Goal: Complete application form: Complete application form

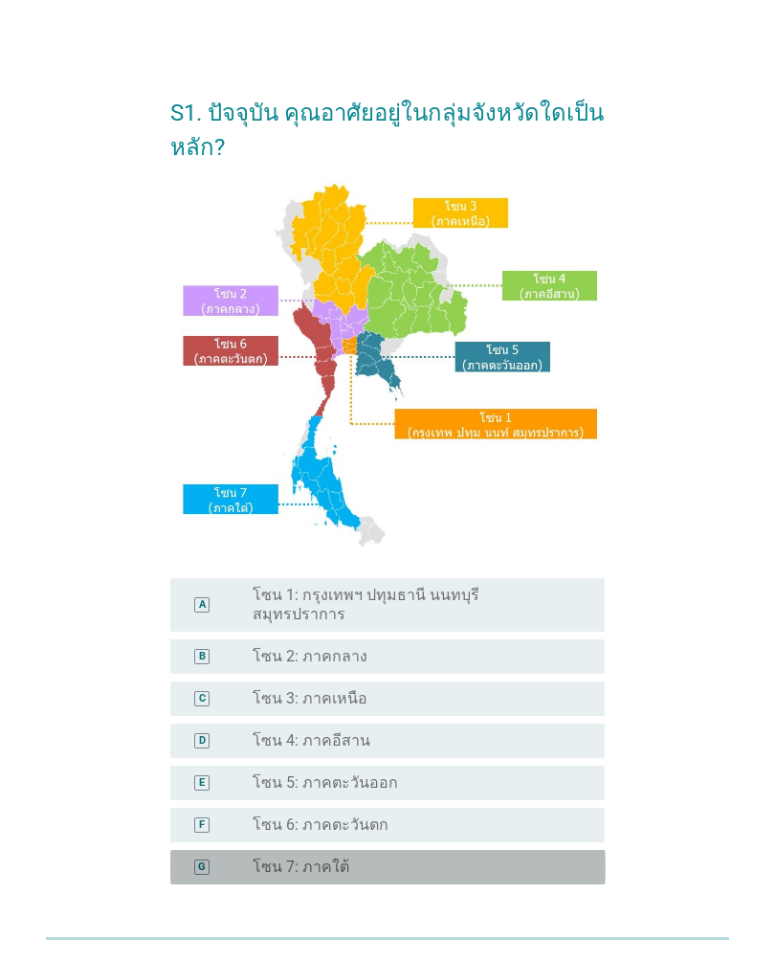
click at [485, 857] on div "radio_button_unchecked โซน 7: ภาคใต้" at bounding box center [414, 866] width 322 height 19
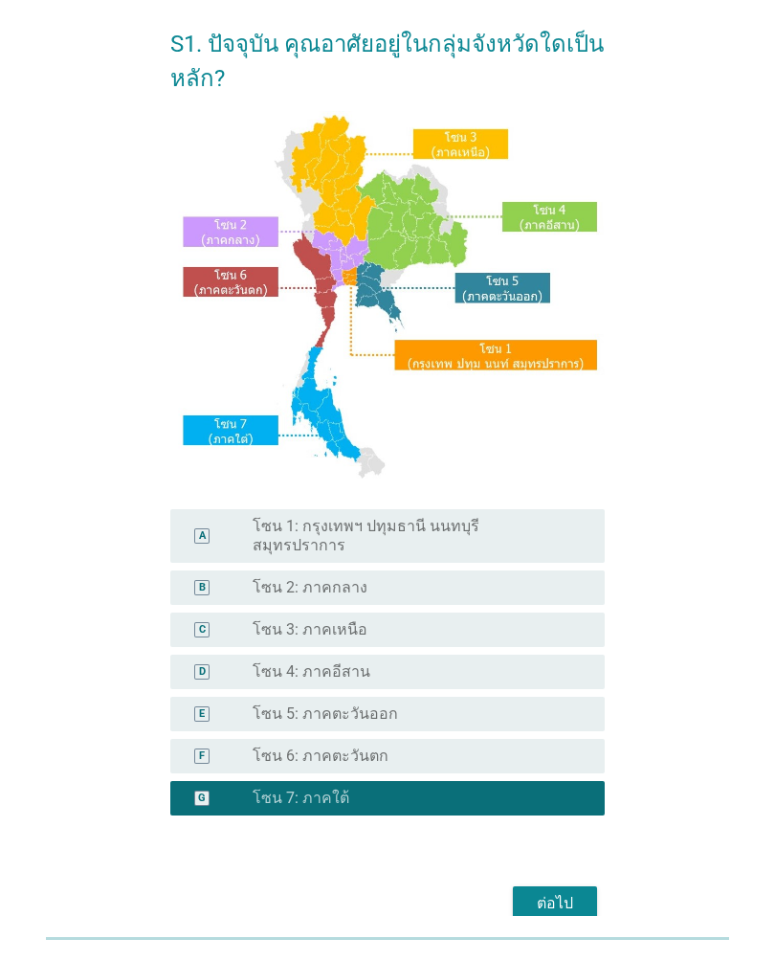
scroll to position [63, 0]
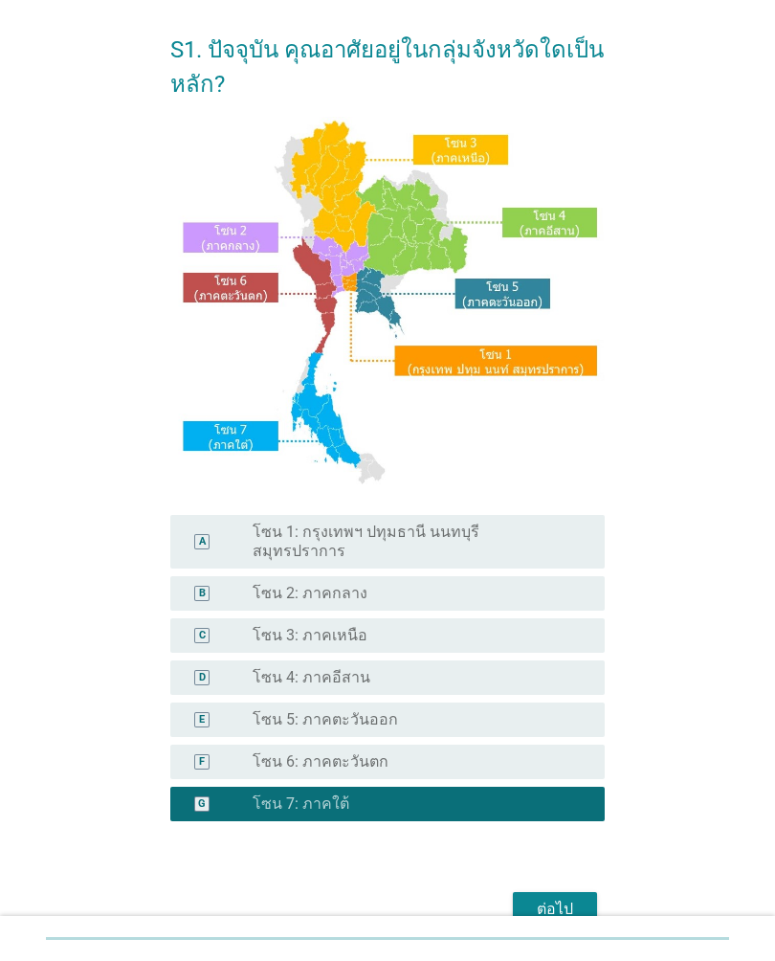
click at [569, 898] on div "ต่อไป" at bounding box center [555, 909] width 54 height 23
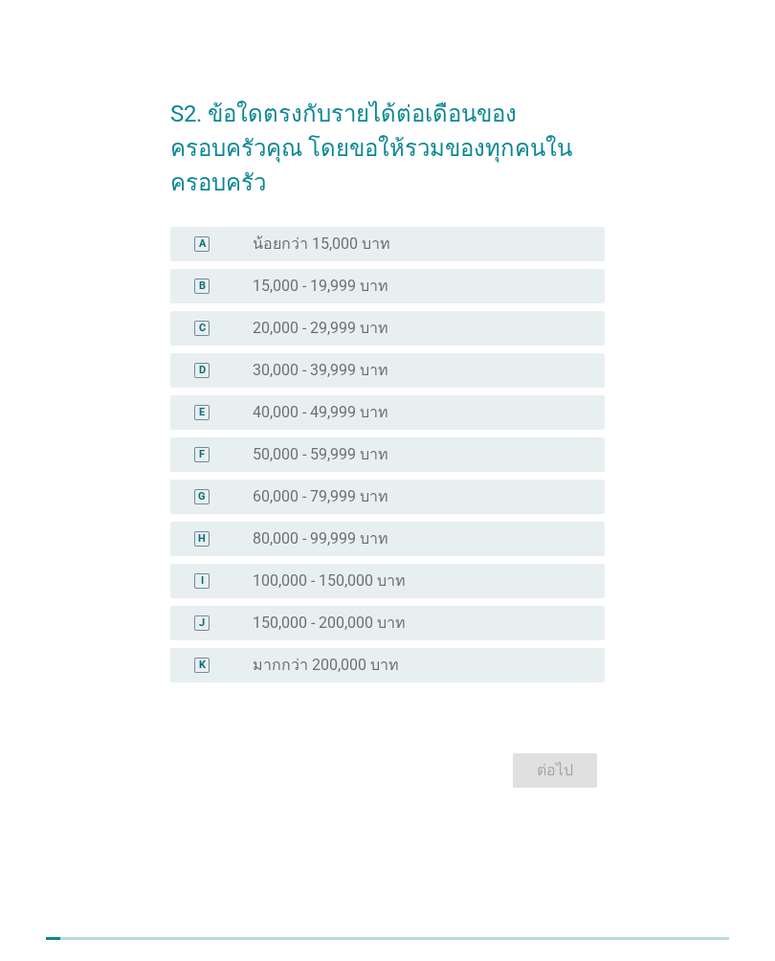
scroll to position [0, 0]
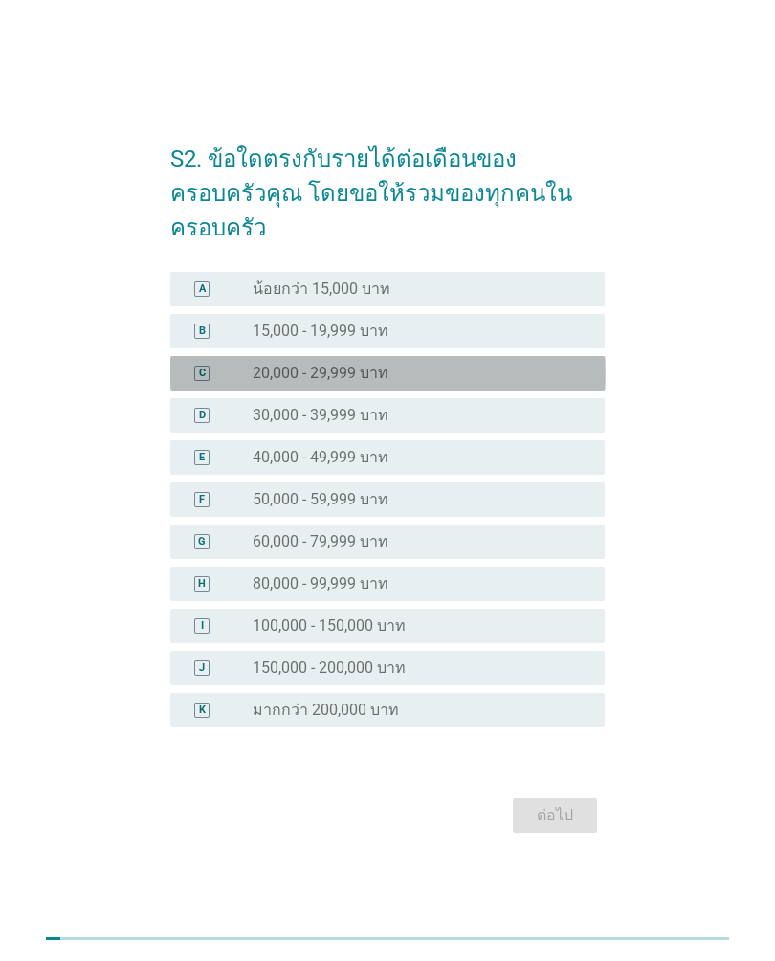
click at [570, 364] on div "radio_button_unchecked 20,000 - 29,999 บาท" at bounding box center [414, 373] width 322 height 19
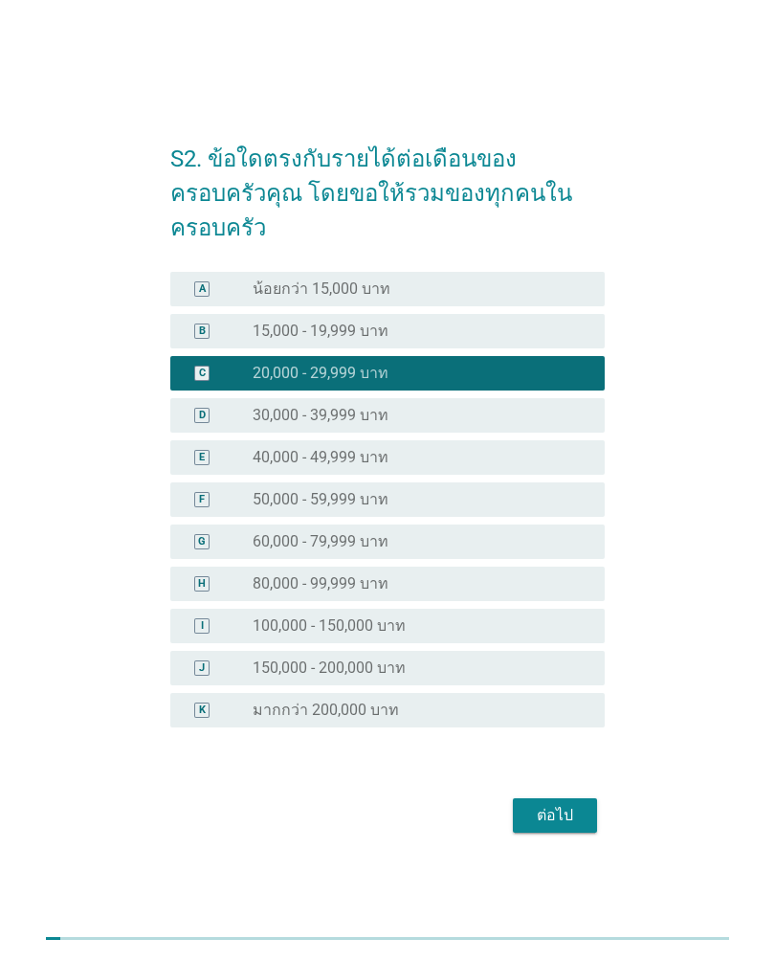
click at [578, 804] on div "ต่อไป" at bounding box center [555, 815] width 54 height 23
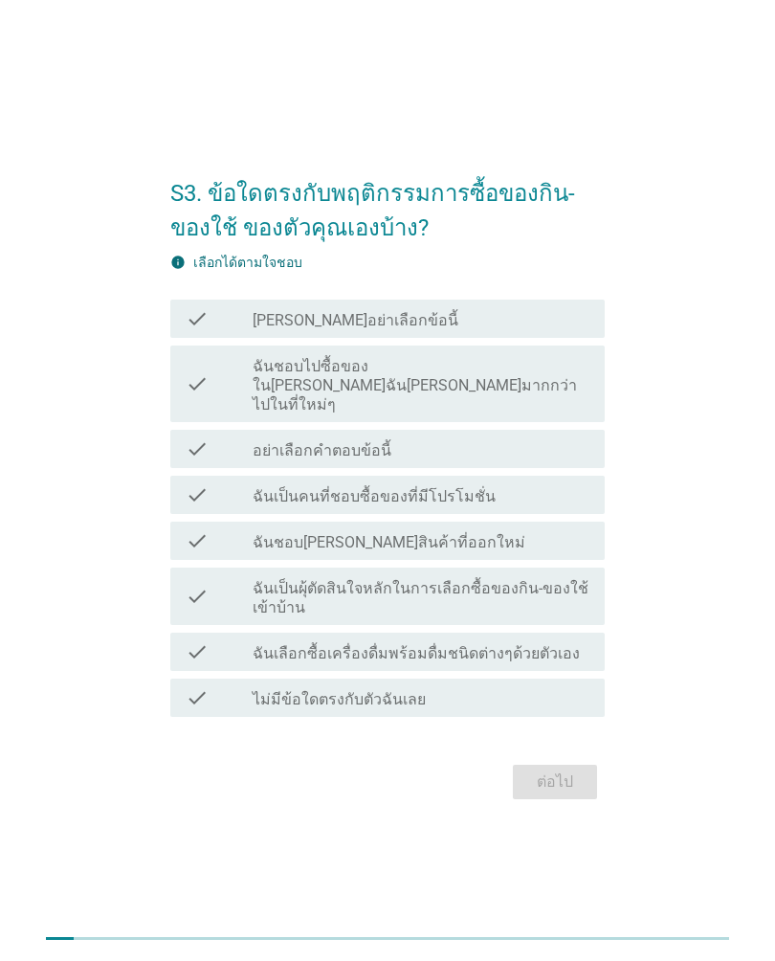
click at [578, 643] on div "check_box_outline_blank ฉันเลือกซื้อเครื่องดื่มพร้อมดื่มชนิดต่างๆด้วยตัวเอง" at bounding box center [421, 651] width 337 height 23
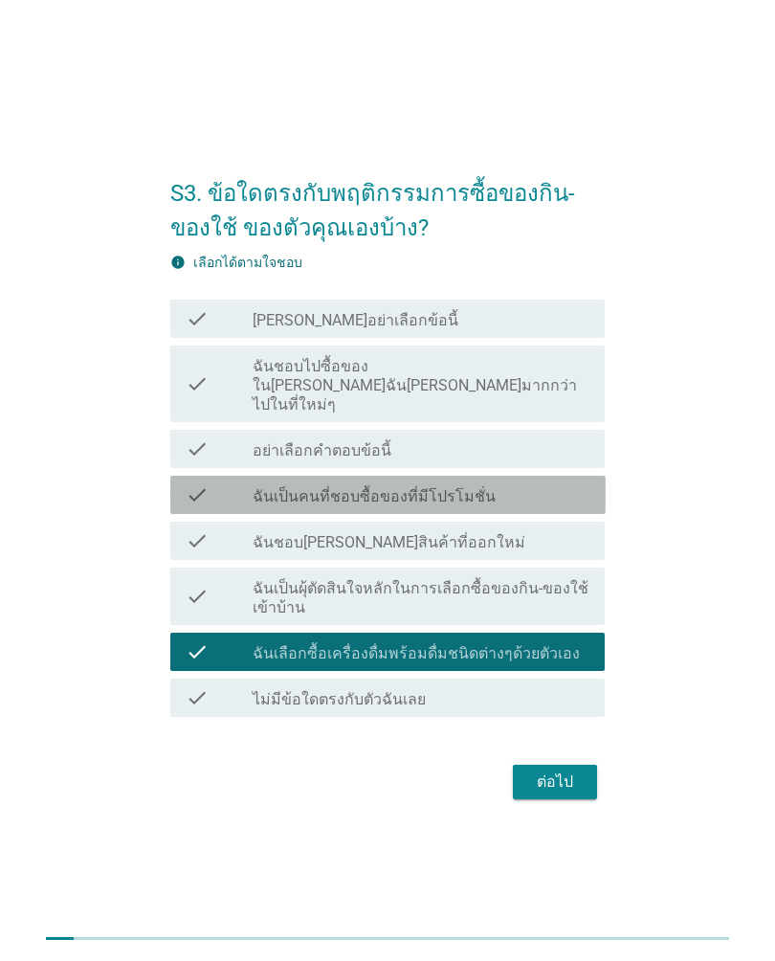
click at [563, 484] on div "check_box_outline_blank ฉันเป็นคนที่ชอบซื้อของที่มีโปรโมชั่น" at bounding box center [421, 494] width 337 height 23
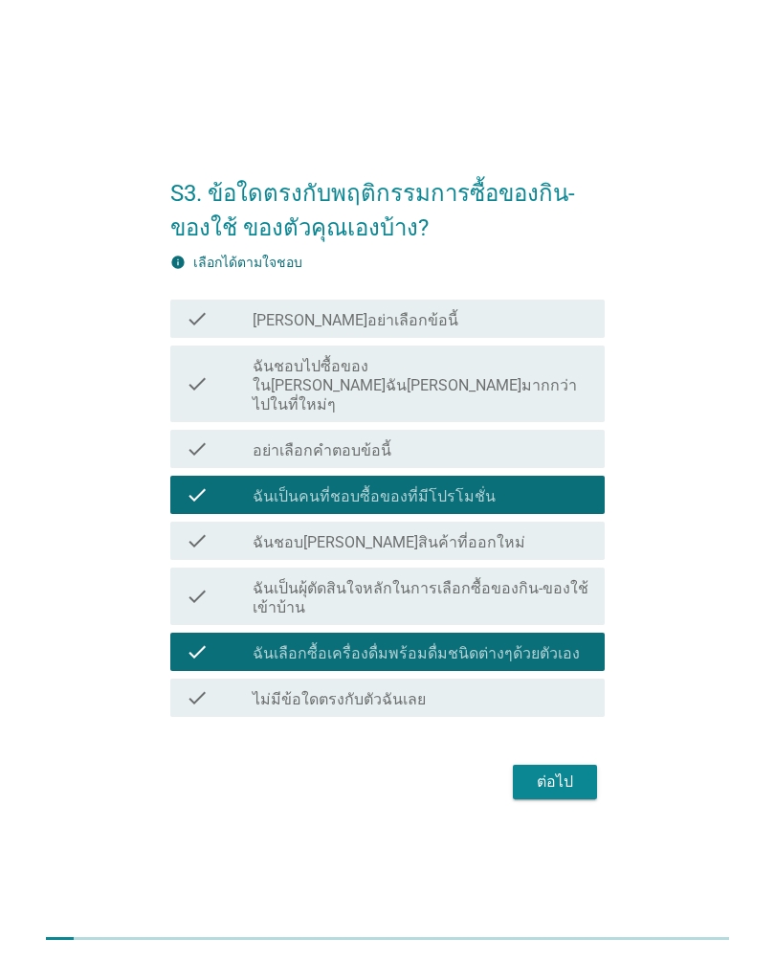
click at [575, 779] on div "ต่อไป" at bounding box center [555, 781] width 54 height 23
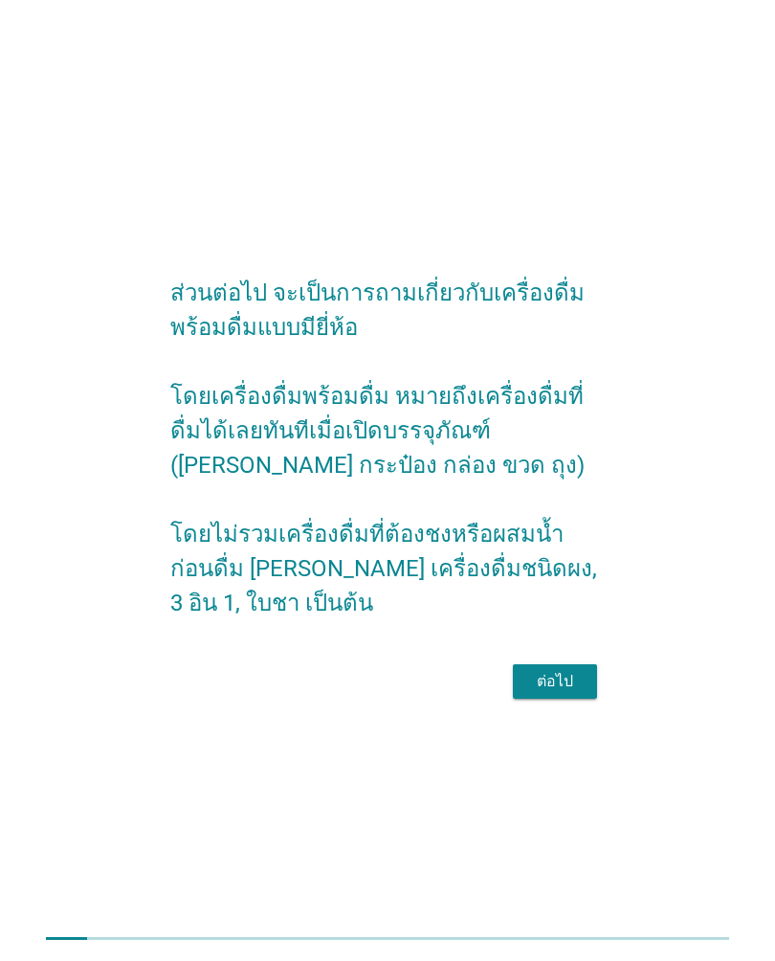
click at [565, 693] on div "ต่อไป" at bounding box center [555, 681] width 54 height 23
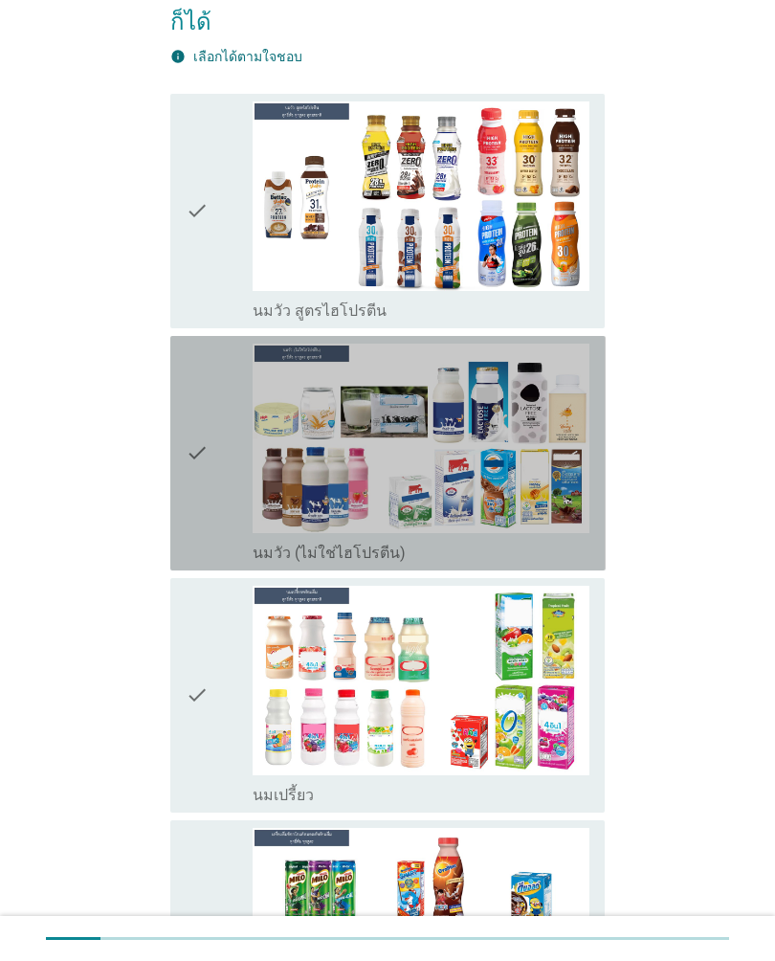
scroll to position [298, 0]
click at [537, 483] on img at bounding box center [421, 438] width 337 height 189
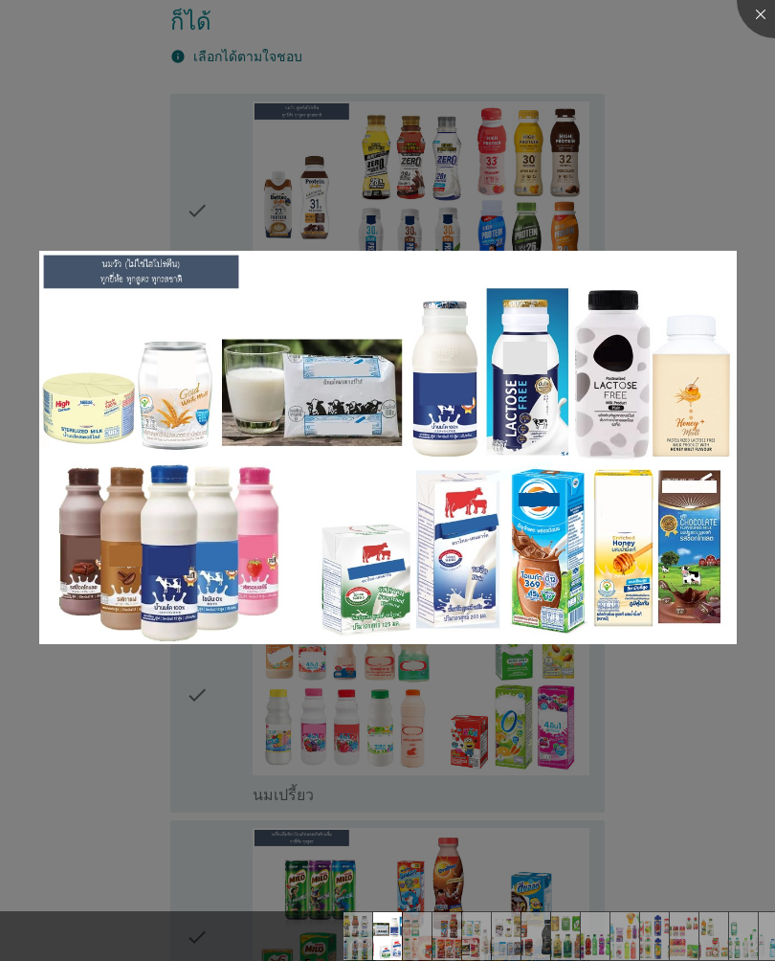
click at [643, 709] on div at bounding box center [387, 480] width 775 height 961
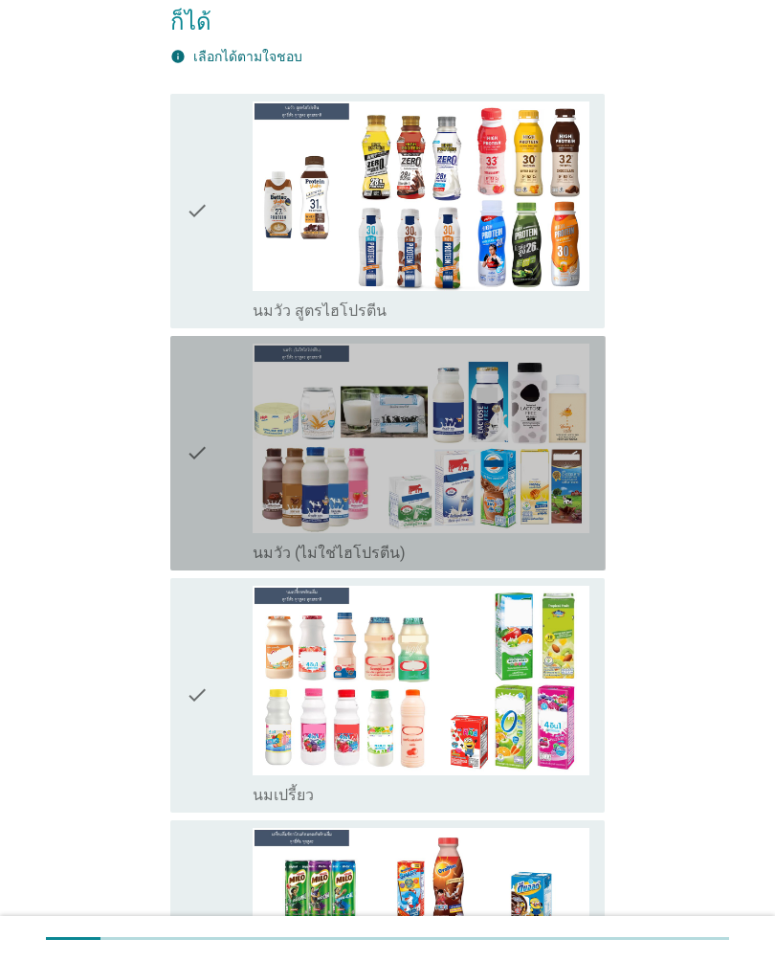
click at [213, 464] on div "check" at bounding box center [219, 453] width 67 height 219
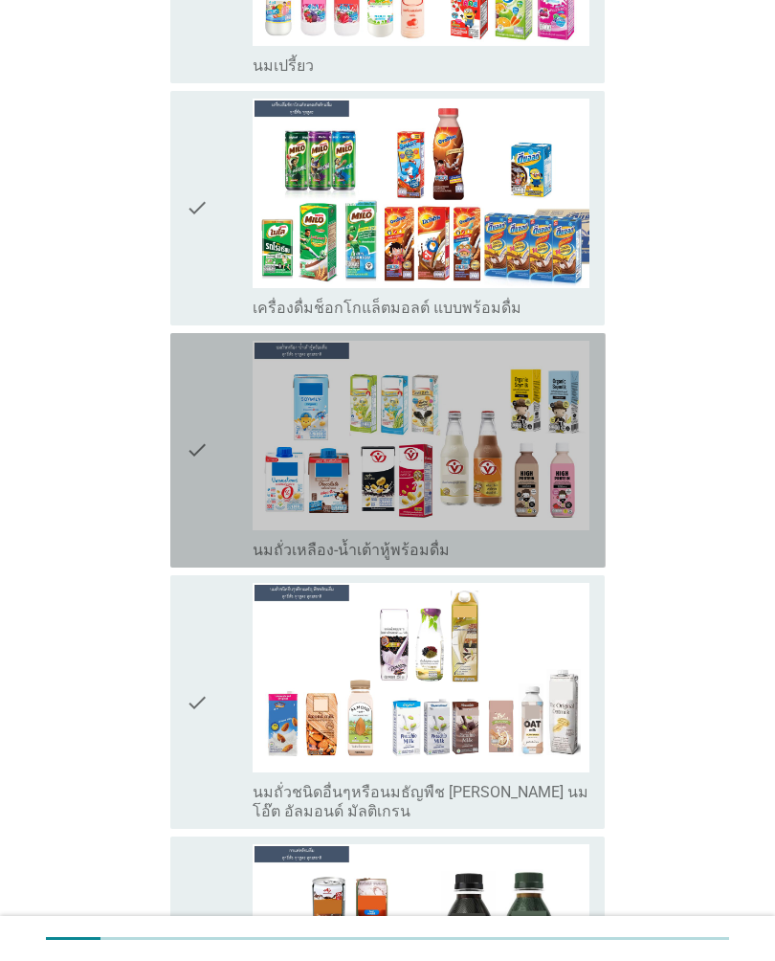
click at [213, 405] on div "check" at bounding box center [219, 450] width 67 height 219
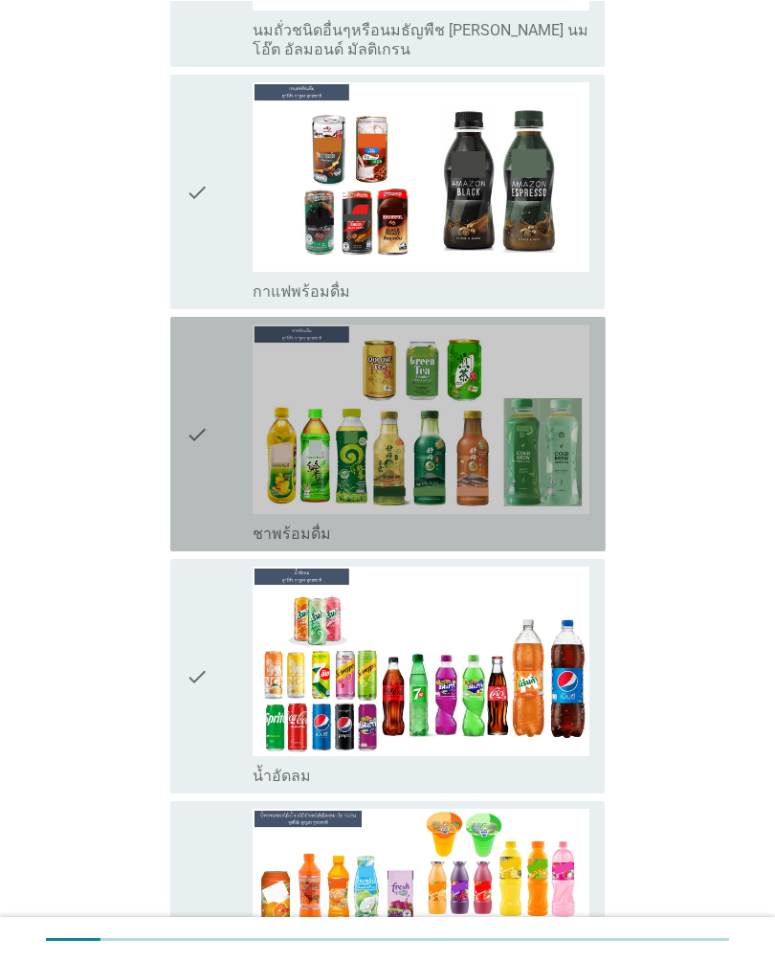
scroll to position [1789, 0]
click at [196, 432] on icon "check" at bounding box center [197, 433] width 23 height 219
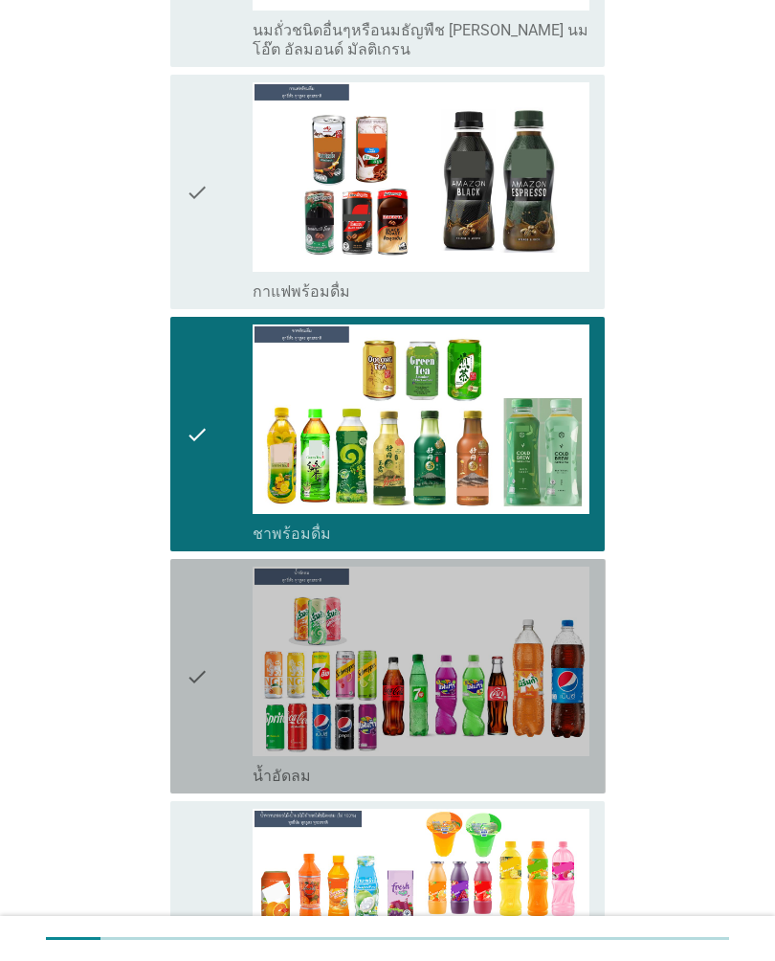
click at [202, 675] on icon "check" at bounding box center [197, 676] width 23 height 219
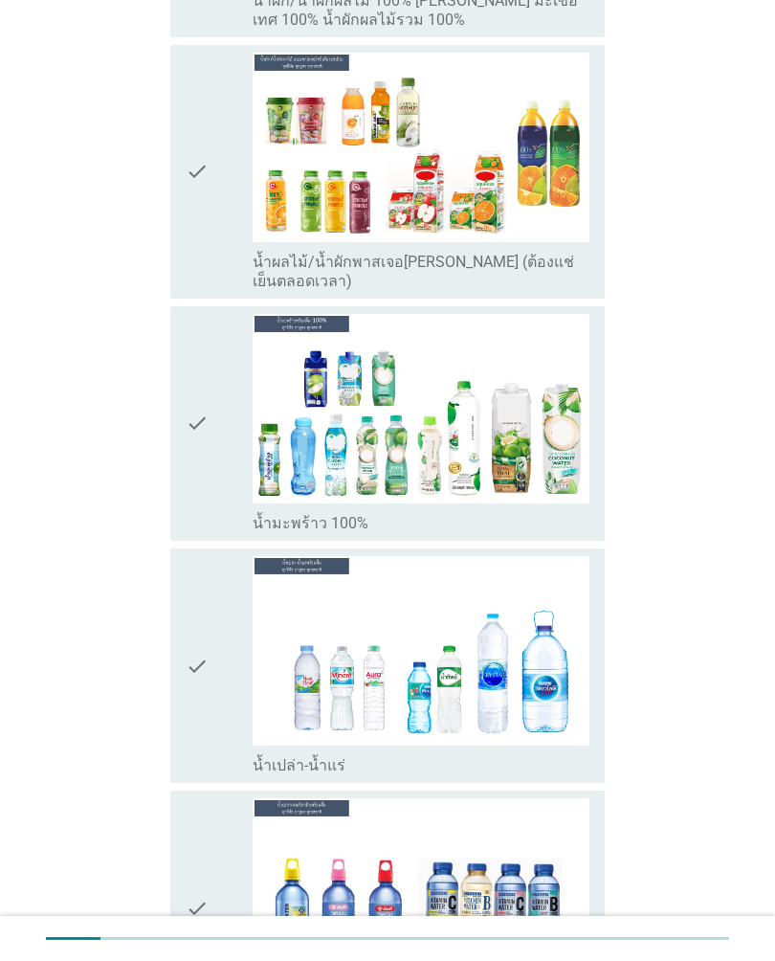
click at [205, 399] on icon "check" at bounding box center [197, 423] width 23 height 219
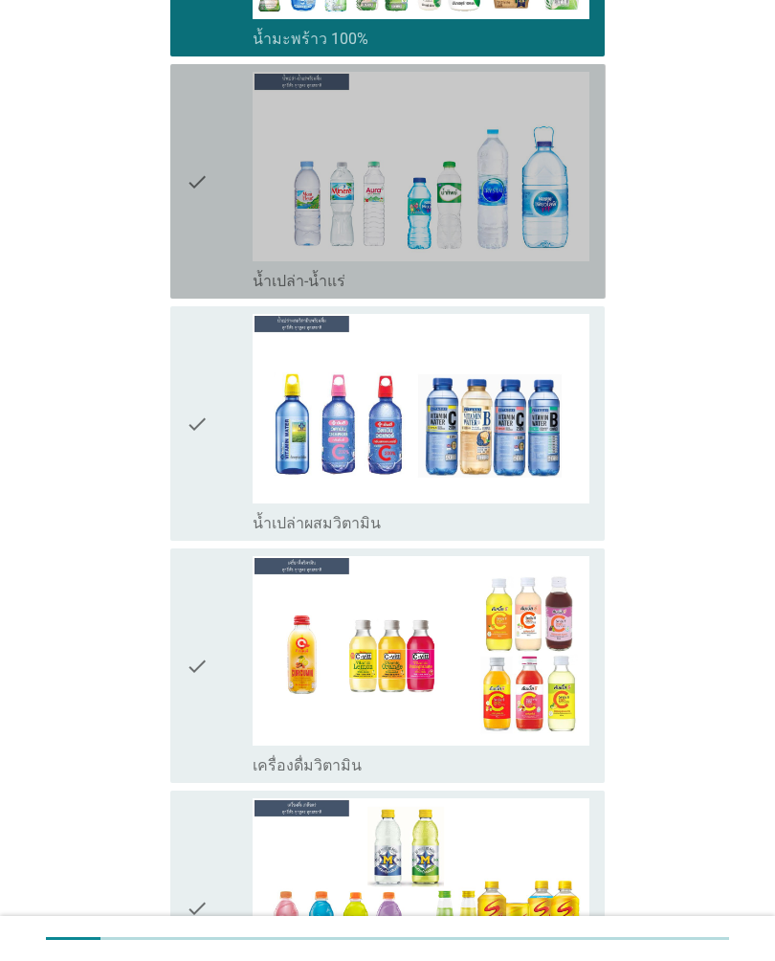
click at [231, 189] on div "check" at bounding box center [219, 181] width 67 height 219
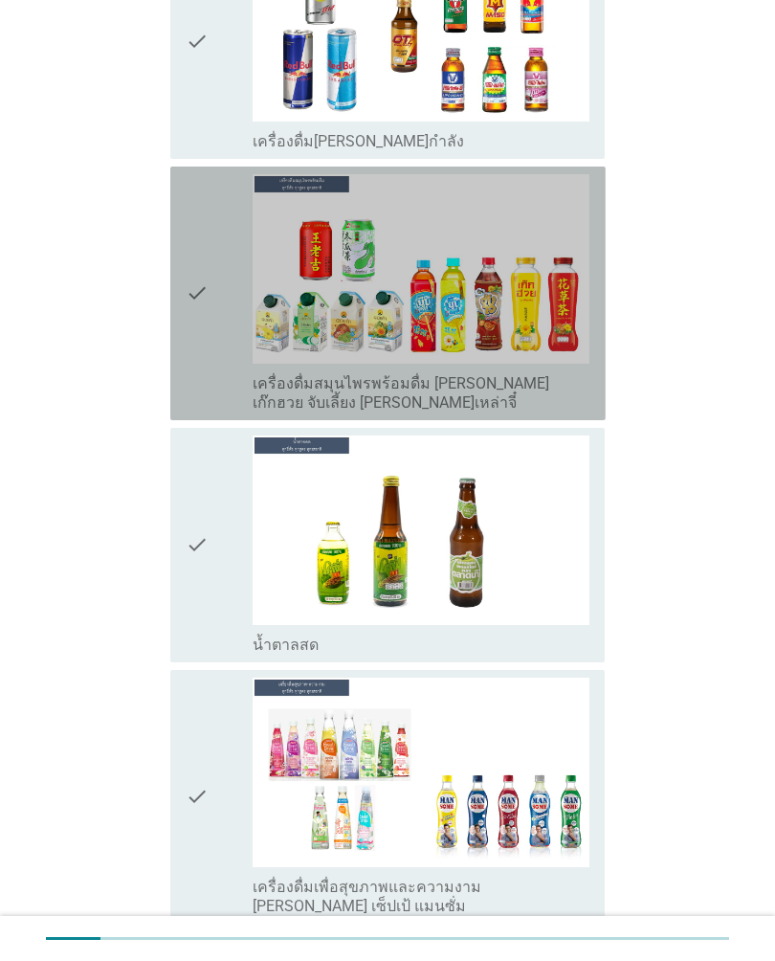
click at [215, 241] on div "check" at bounding box center [219, 293] width 67 height 238
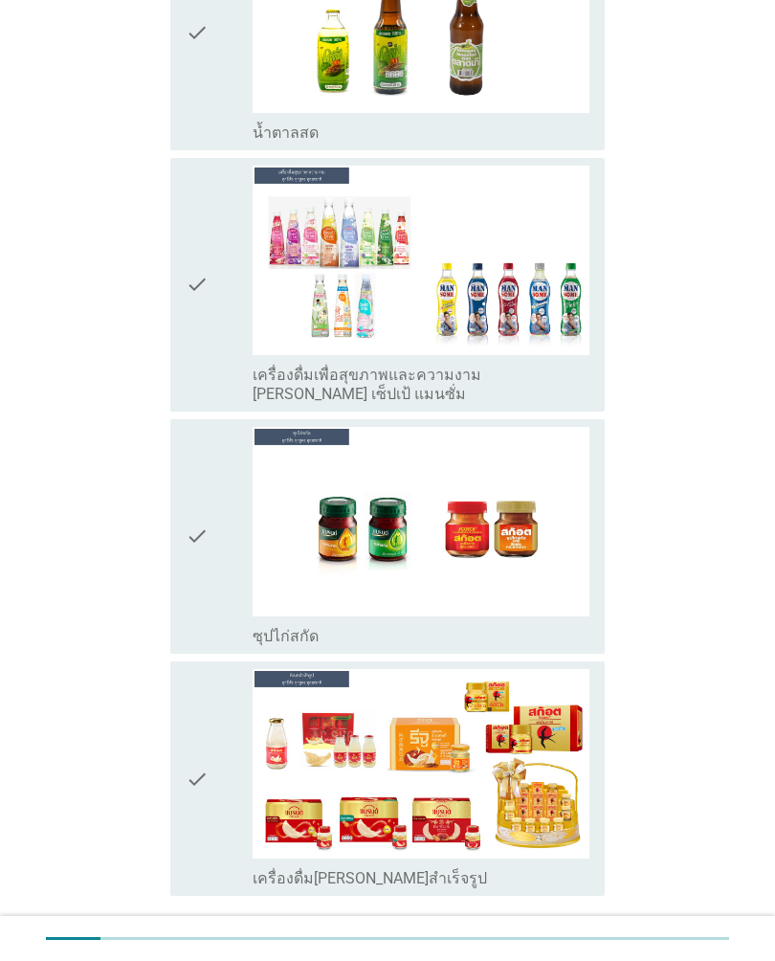
scroll to position [5484, 0]
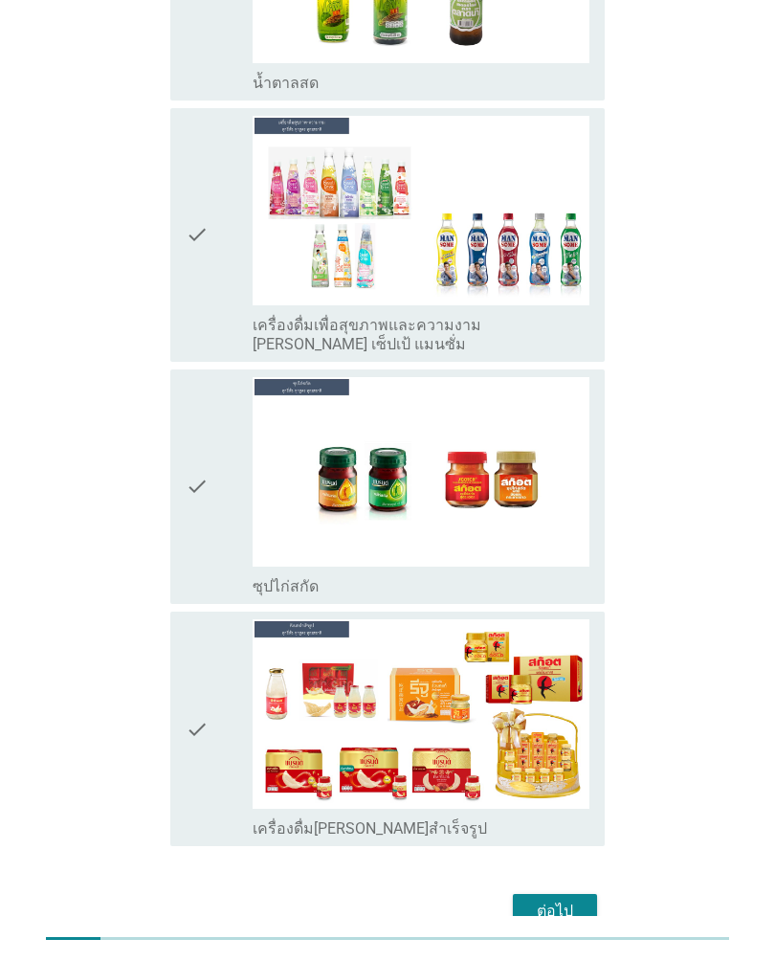
click at [584, 894] on button "ต่อไป" at bounding box center [555, 911] width 84 height 34
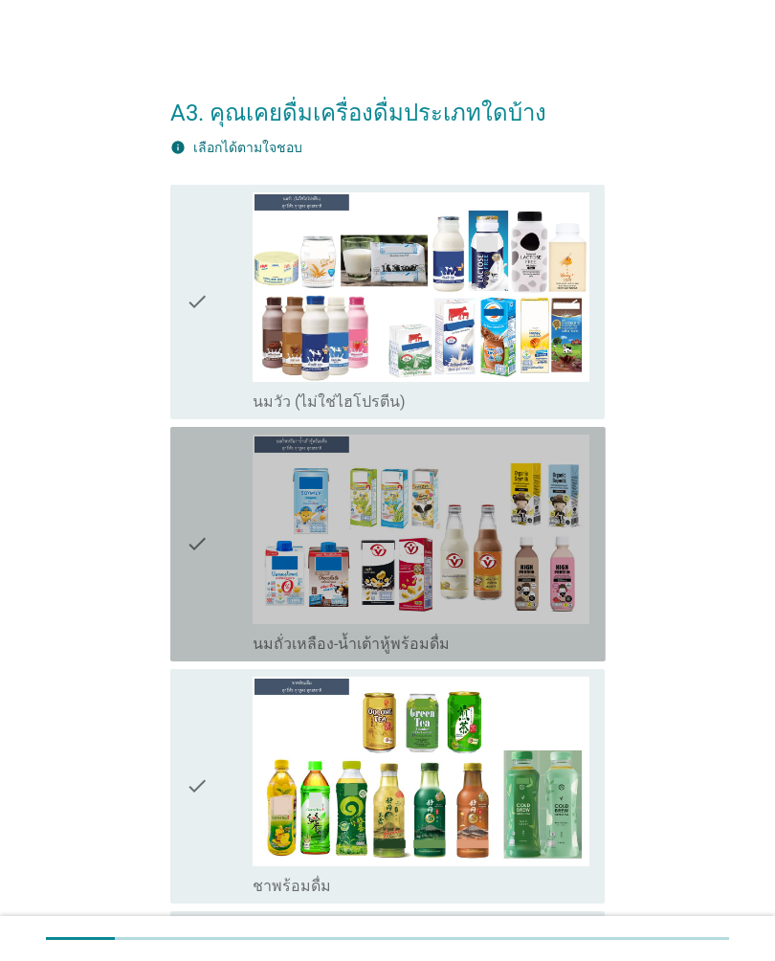
click at [204, 574] on icon "check" at bounding box center [197, 543] width 23 height 219
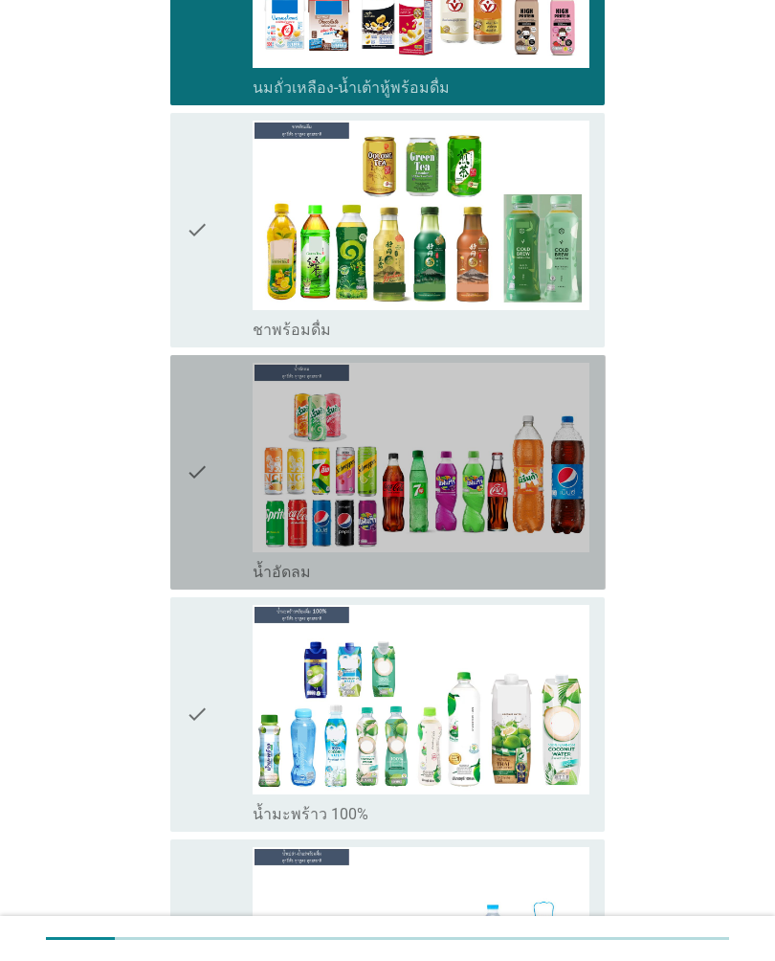
click at [206, 492] on icon "check" at bounding box center [197, 472] width 23 height 219
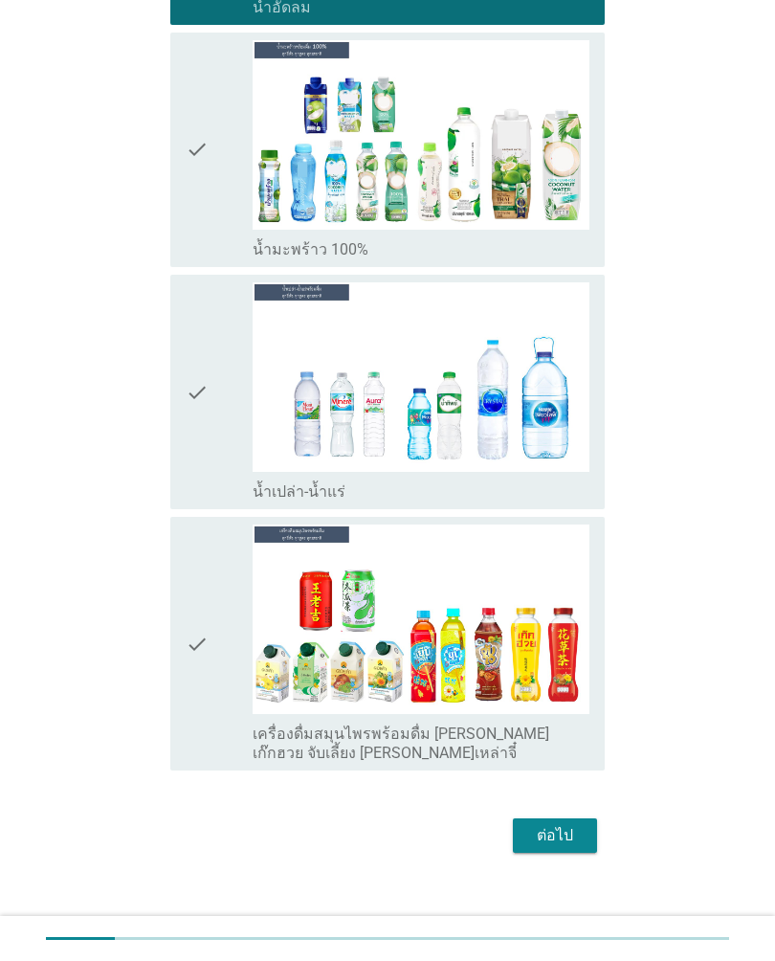
scroll to position [1139, 0]
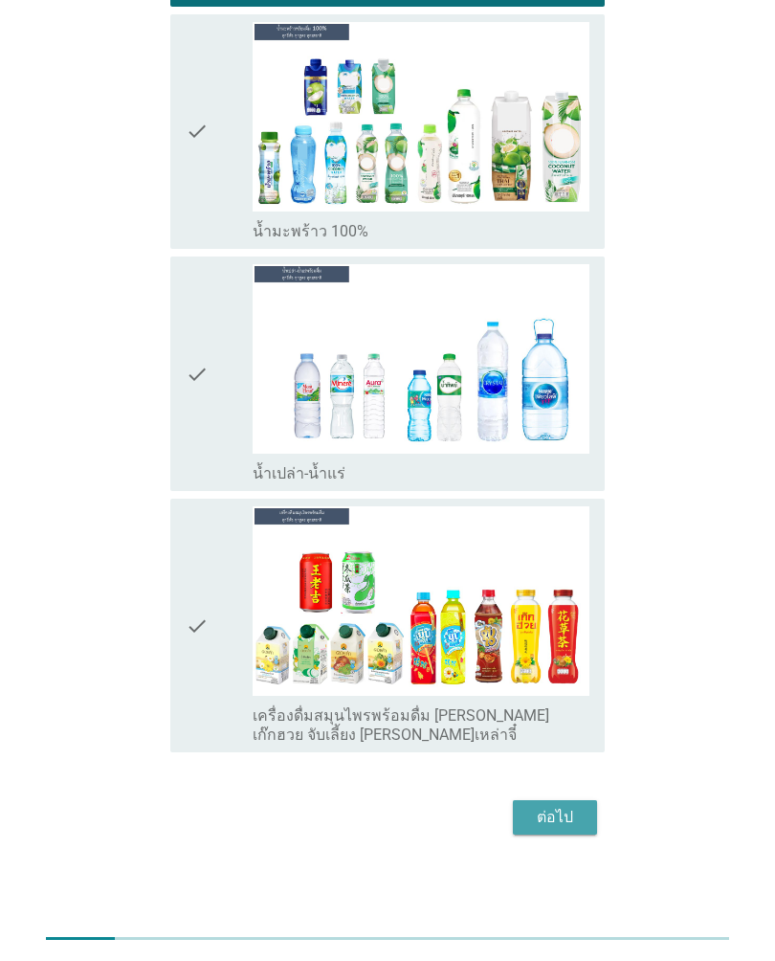
click at [568, 816] on div "ต่อไป" at bounding box center [555, 817] width 54 height 23
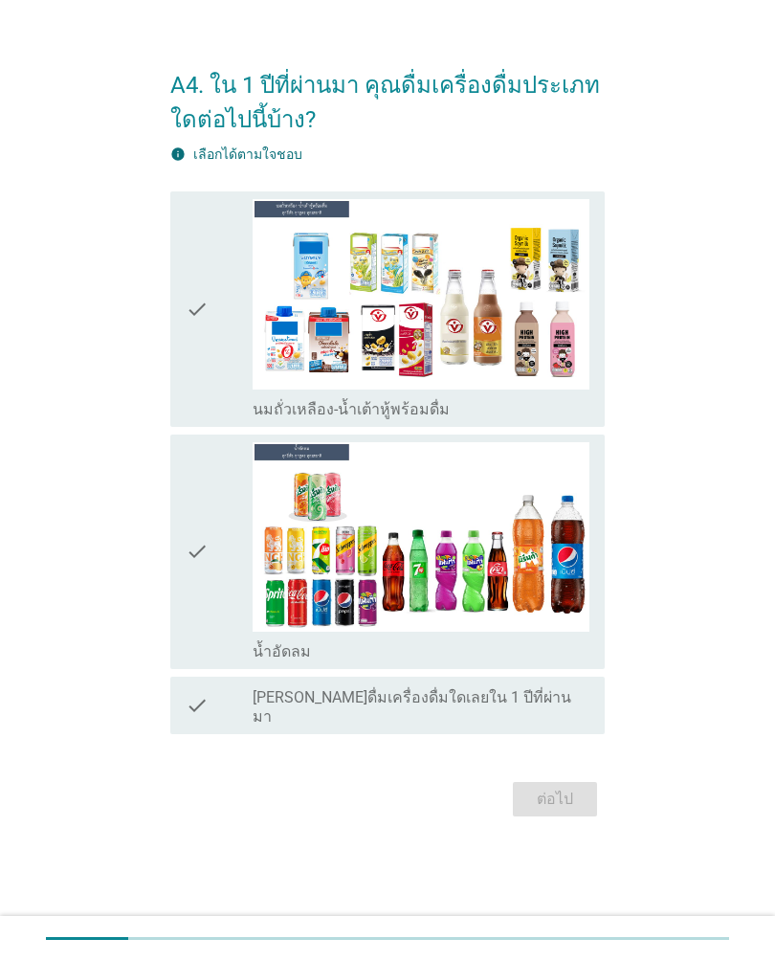
scroll to position [0, 0]
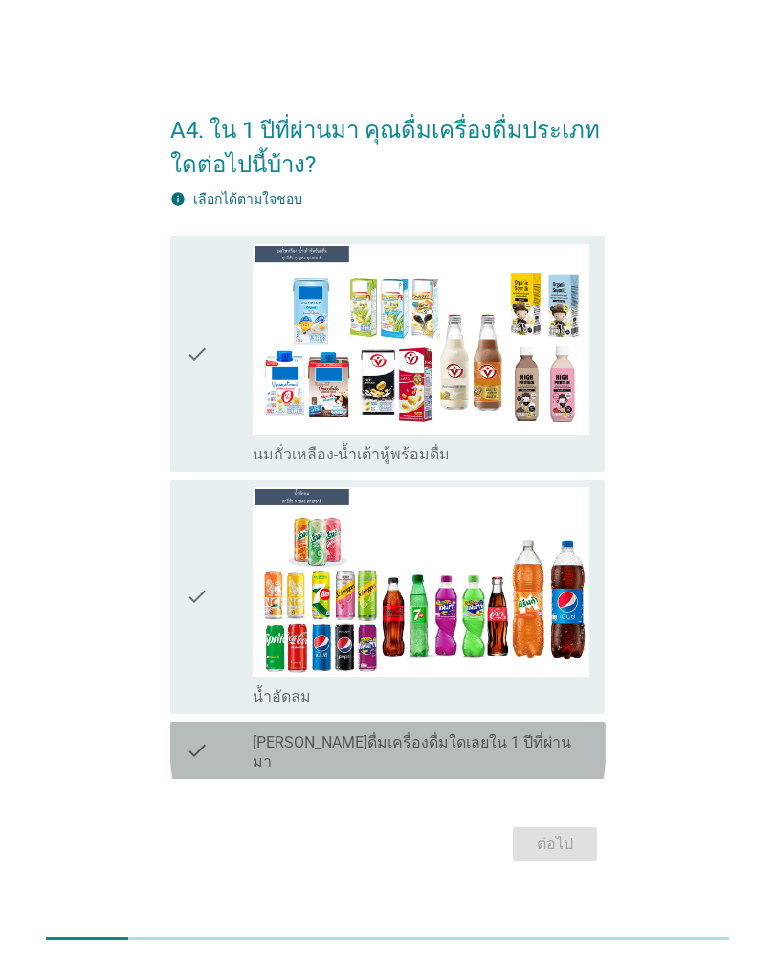
click at [198, 761] on icon "check" at bounding box center [197, 750] width 23 height 42
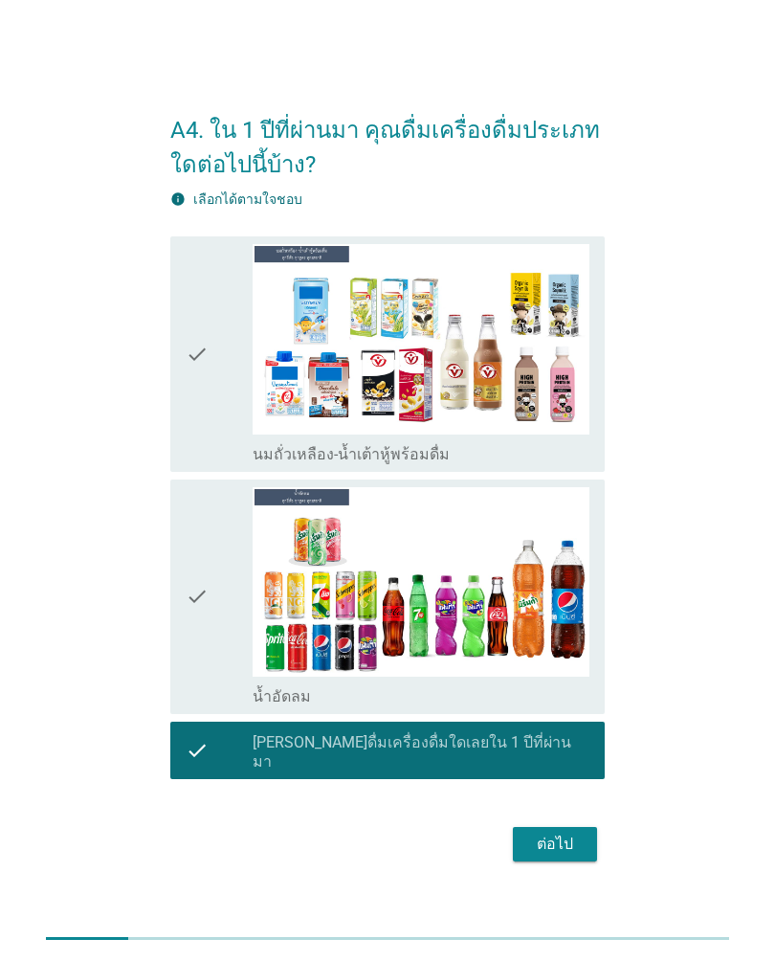
click at [195, 714] on div "check check_box น้ำอัดลม" at bounding box center [387, 596] width 435 height 234
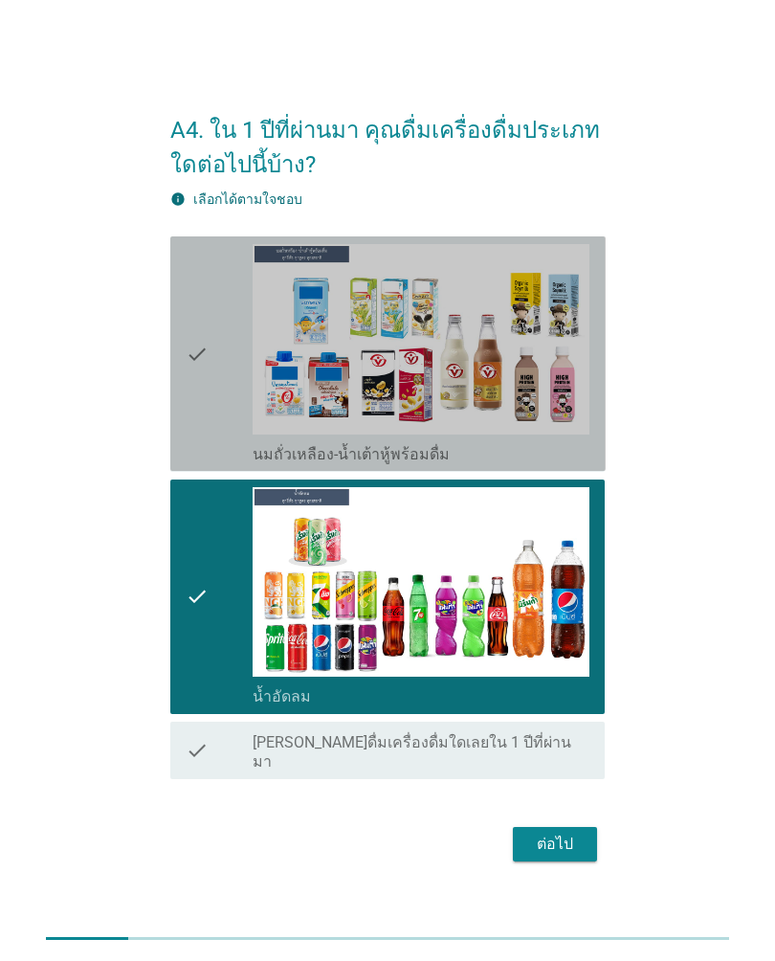
click at [200, 345] on icon "check" at bounding box center [197, 353] width 23 height 219
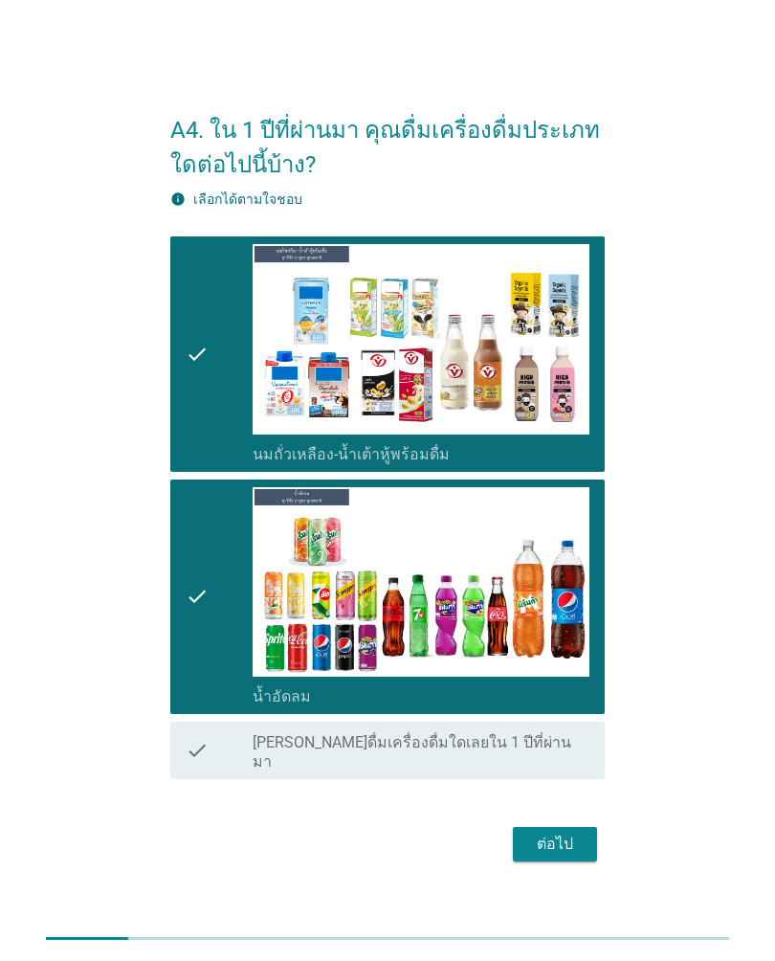
click at [566, 837] on div "ต่อไป" at bounding box center [555, 844] width 54 height 23
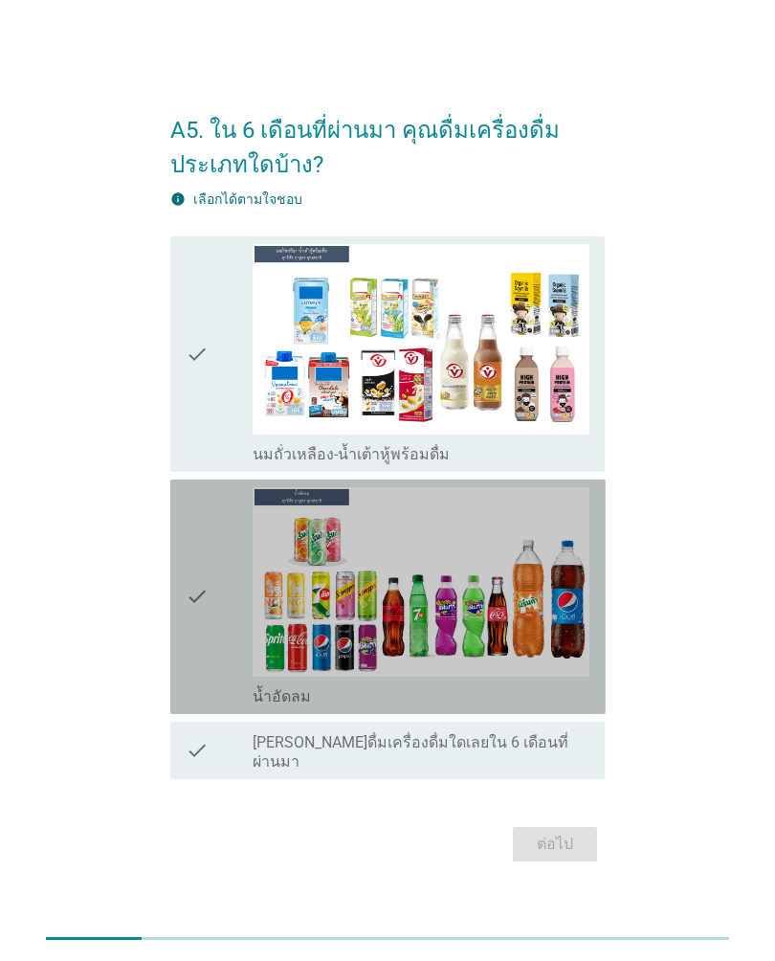
click at [207, 606] on icon "check" at bounding box center [197, 596] width 23 height 219
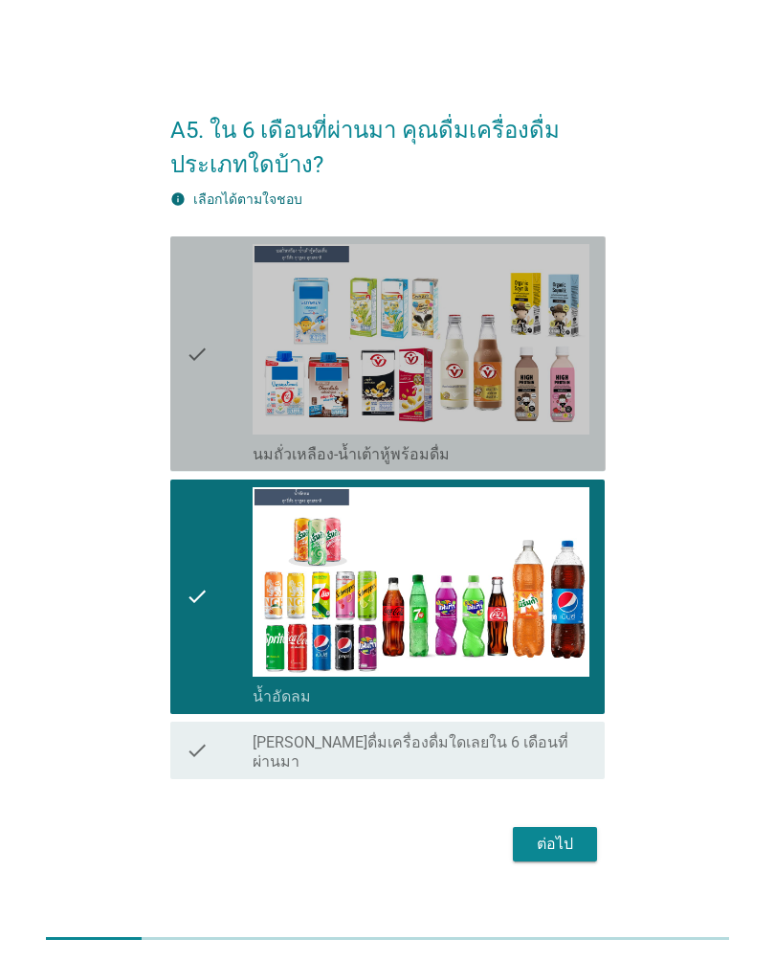
click at [197, 368] on icon "check" at bounding box center [197, 353] width 23 height 219
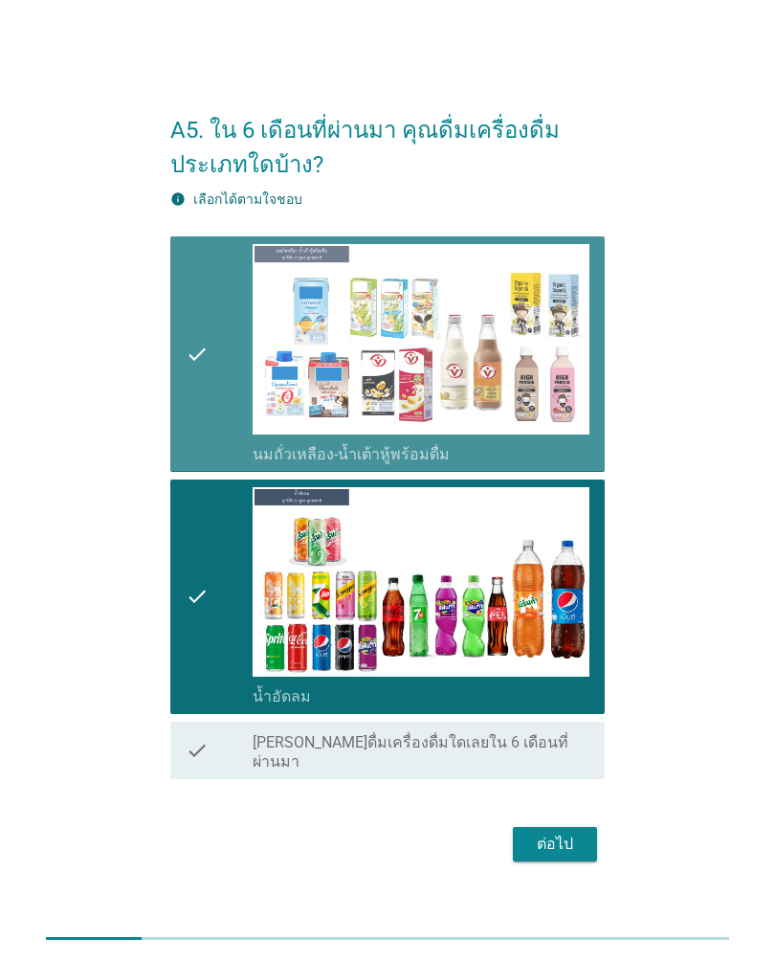
click at [572, 827] on button "ต่อไป" at bounding box center [555, 844] width 84 height 34
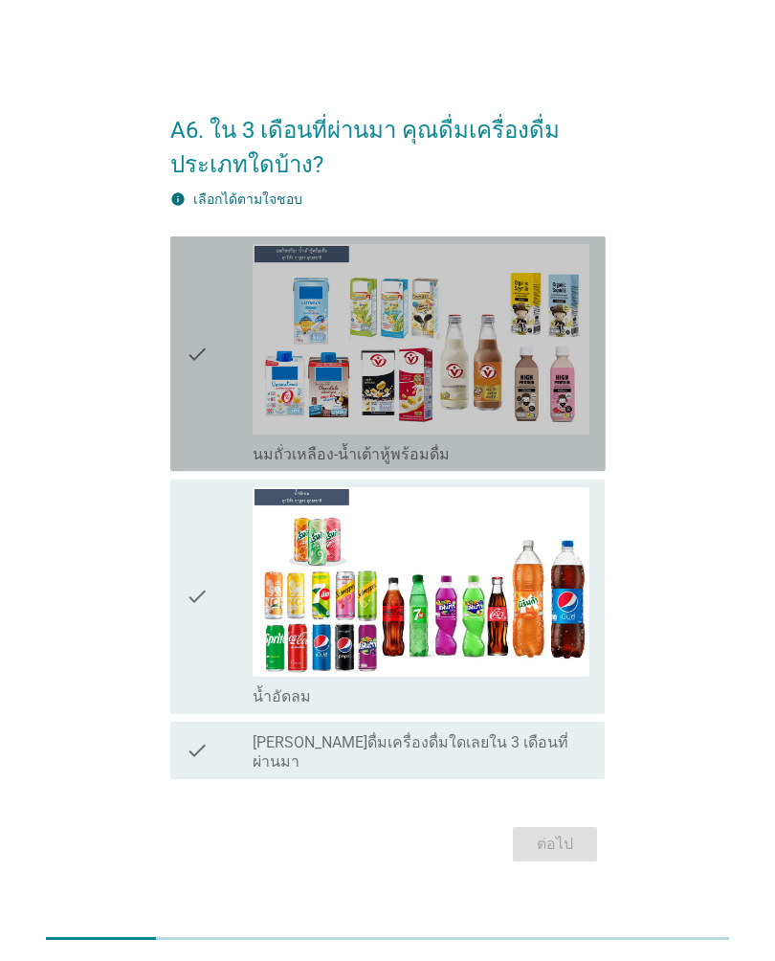
click at [198, 367] on icon "check" at bounding box center [197, 353] width 23 height 219
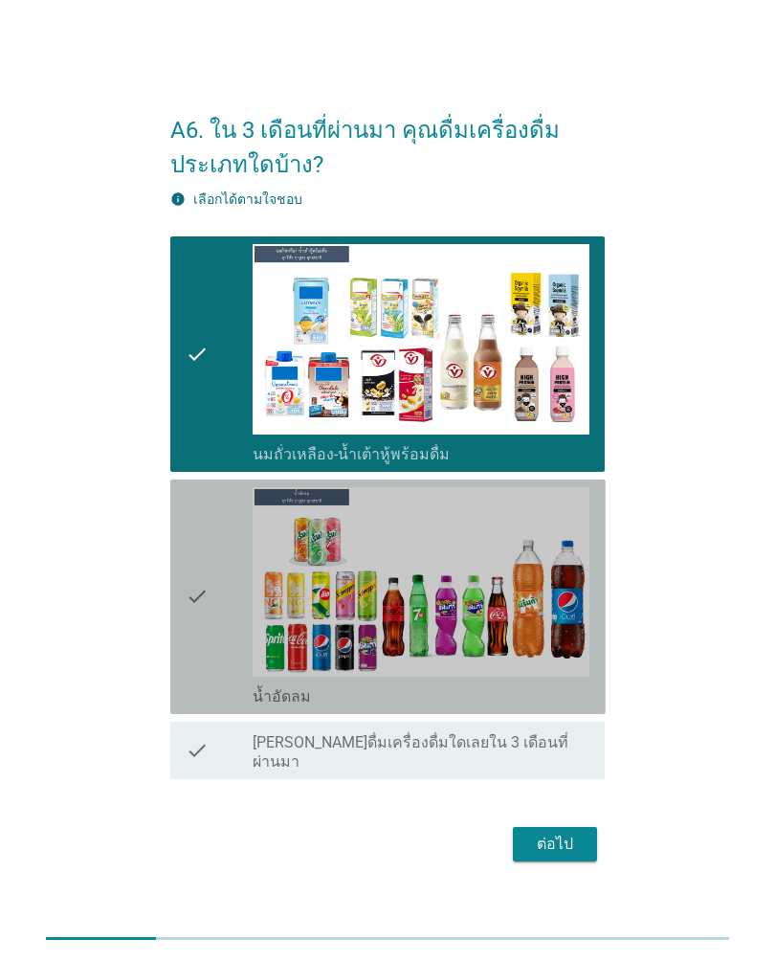
click at [211, 609] on div "check" at bounding box center [219, 596] width 67 height 219
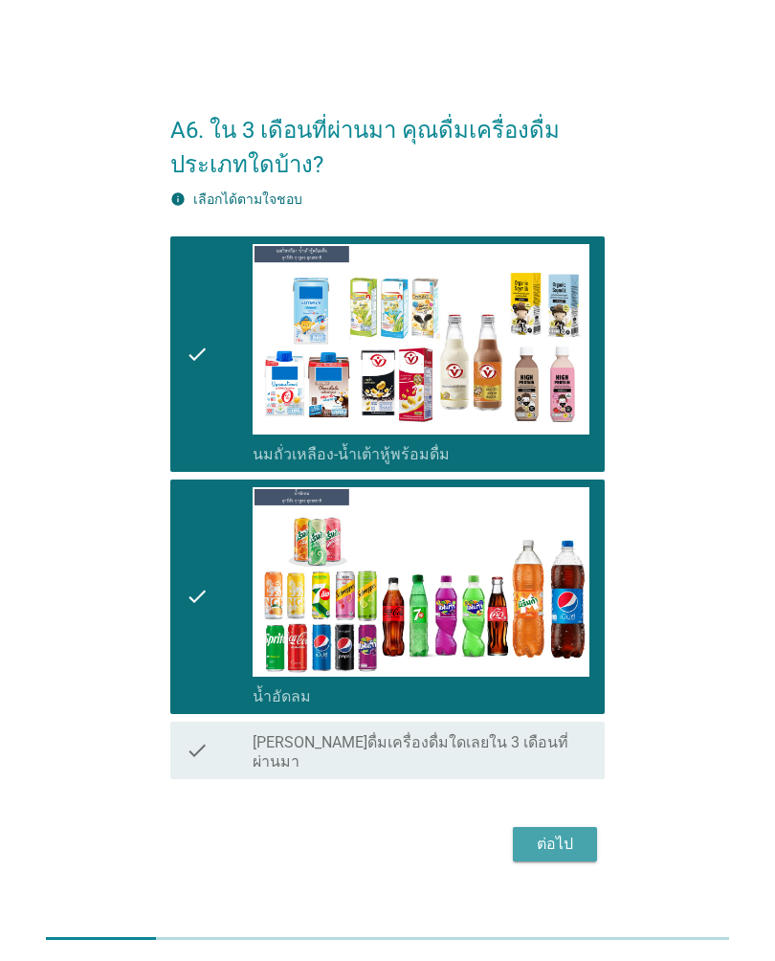
click at [578, 833] on div "ต่อไป" at bounding box center [555, 844] width 54 height 23
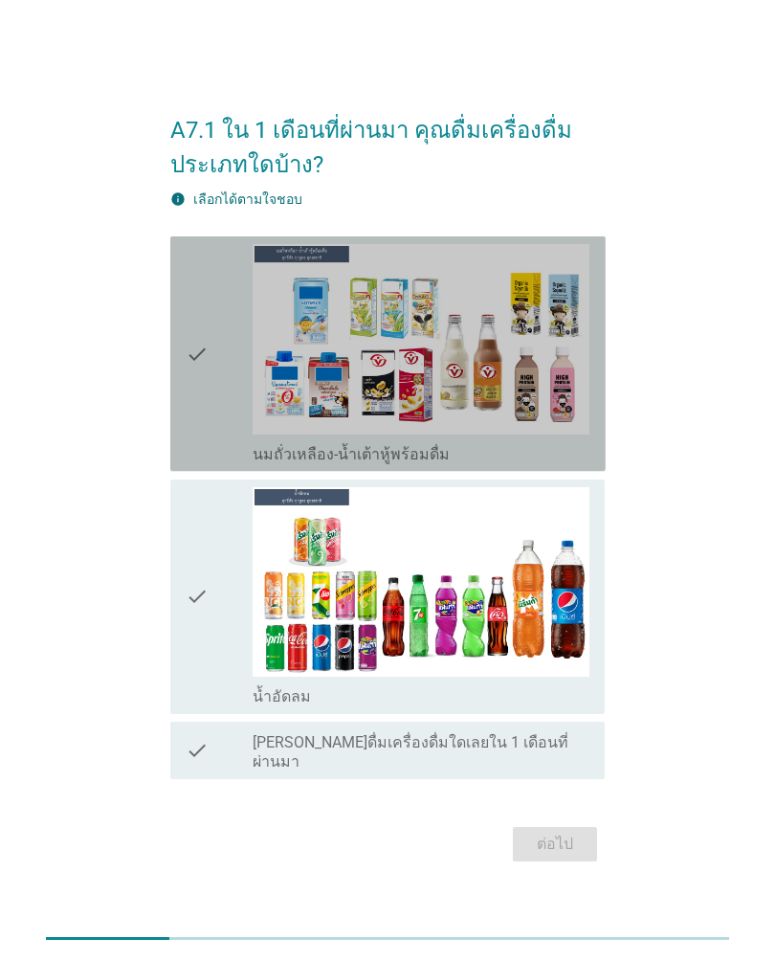
click at [204, 359] on icon "check" at bounding box center [197, 353] width 23 height 219
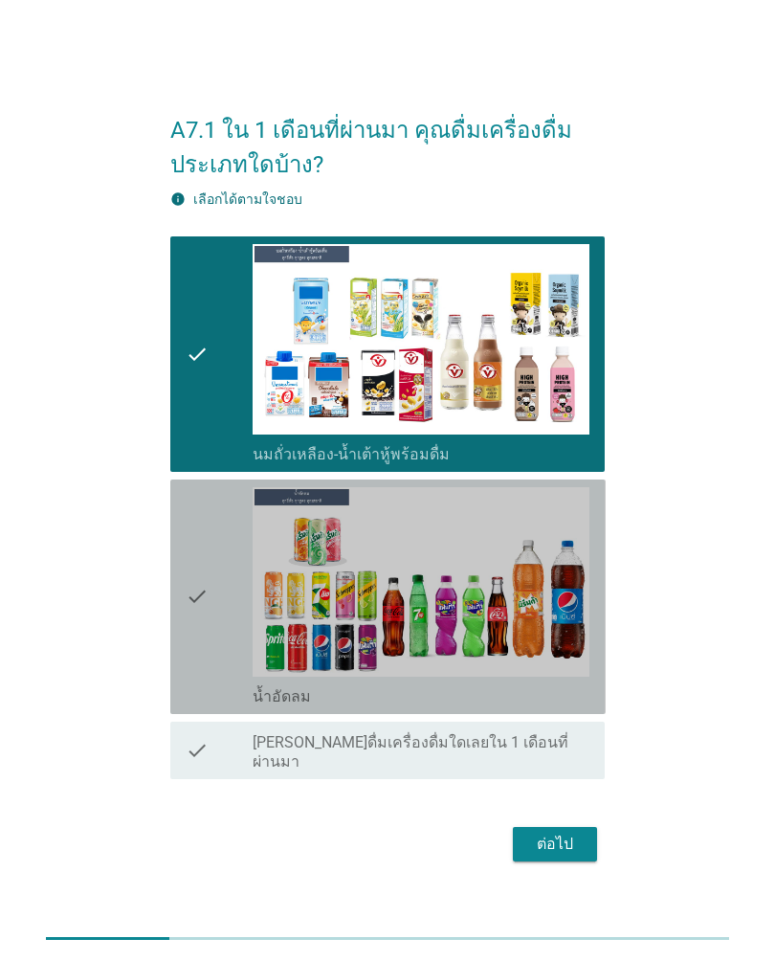
click at [207, 638] on icon "check" at bounding box center [197, 596] width 23 height 219
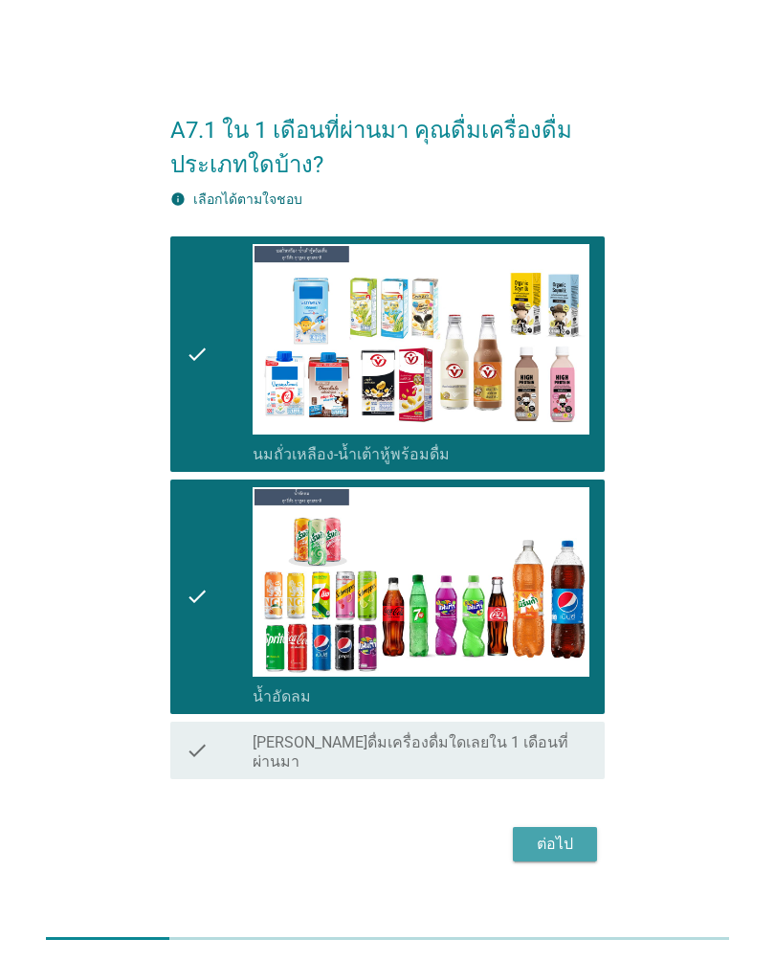
click at [565, 833] on div "ต่อไป" at bounding box center [555, 844] width 54 height 23
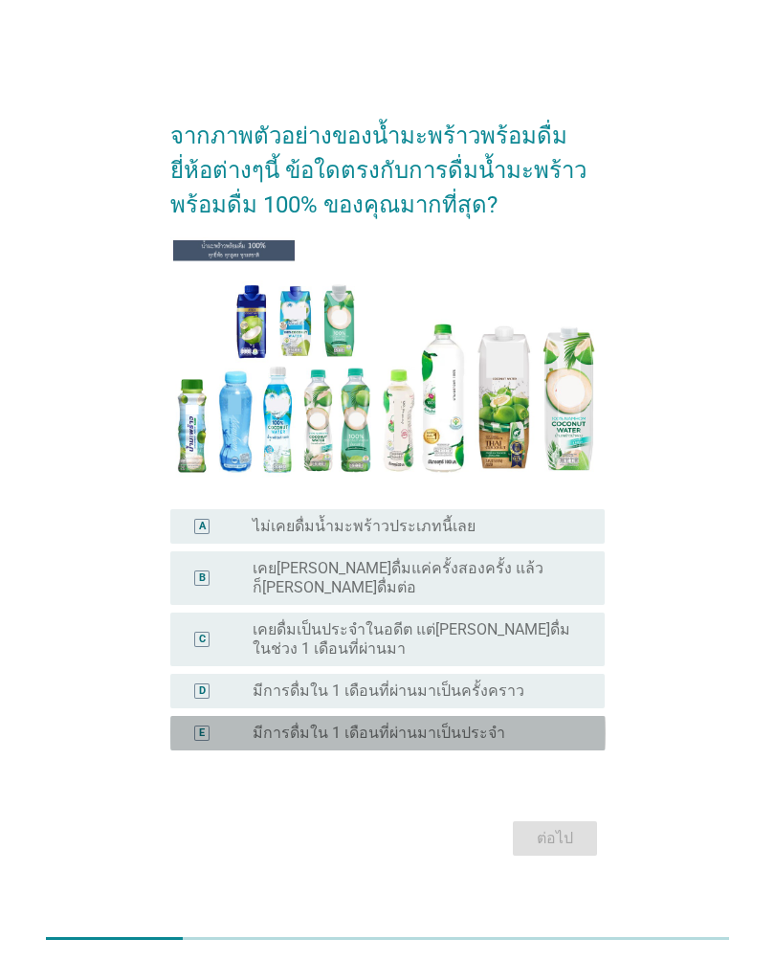
click at [546, 730] on div "radio_button_unchecked มีการดื่มใน 1 เดือนที่ผ่านมาเป็นประจำ" at bounding box center [414, 732] width 322 height 19
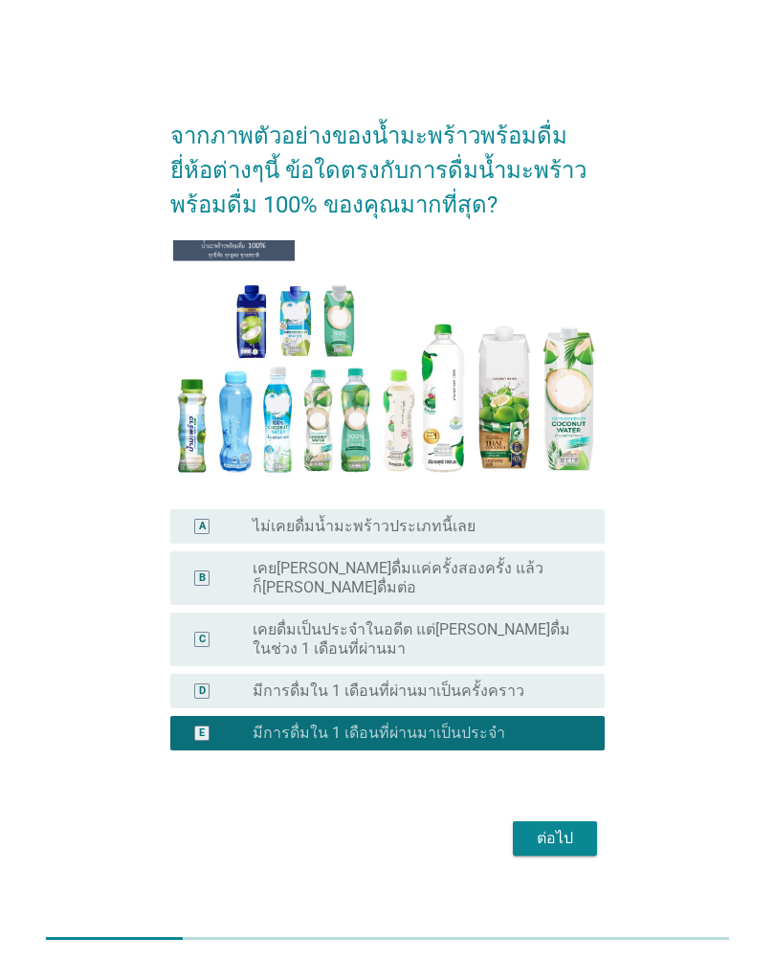
click at [568, 835] on div "ต่อไป" at bounding box center [555, 838] width 54 height 23
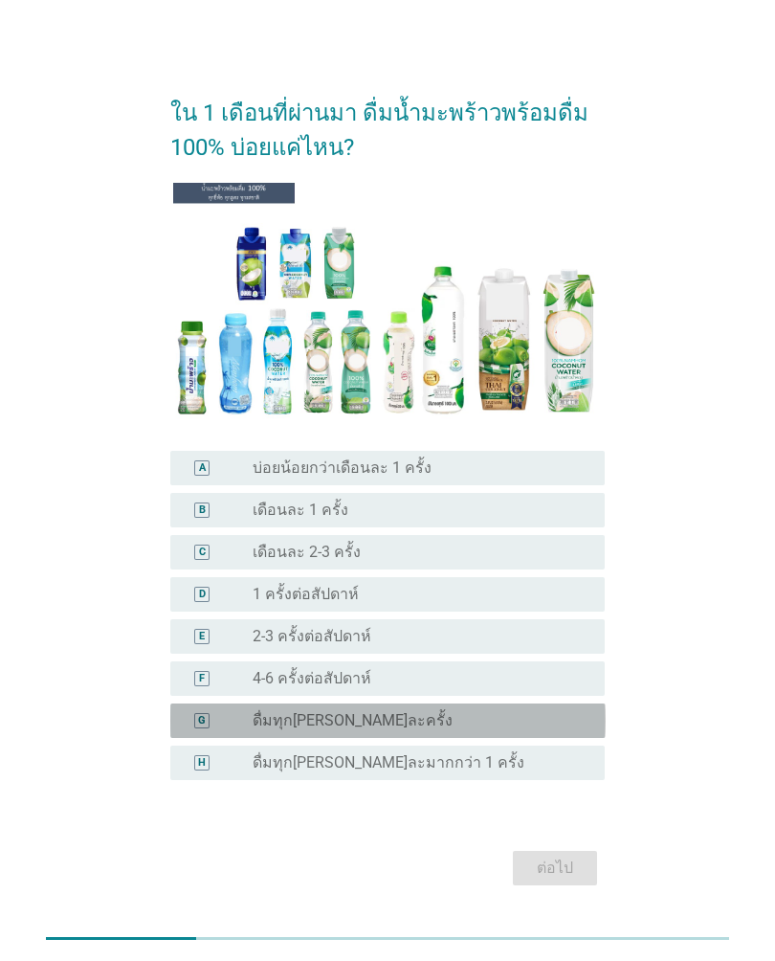
click at [534, 728] on div "radio_button_unchecked ดื่มทุก[PERSON_NAME]ละครั้ง" at bounding box center [414, 720] width 322 height 19
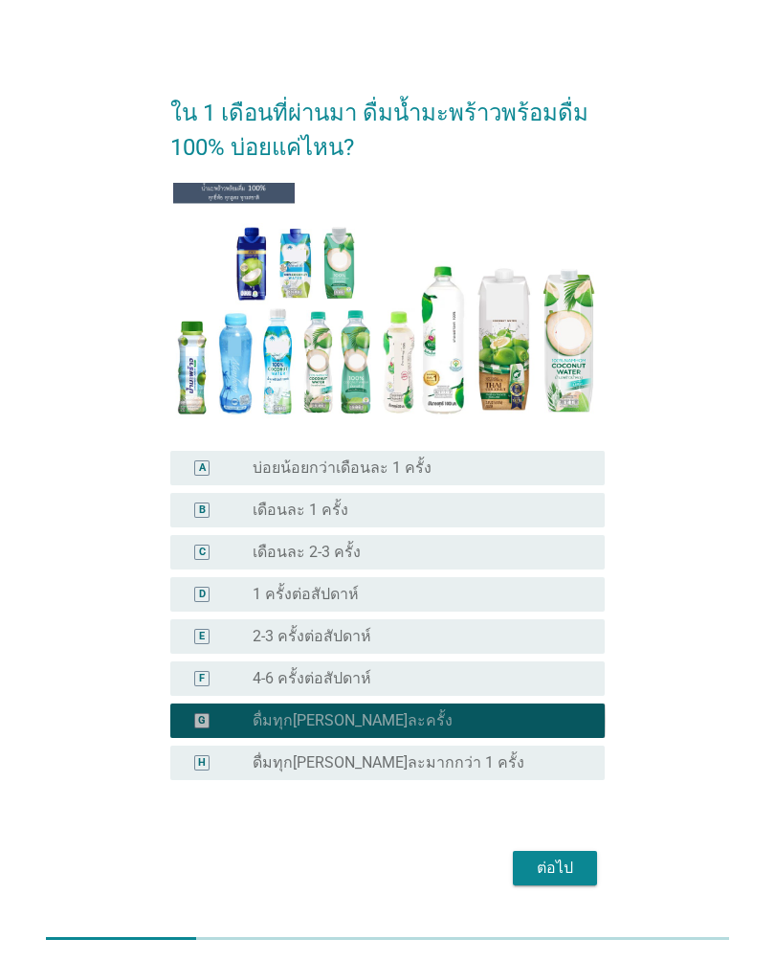
click at [588, 868] on button "ต่อไป" at bounding box center [555, 868] width 84 height 34
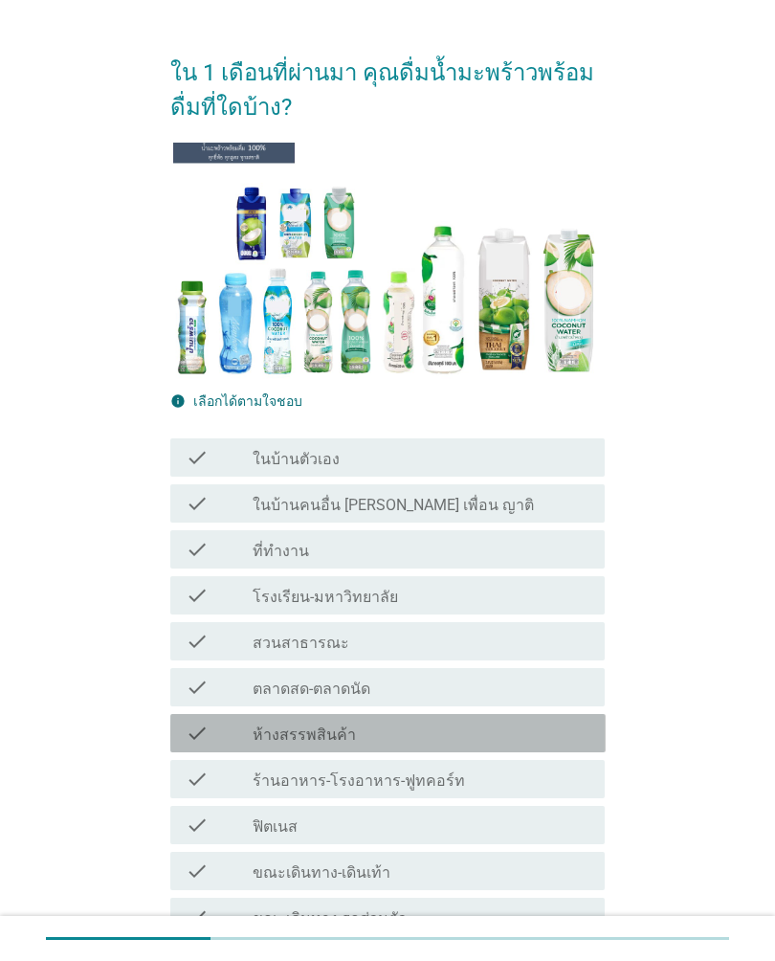
scroll to position [31, 0]
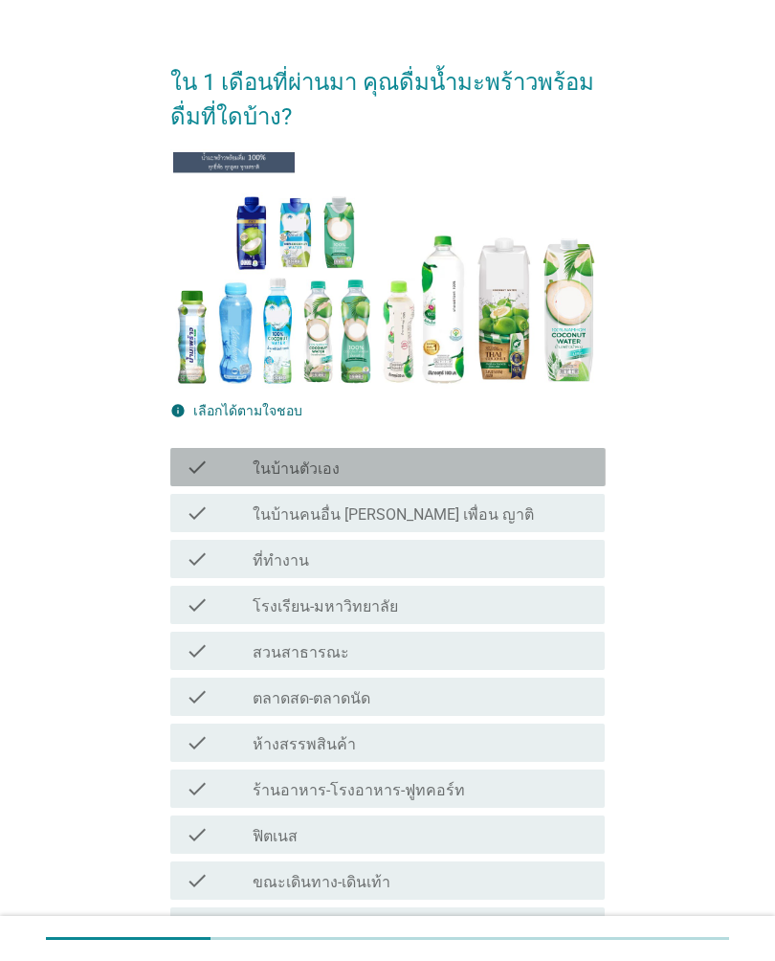
click at [549, 472] on div "check_box_outline_blank ในบ้านตัวเอง" at bounding box center [421, 467] width 337 height 23
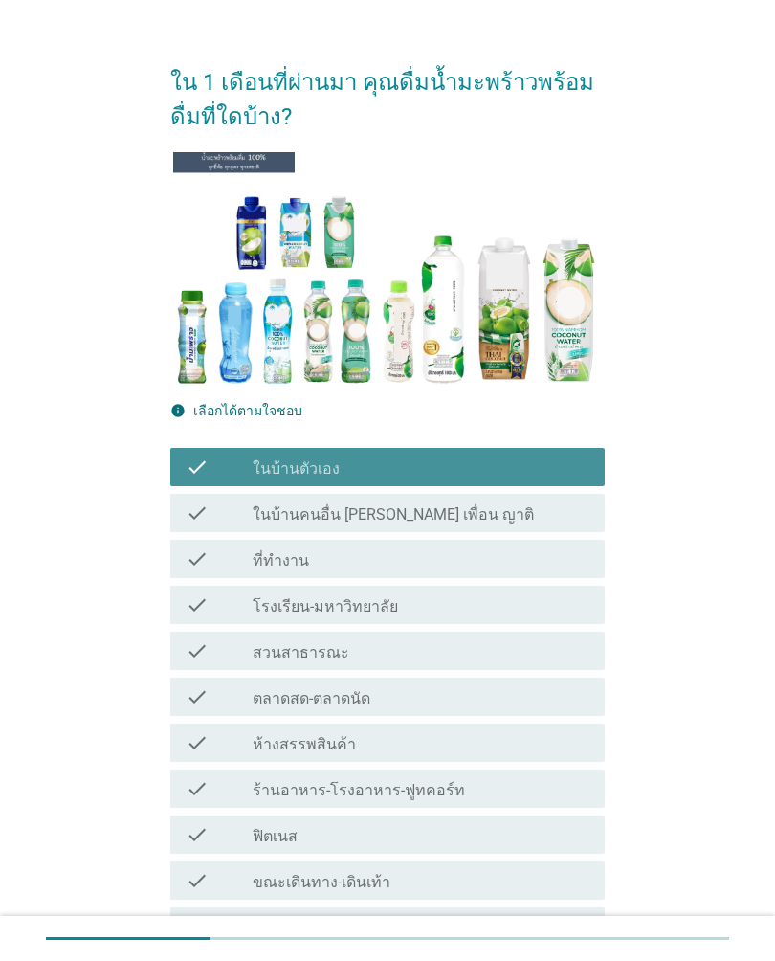
click at [568, 470] on div "check_box_outline_blank ในบ้านตัวเอง" at bounding box center [421, 467] width 337 height 23
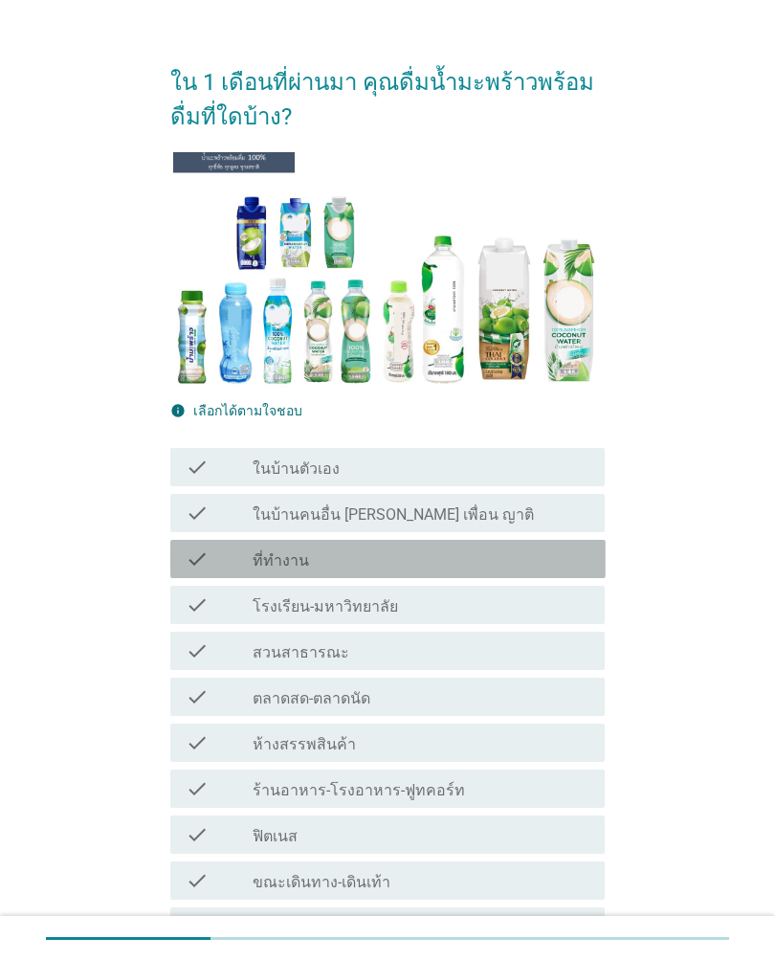
click at [550, 559] on div "check_box_outline_blank ที่ทำงาน" at bounding box center [421, 558] width 337 height 23
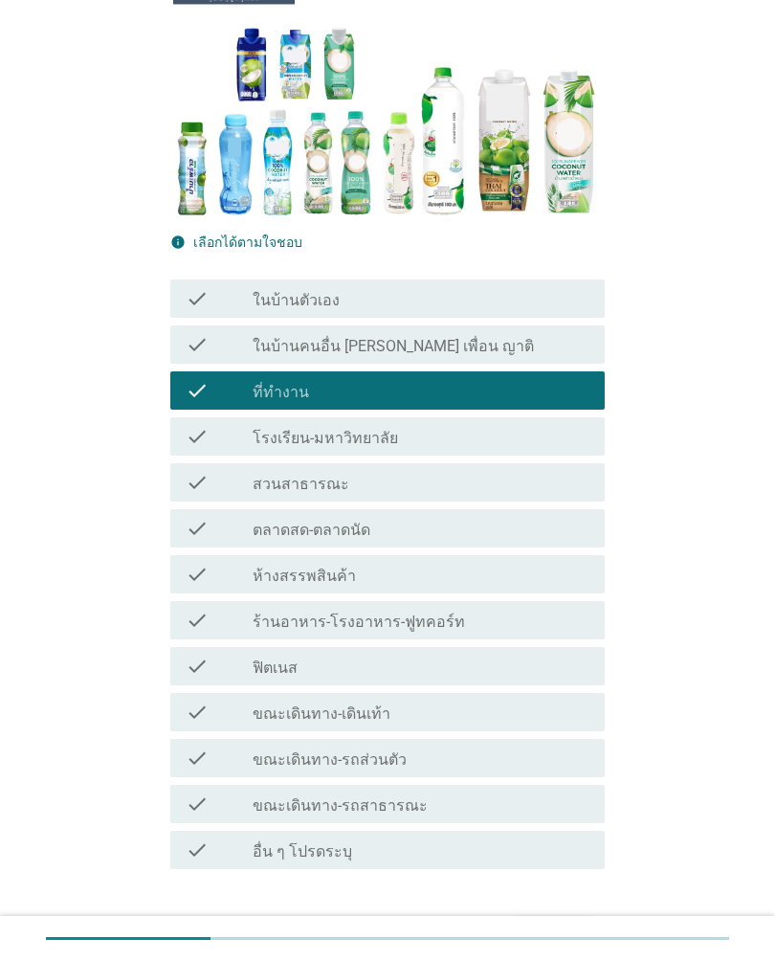
scroll to position [317, 0]
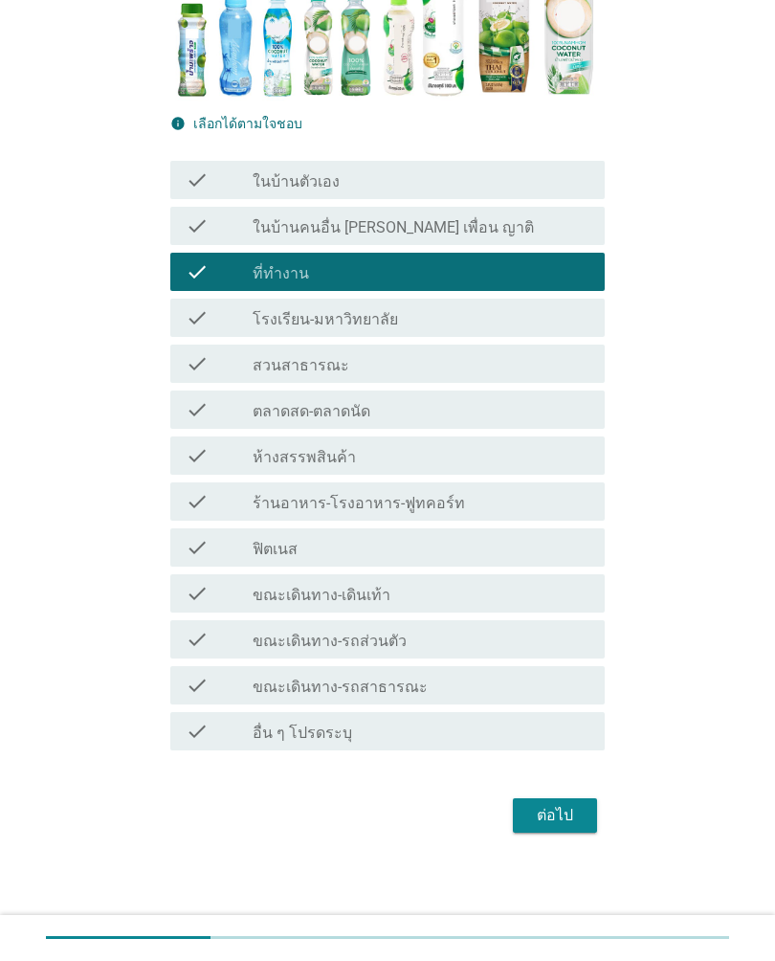
click at [569, 814] on div "ต่อไป" at bounding box center [555, 816] width 54 height 23
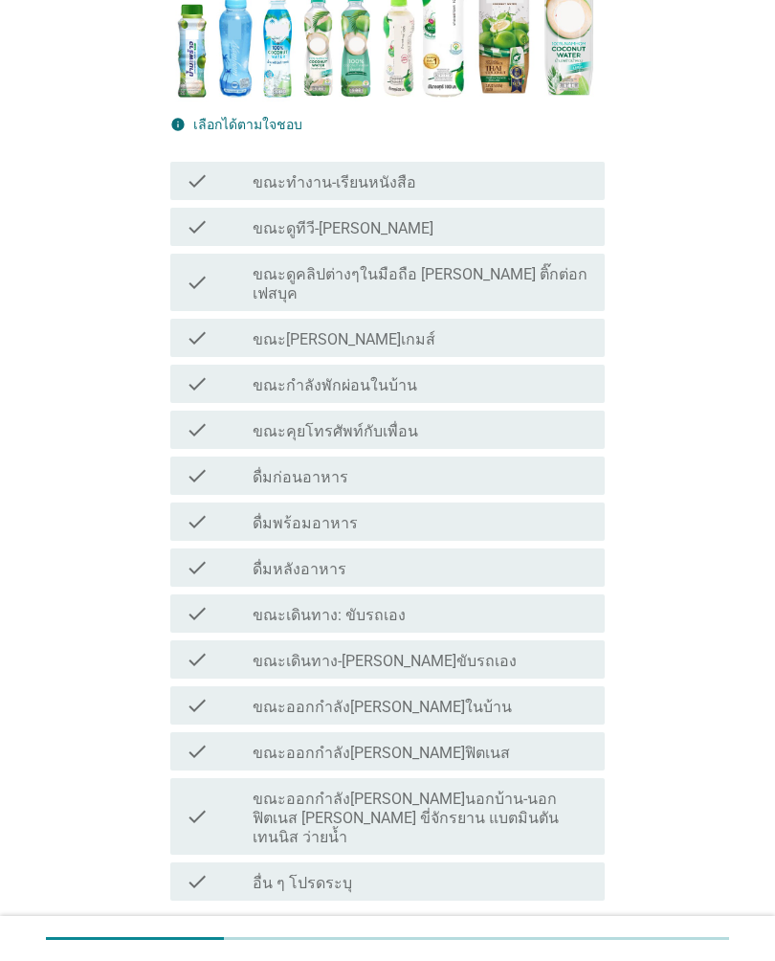
scroll to position [0, 0]
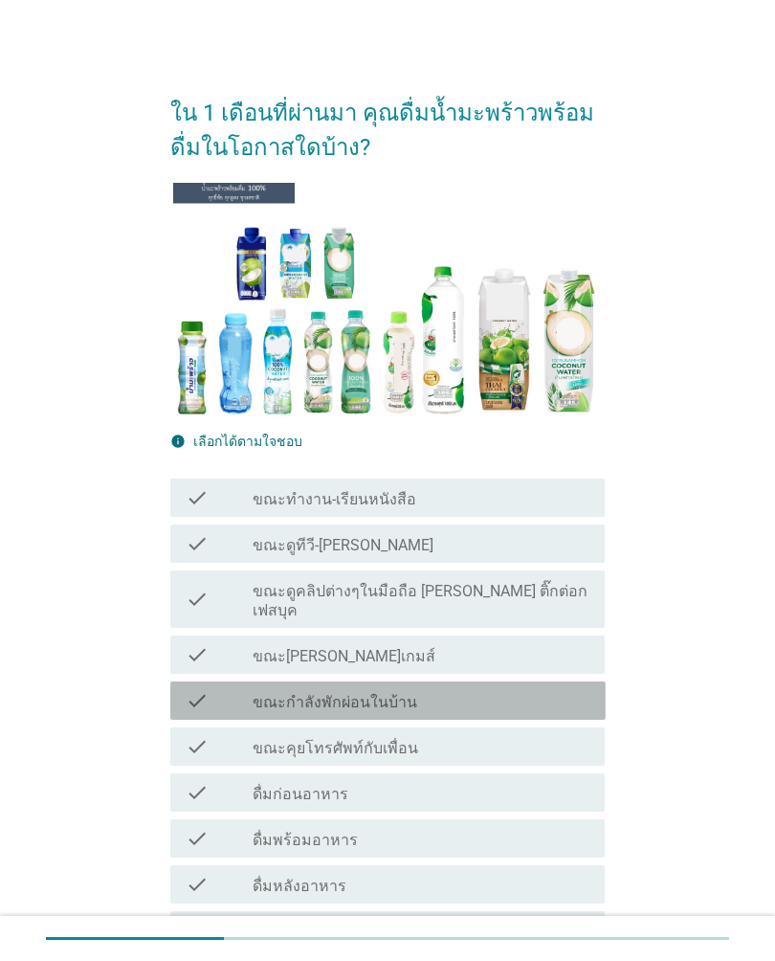
click at [570, 689] on div "check_box_outline_blank ขณะกำลังพักผ่อนในบ้าน" at bounding box center [421, 700] width 337 height 23
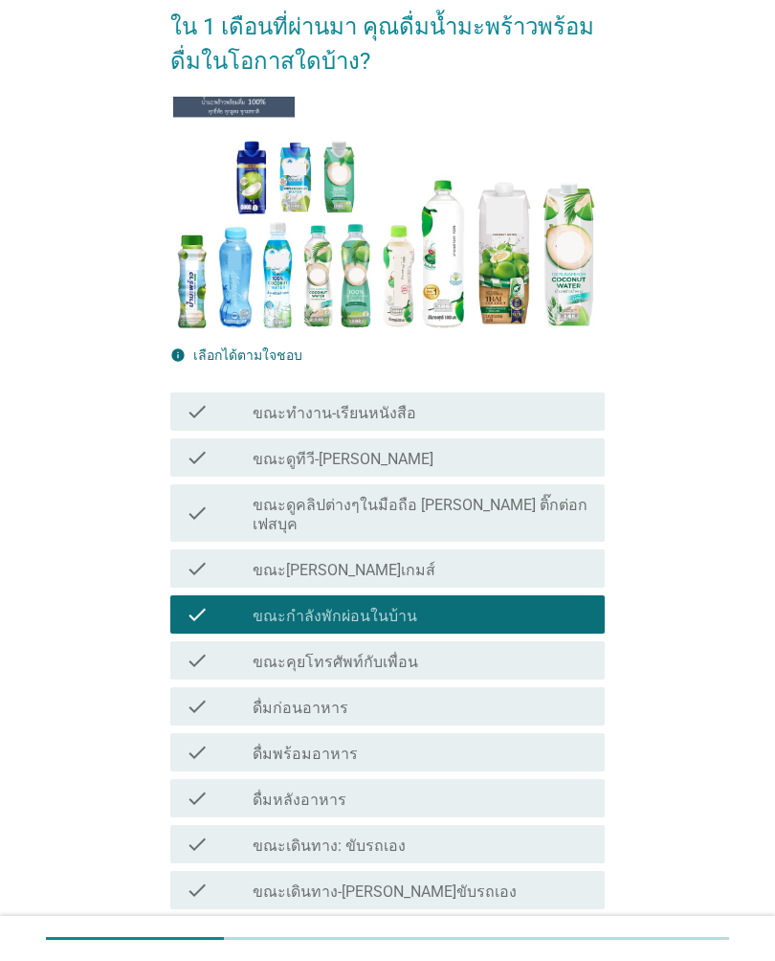
scroll to position [428, 0]
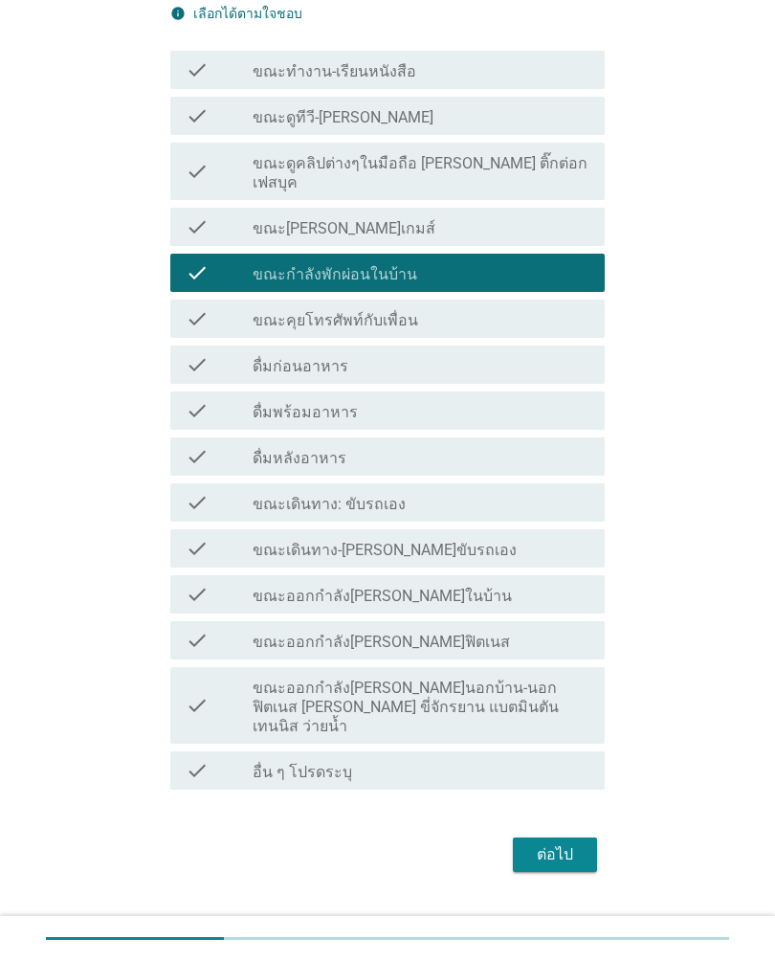
click at [574, 843] on div "ต่อไป" at bounding box center [555, 854] width 54 height 23
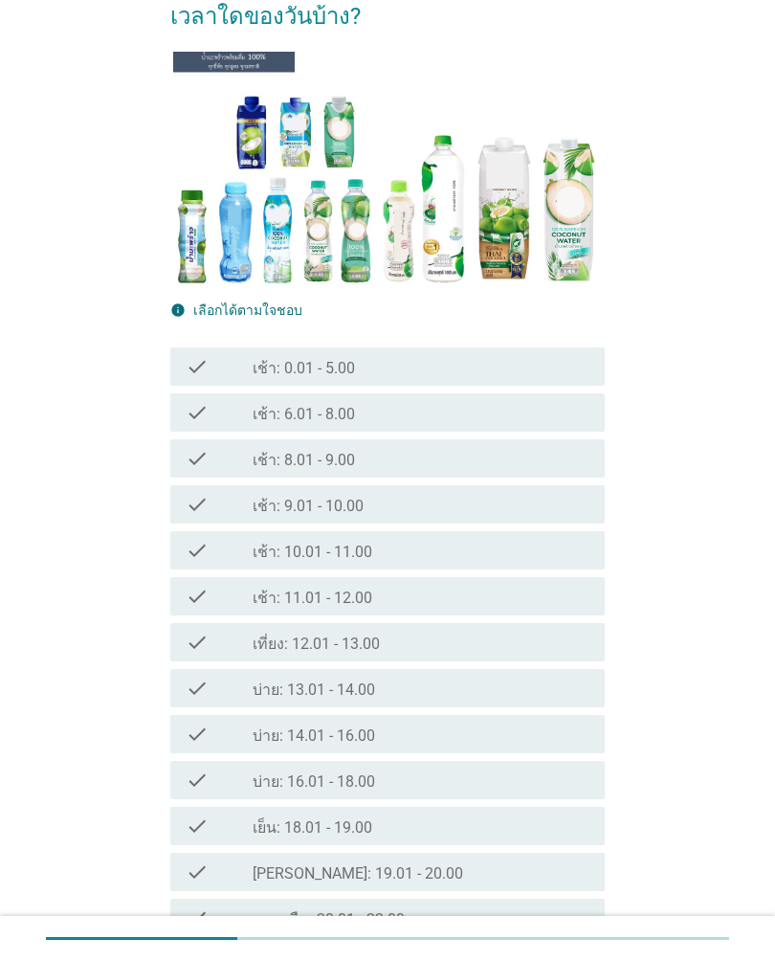
scroll to position [136, 0]
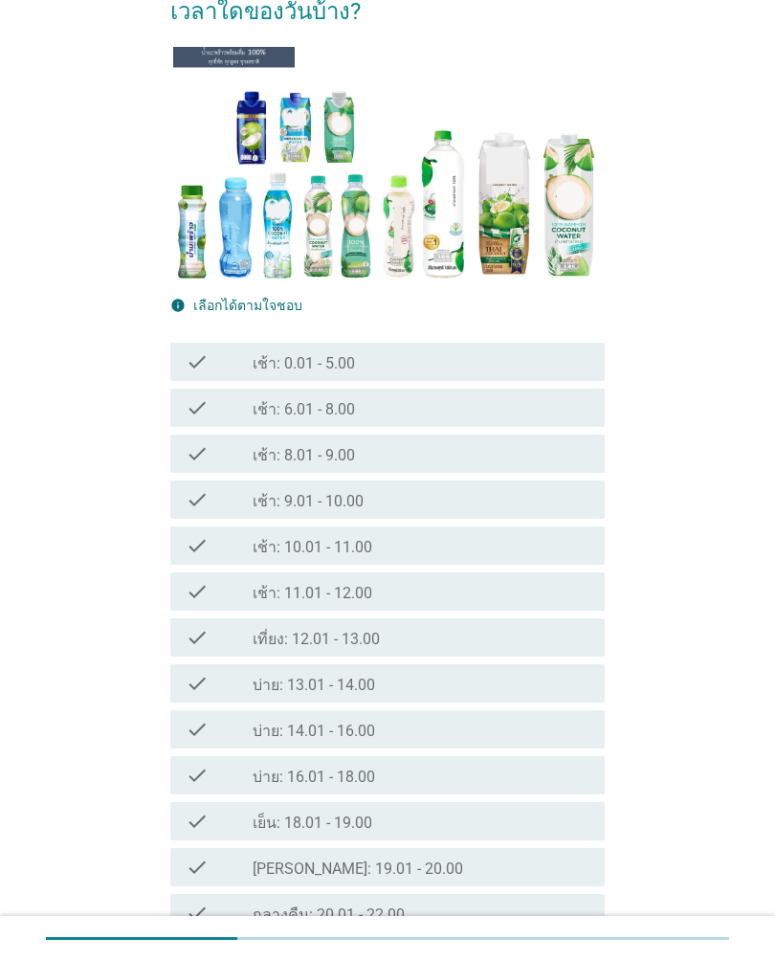
click at [576, 560] on div "check check_box_outline_blank เช้า: 10.01 - 11.00" at bounding box center [387, 545] width 435 height 38
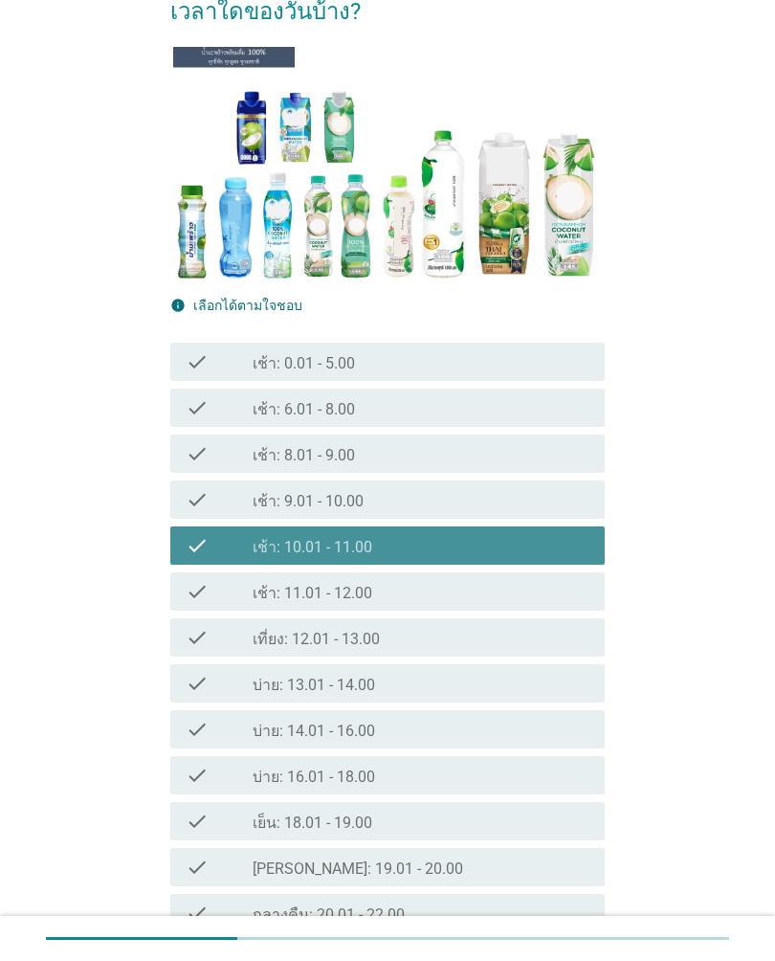
click at [574, 552] on div "check_box_outline_blank เช้า: 10.01 - 11.00" at bounding box center [421, 545] width 337 height 23
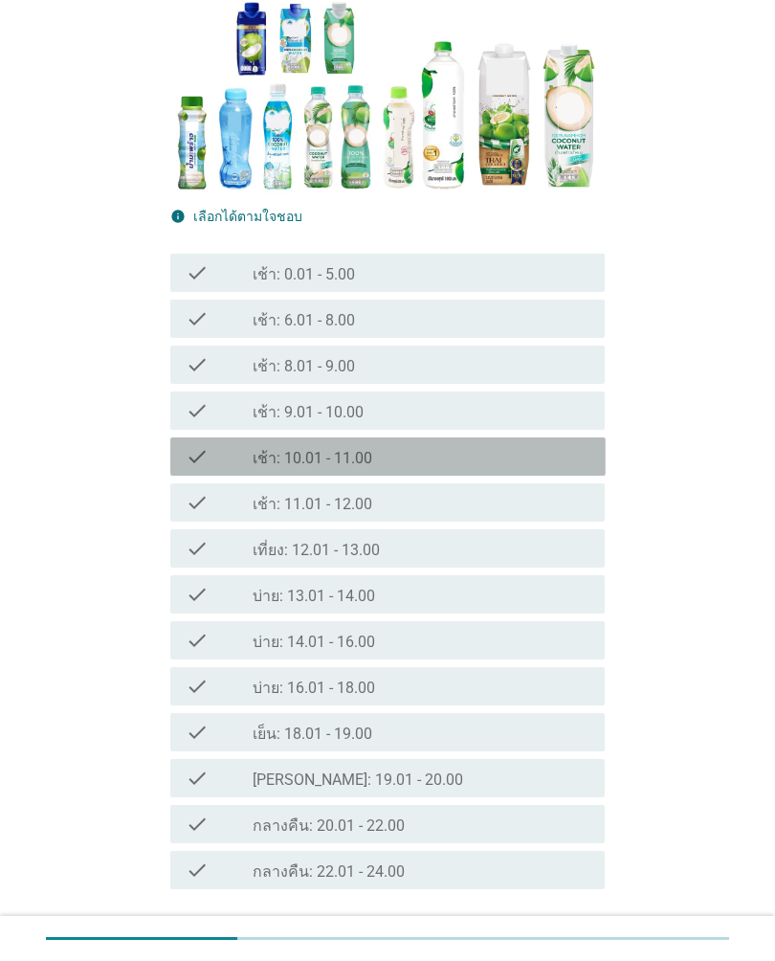
click at [560, 475] on div "check check_box_outline_blank เช้า: 10.01 - 11.00" at bounding box center [387, 456] width 435 height 38
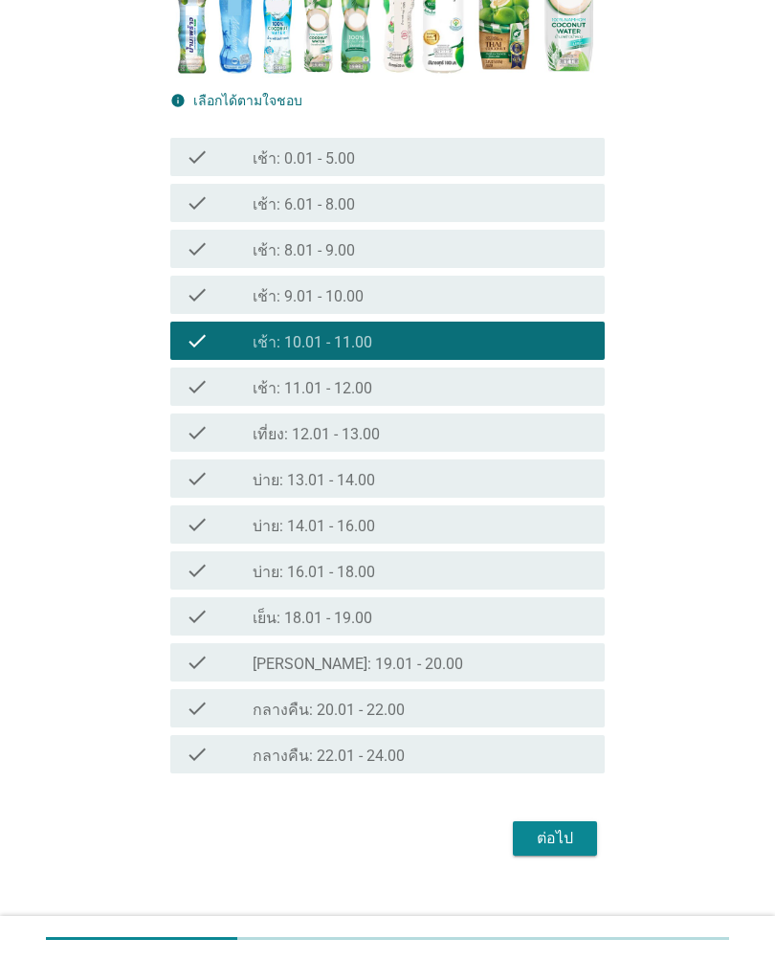
scroll to position [363, 0]
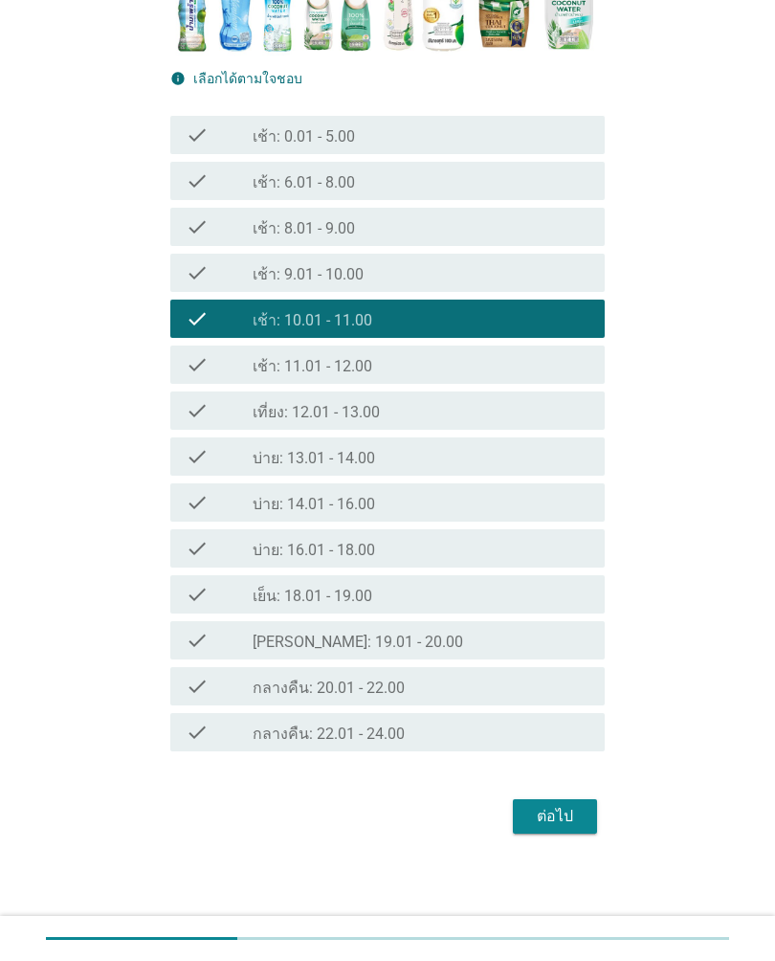
click at [569, 822] on div "ต่อไป" at bounding box center [555, 816] width 54 height 23
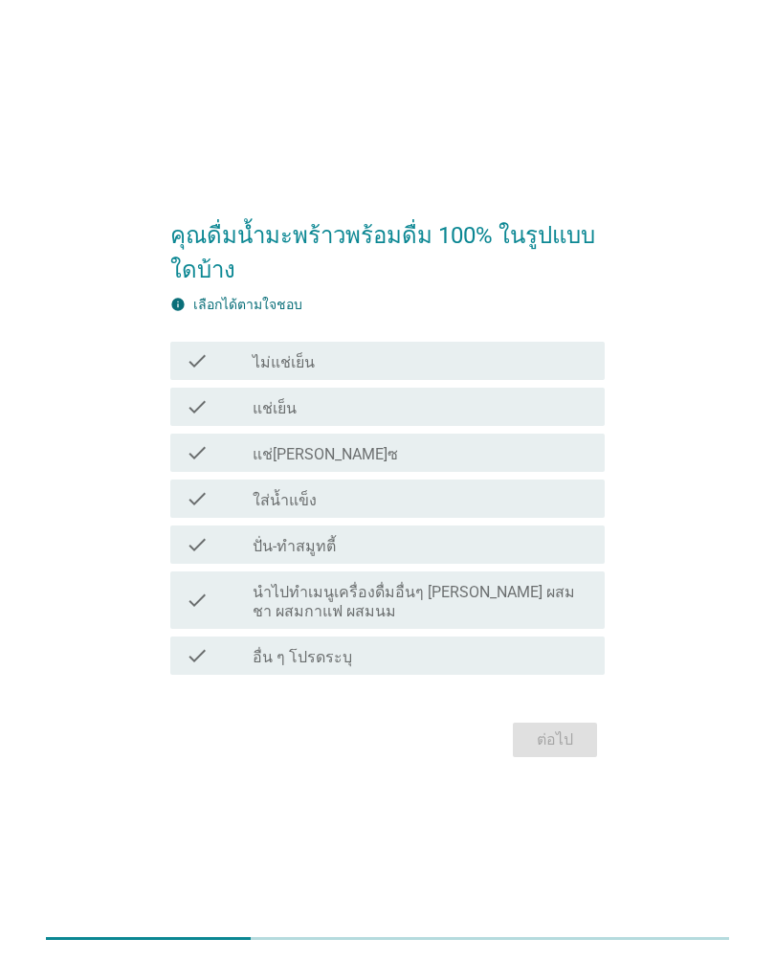
click at [528, 411] on div "check_box_outline_blank แช่เย็น" at bounding box center [421, 406] width 337 height 23
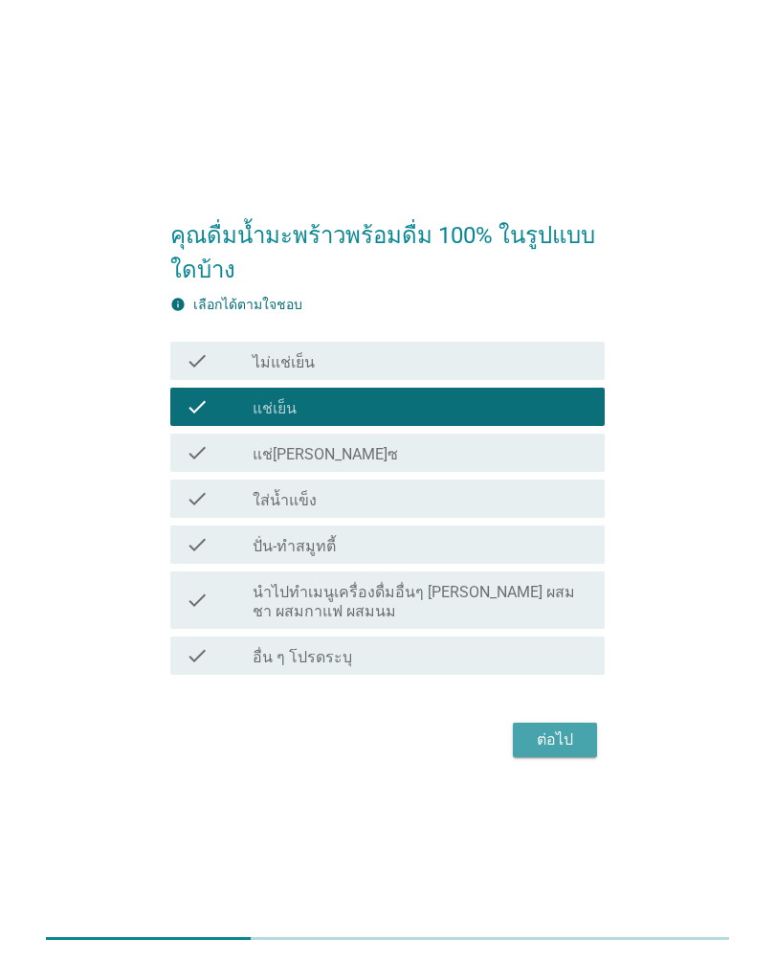
click at [572, 741] on div "ต่อไป" at bounding box center [555, 739] width 54 height 23
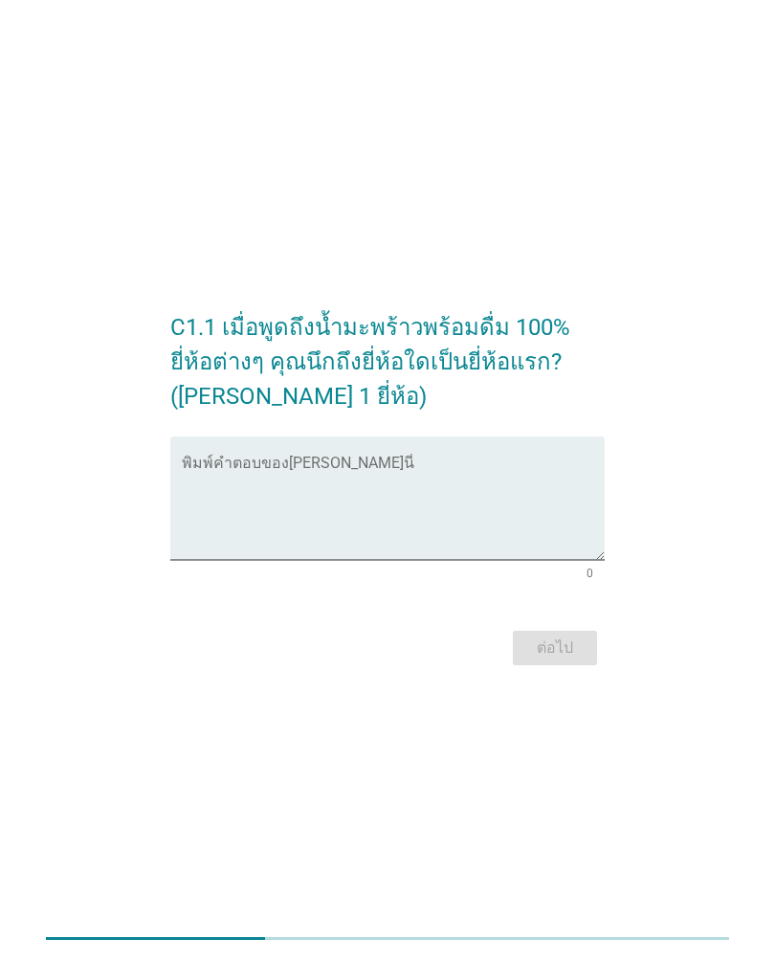
click at [514, 485] on textarea "พิมพ์คำตอบของคุณ ที่นี่" at bounding box center [394, 509] width 424 height 100
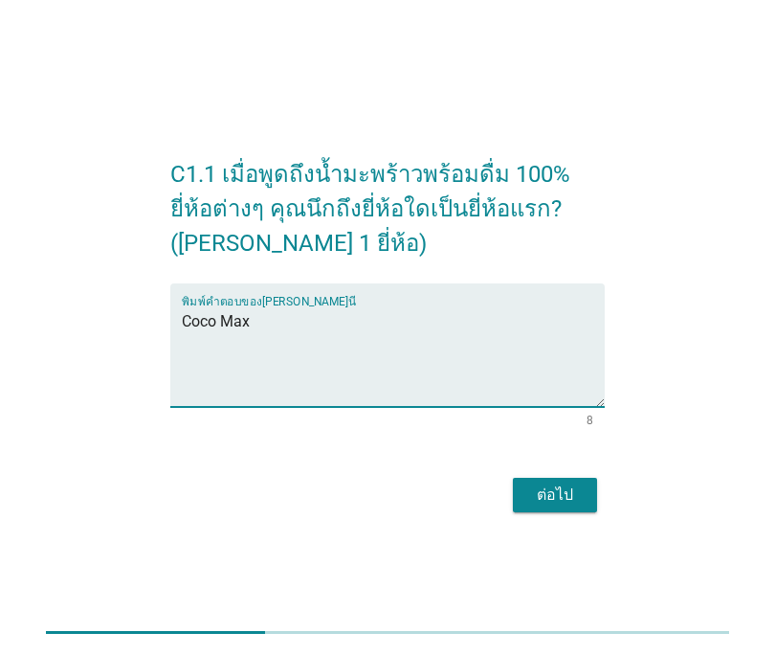
type textarea "Coco Max"
click at [572, 502] on div "ต่อไป" at bounding box center [555, 494] width 54 height 23
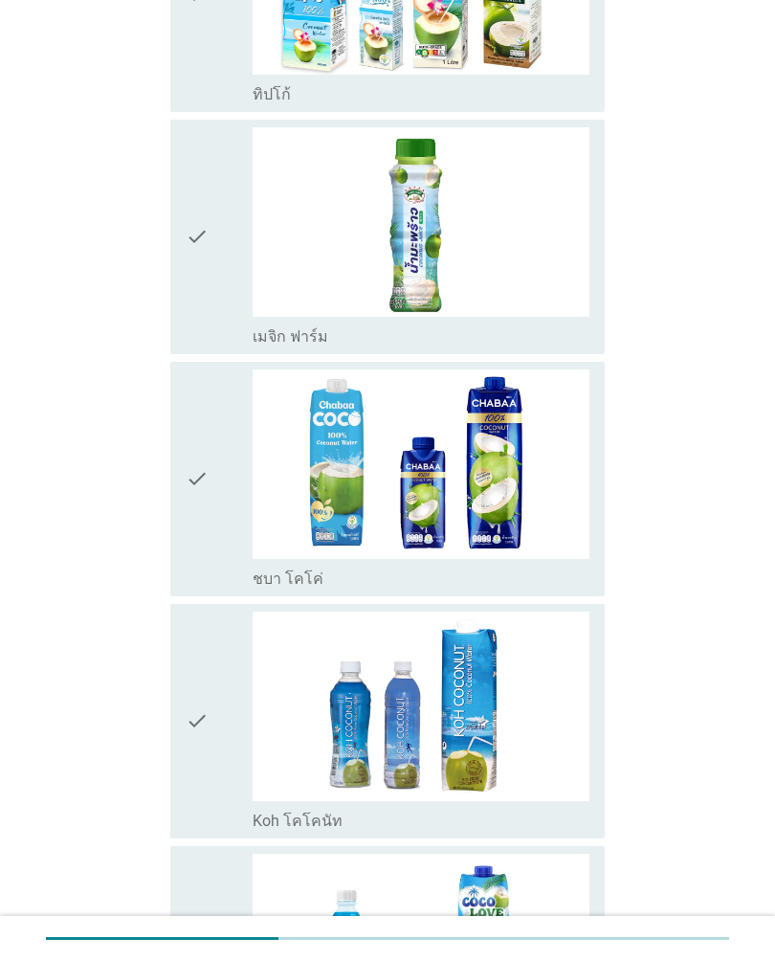
scroll to position [350, 0]
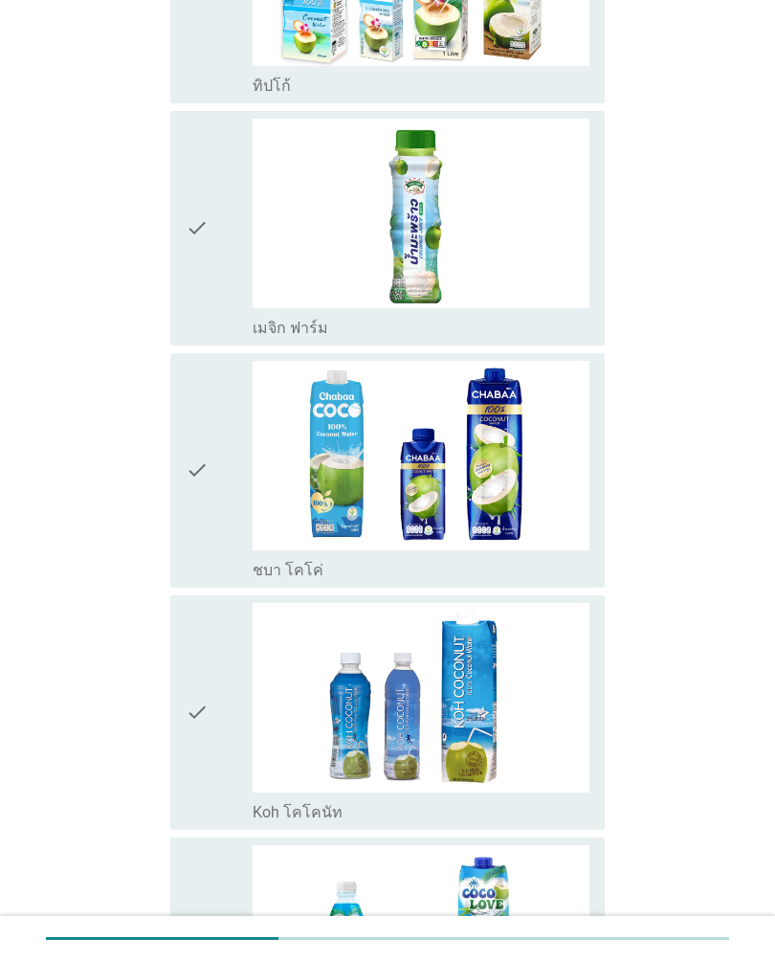
click at [228, 522] on div "check" at bounding box center [219, 470] width 67 height 219
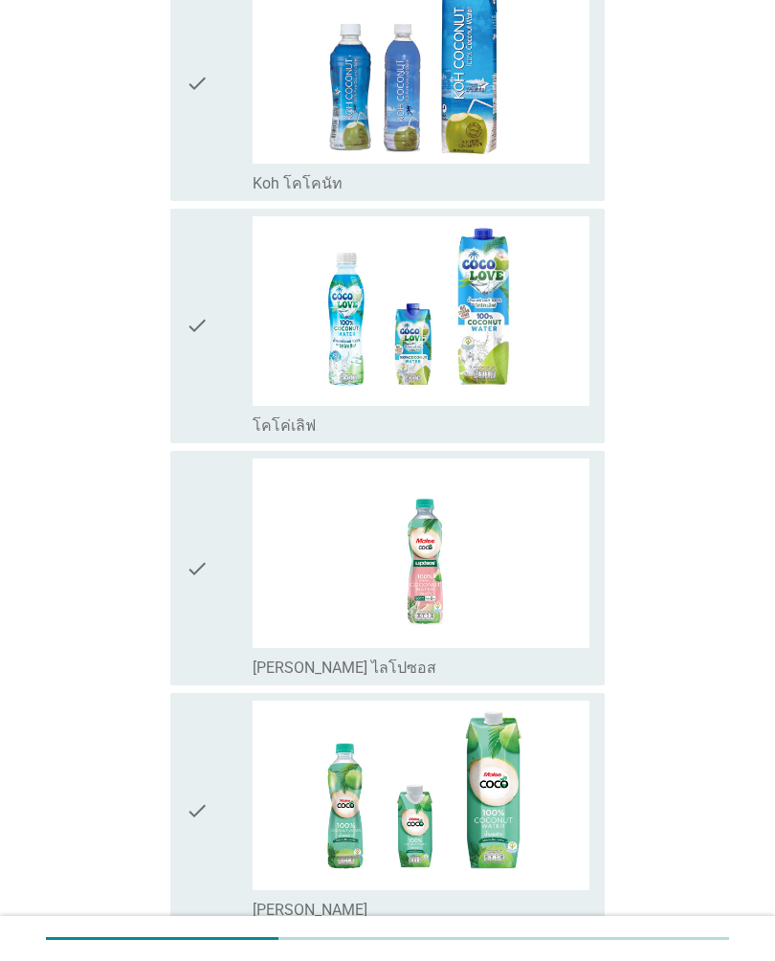
scroll to position [1161, 0]
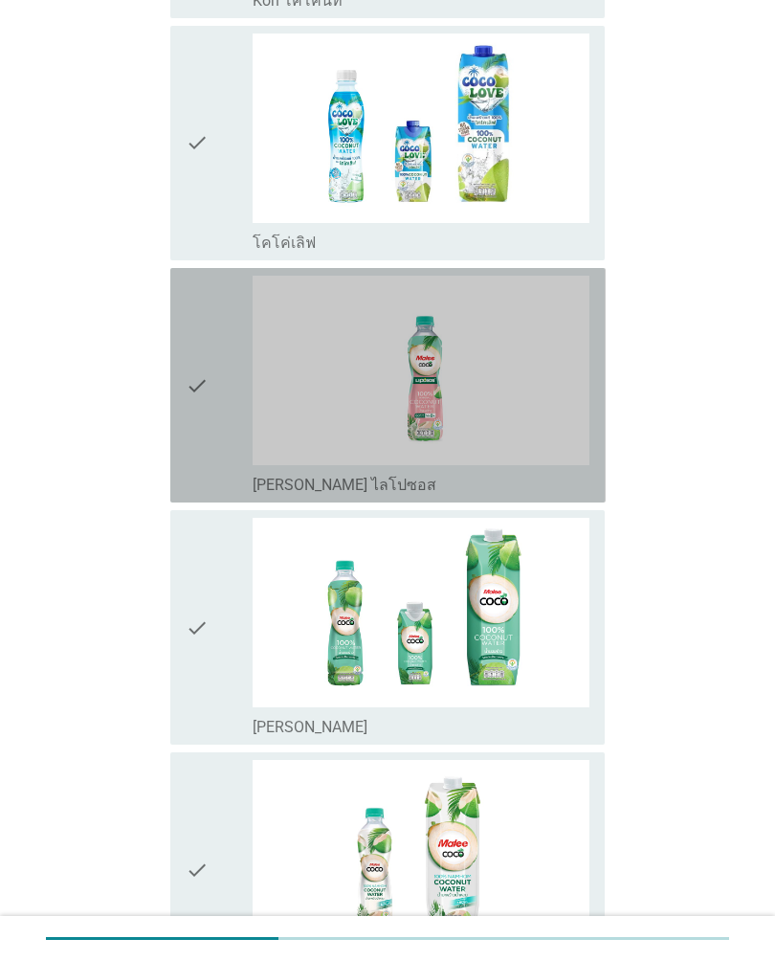
click at [201, 431] on icon "check" at bounding box center [197, 385] width 23 height 219
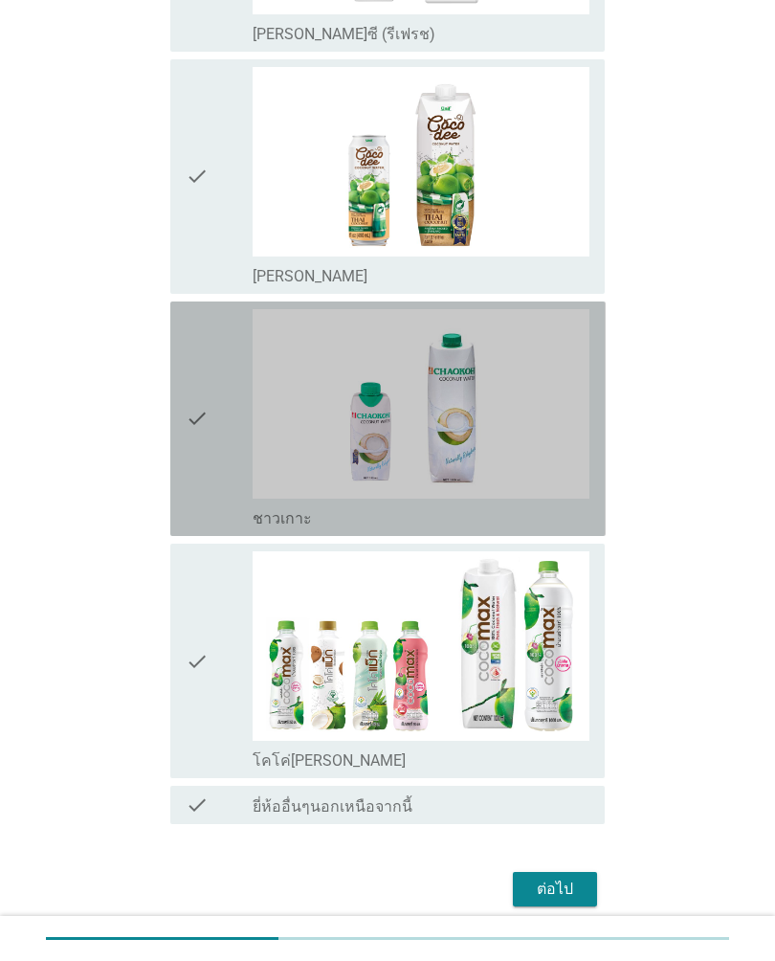
scroll to position [3137, 0]
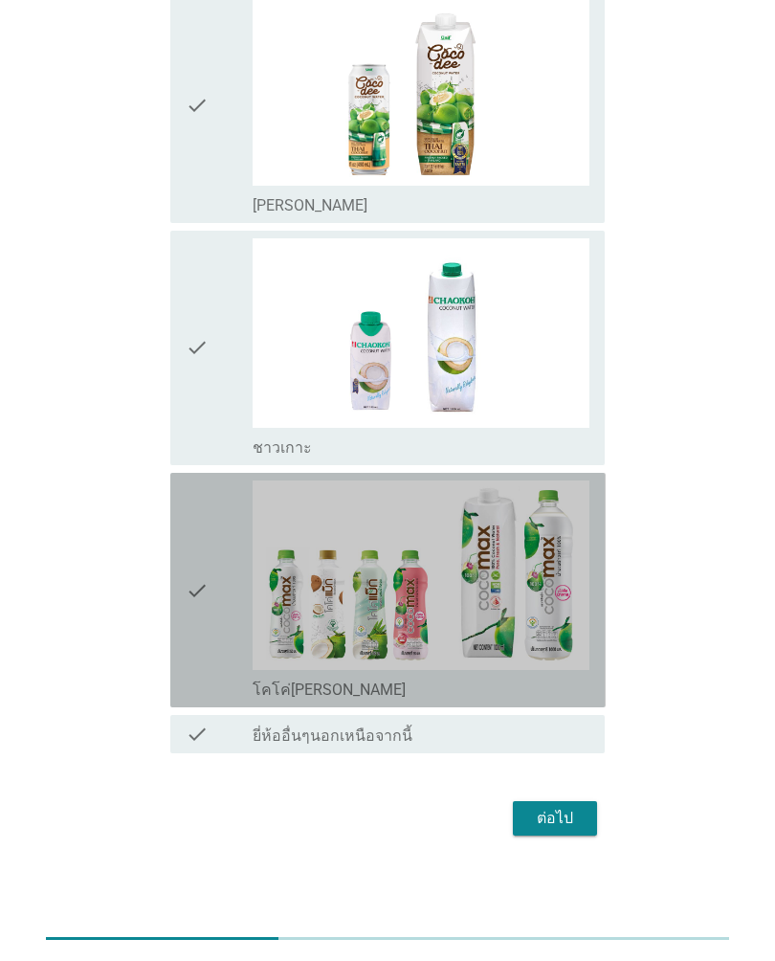
click at [206, 635] on icon "check" at bounding box center [197, 589] width 23 height 219
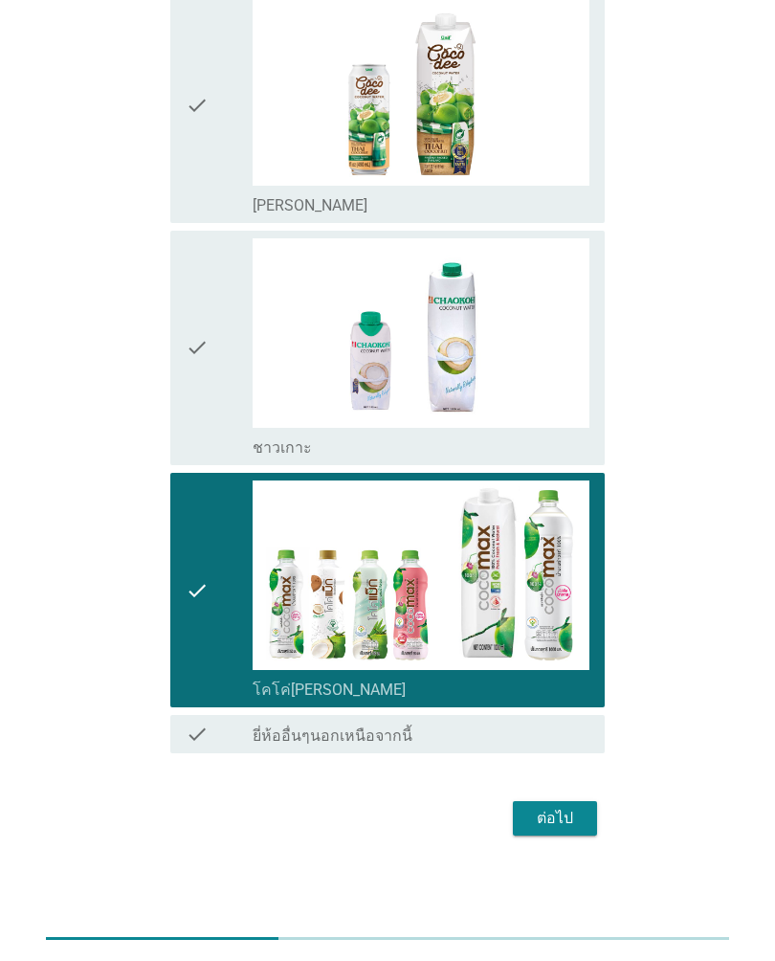
click at [575, 819] on div "ต่อไป" at bounding box center [555, 818] width 54 height 23
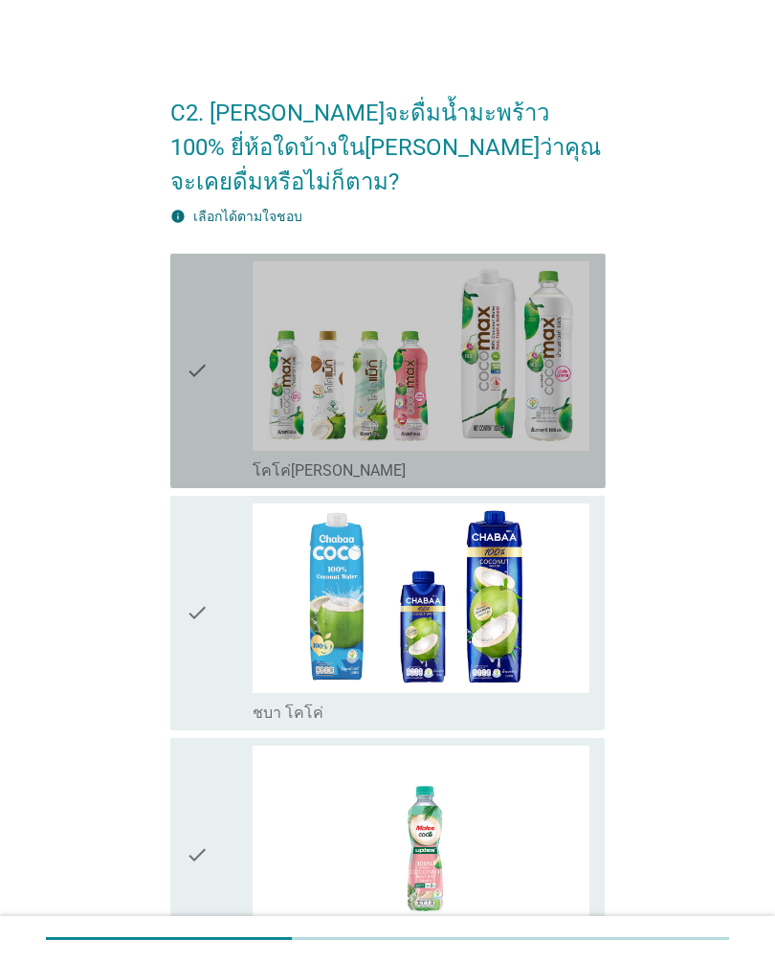
click at [223, 436] on div "check" at bounding box center [219, 370] width 67 height 219
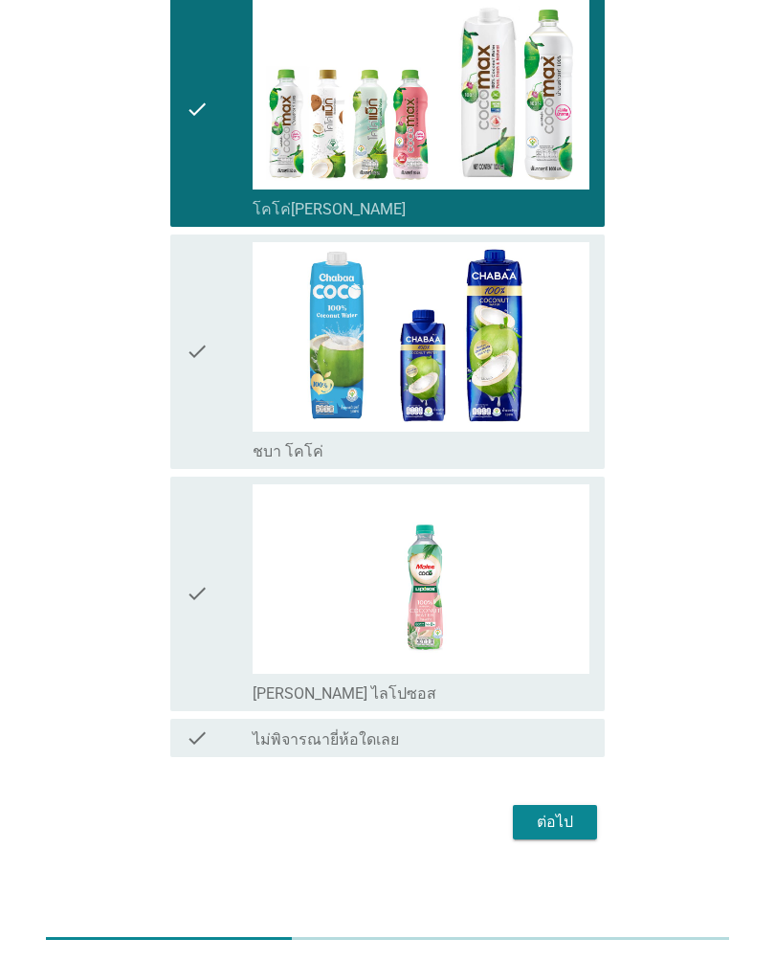
scroll to position [266, 0]
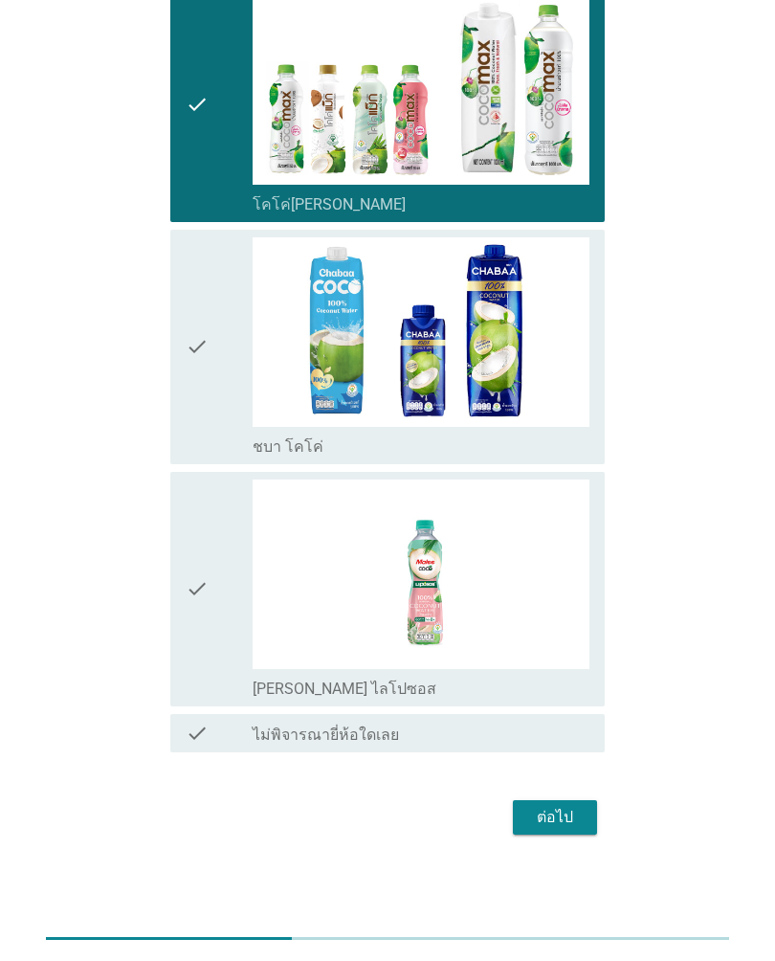
click at [582, 830] on button "ต่อไป" at bounding box center [555, 817] width 84 height 34
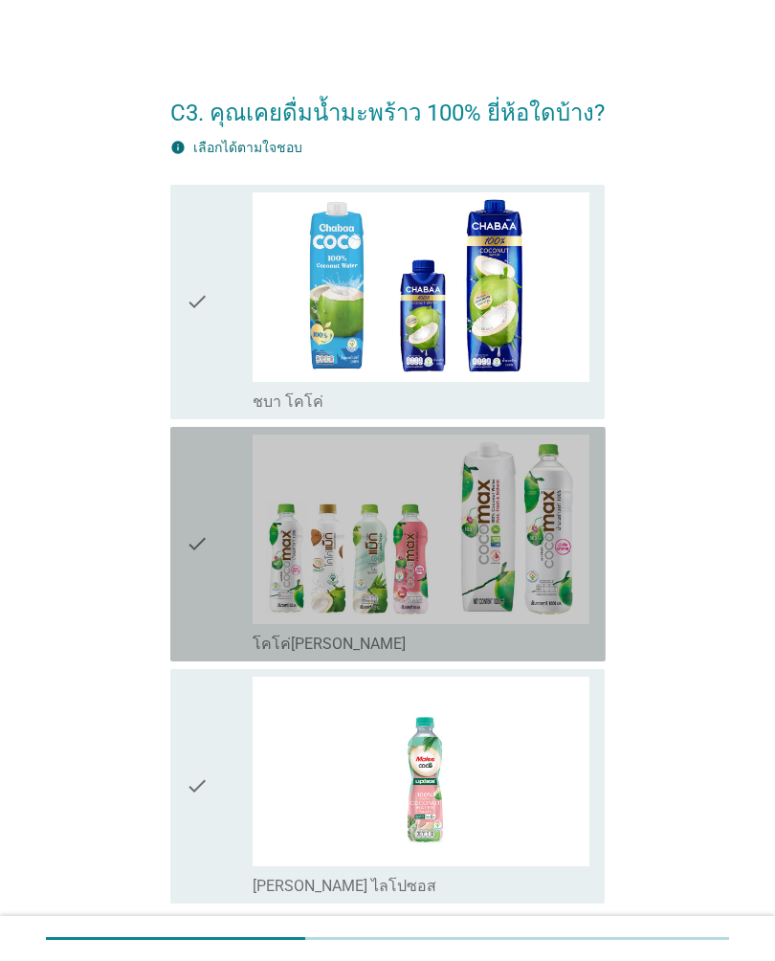
click at [228, 581] on div "check" at bounding box center [219, 543] width 67 height 219
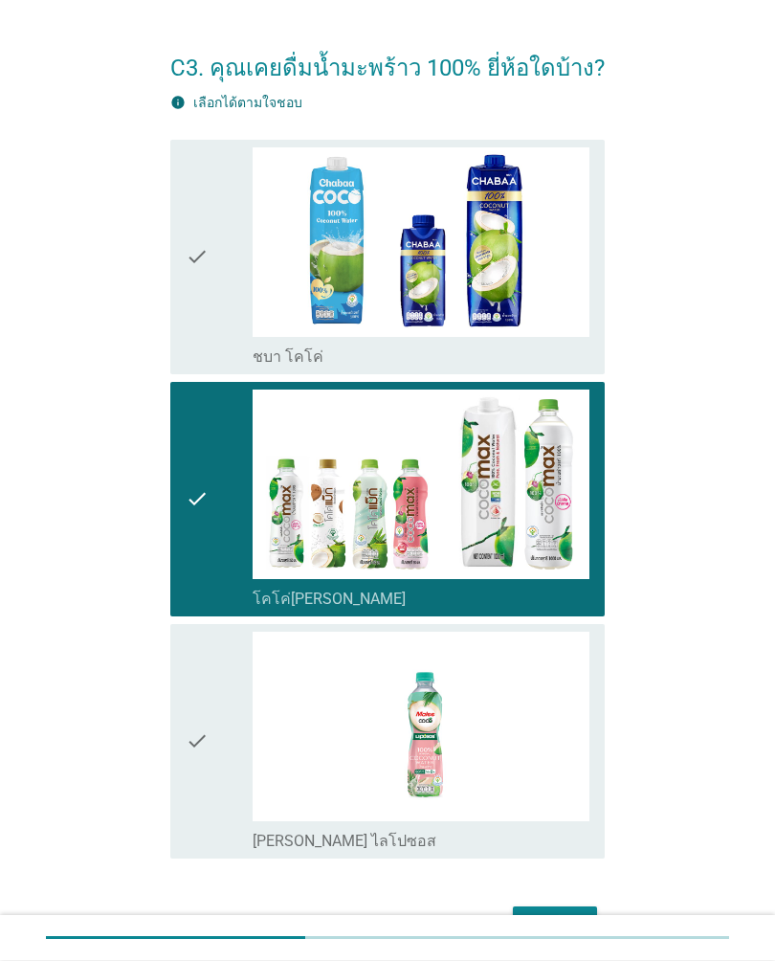
scroll to position [151, 0]
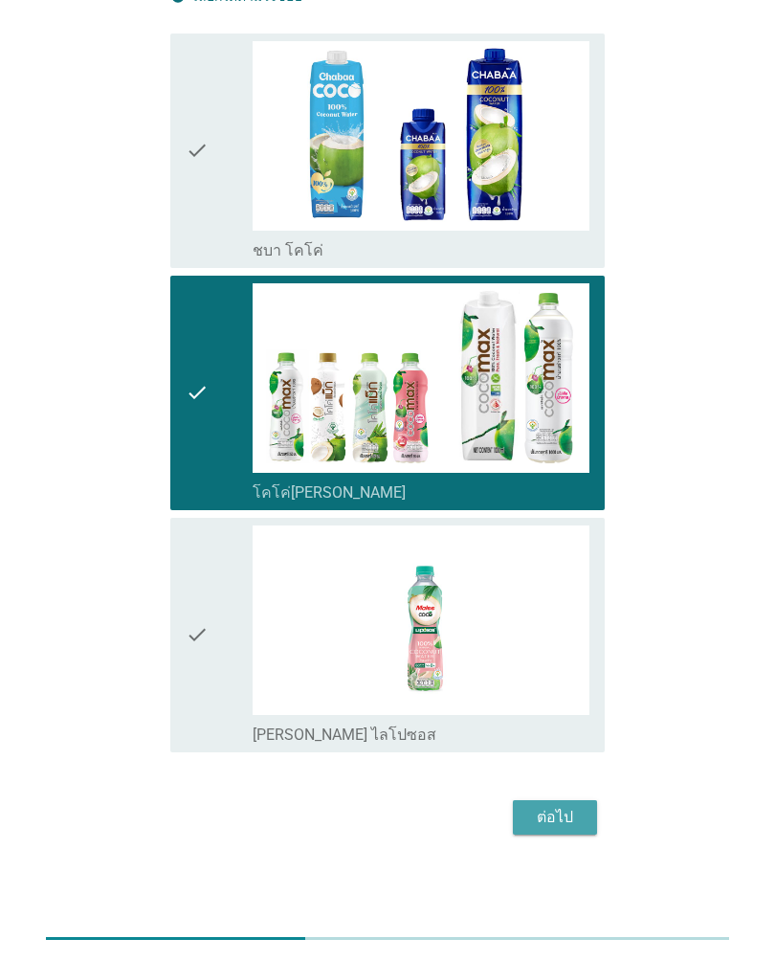
click at [584, 827] on button "ต่อไป" at bounding box center [555, 817] width 84 height 34
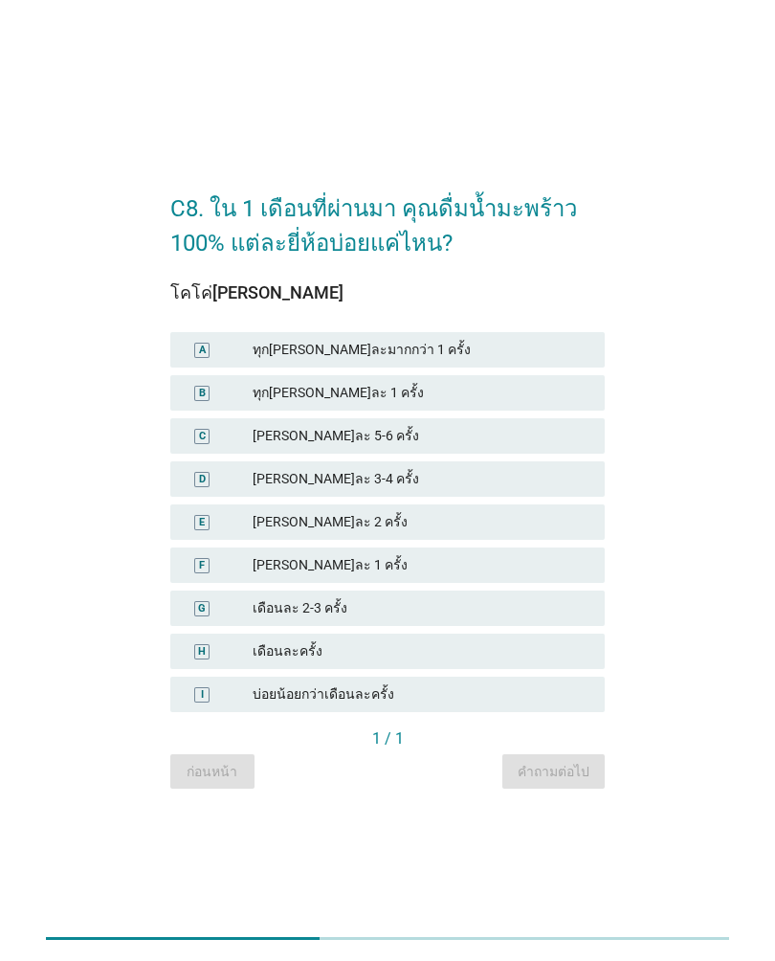
click at [528, 569] on div "[PERSON_NAME]ละ 1 ครั้ง" at bounding box center [421, 565] width 337 height 20
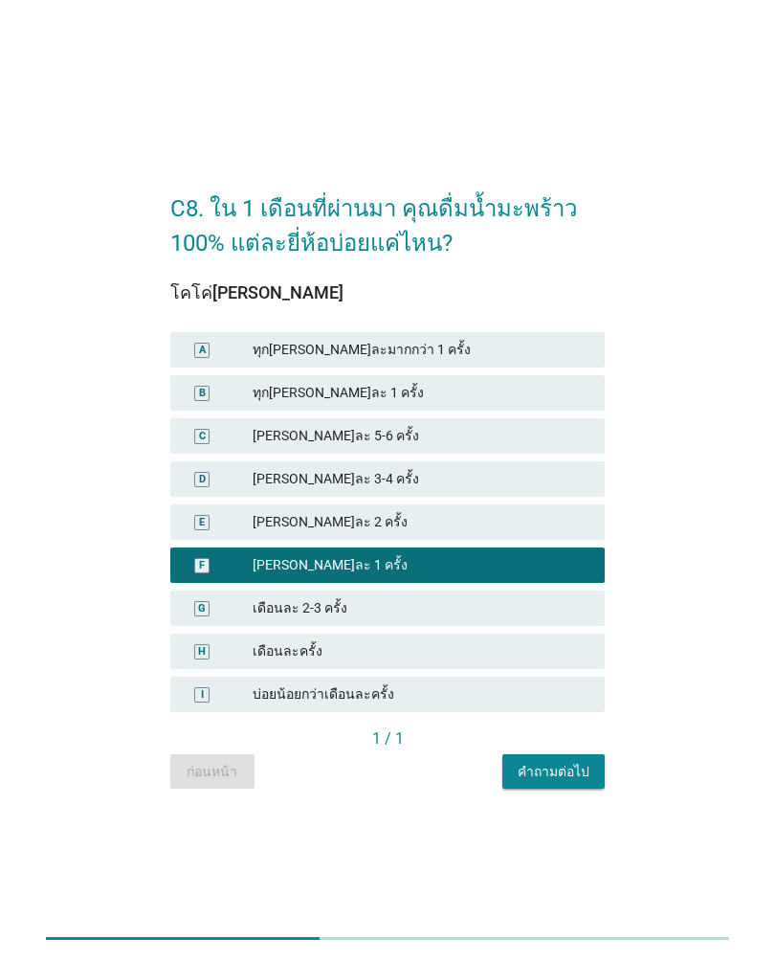
click at [577, 769] on div "คำถามต่อไป" at bounding box center [554, 772] width 72 height 20
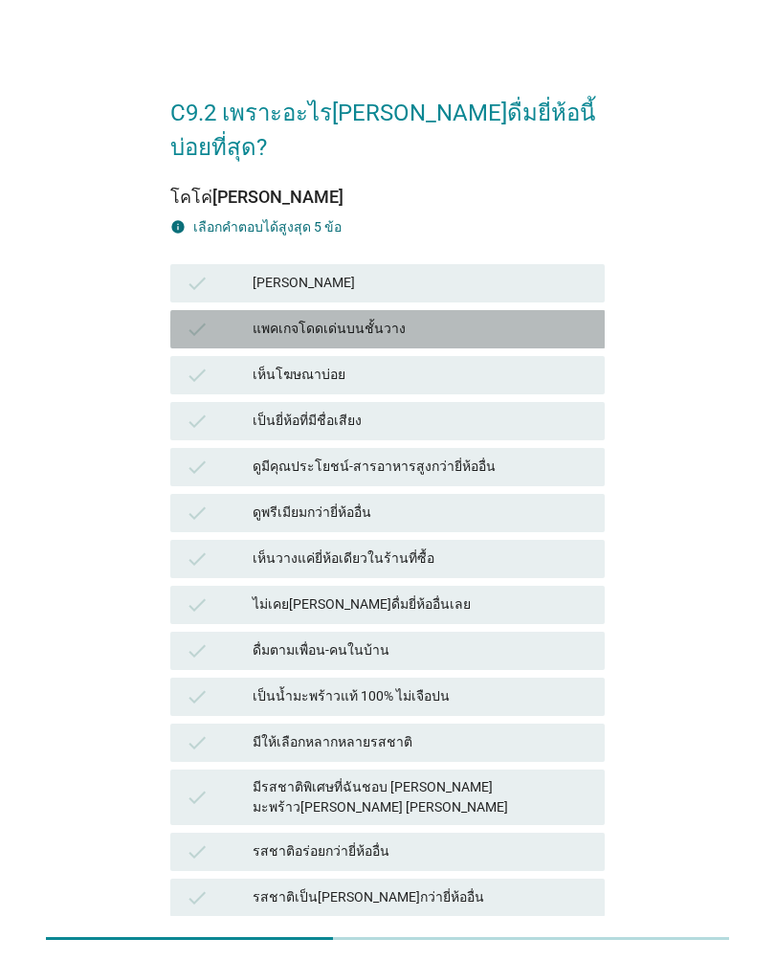
click at [550, 318] on div "แพคเกจโดดเด่นบนชั้นวาง" at bounding box center [421, 329] width 337 height 23
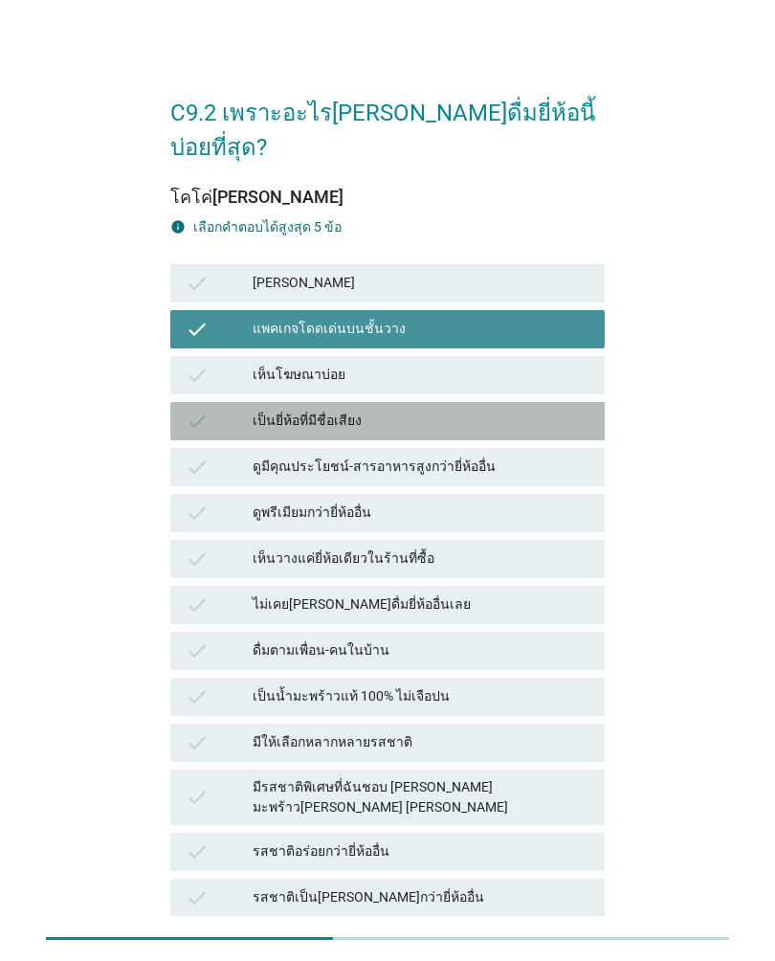
click at [535, 410] on div "เป็นยี่ห้อที่มีชื่อเสียง" at bounding box center [421, 421] width 337 height 23
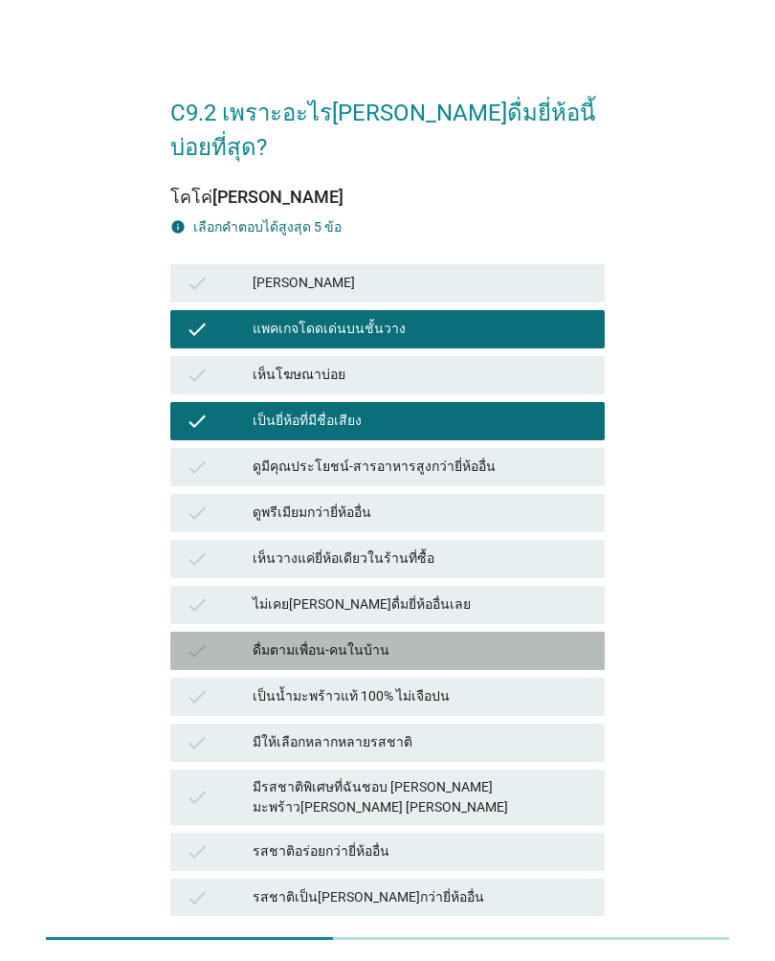
click at [538, 639] on div "ดื่มตามเพื่อน-คนในบ้าน" at bounding box center [421, 650] width 337 height 23
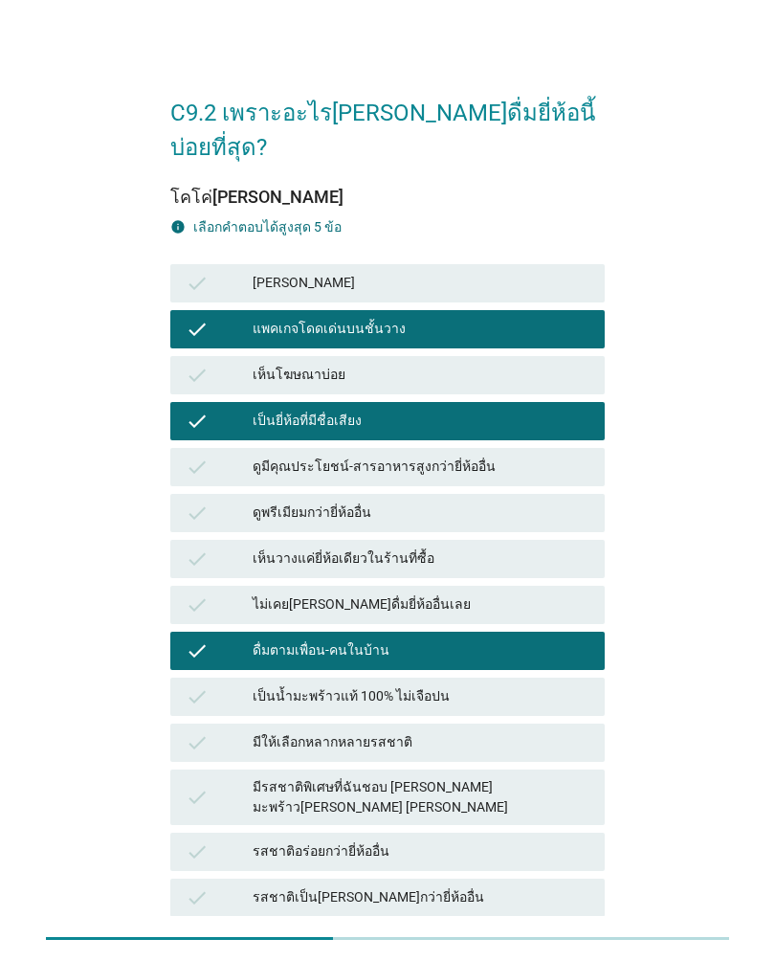
click at [523, 634] on div "check ดื่มตามเพื่อน-คนในบ้าน" at bounding box center [387, 651] width 435 height 38
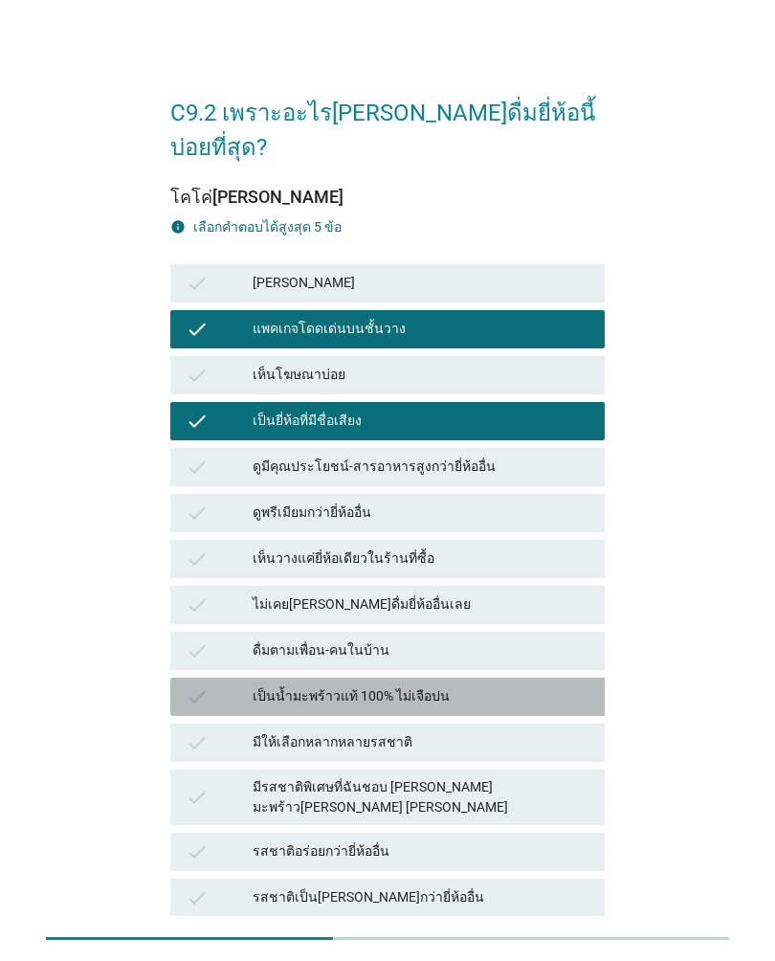
click at [504, 685] on div "เป็นน้ำมะพร้าวแท้ 100% ไม่เจือปน" at bounding box center [421, 696] width 337 height 23
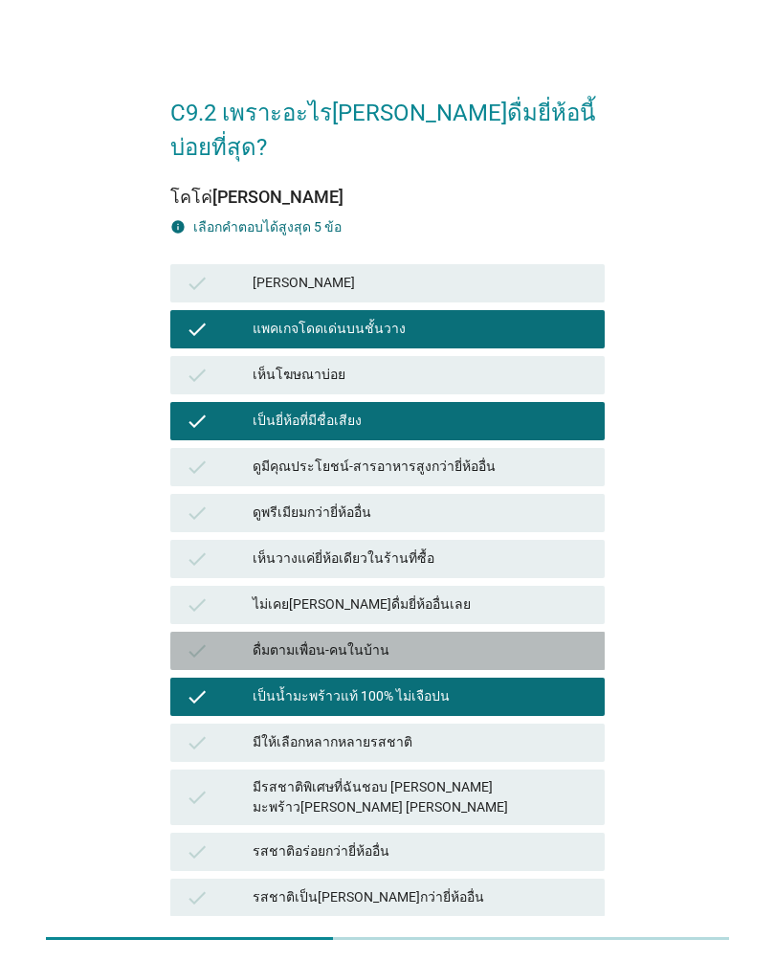
click at [437, 639] on div "ดื่มตามเพื่อน-คนในบ้าน" at bounding box center [421, 650] width 337 height 23
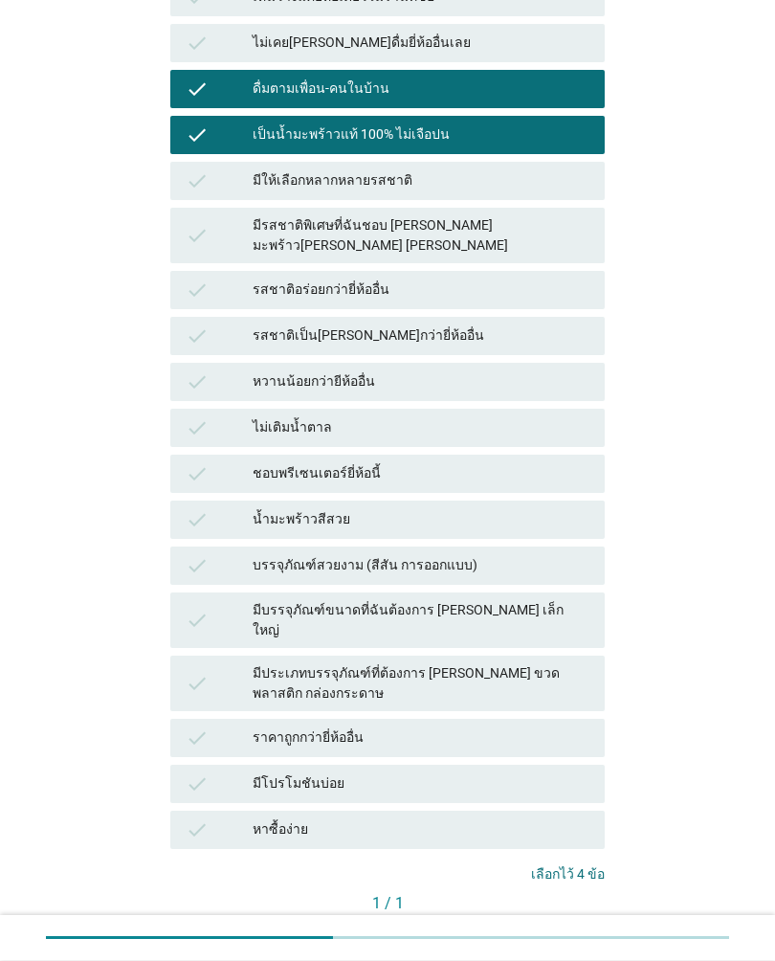
scroll to position [589, 0]
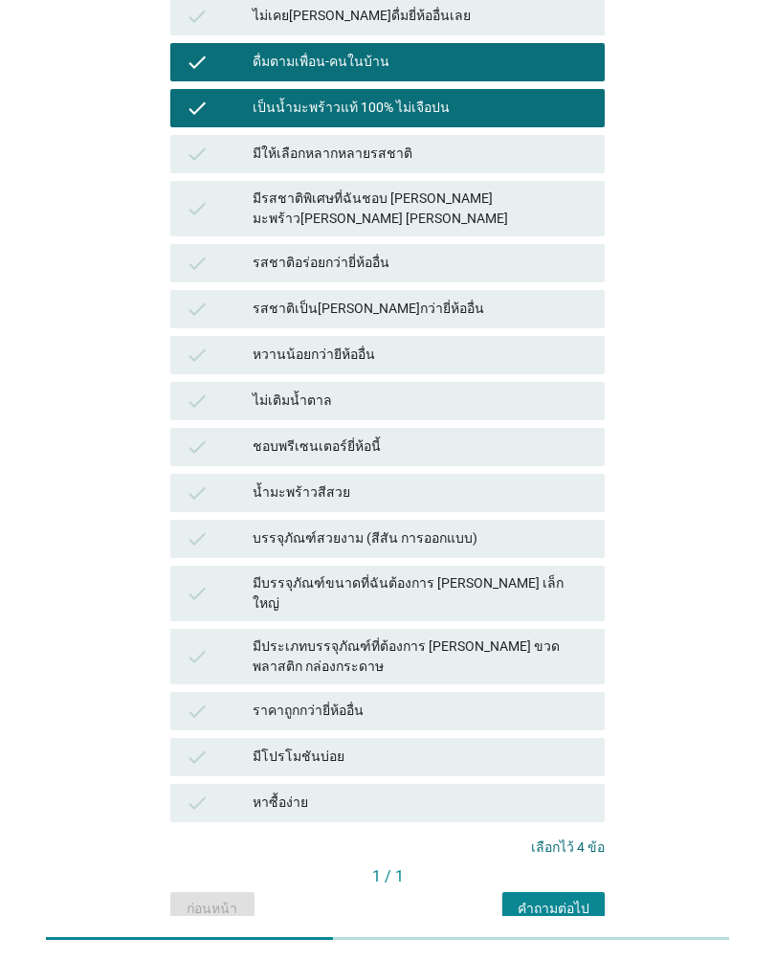
click at [567, 892] on button "คำถามต่อไป" at bounding box center [553, 909] width 102 height 34
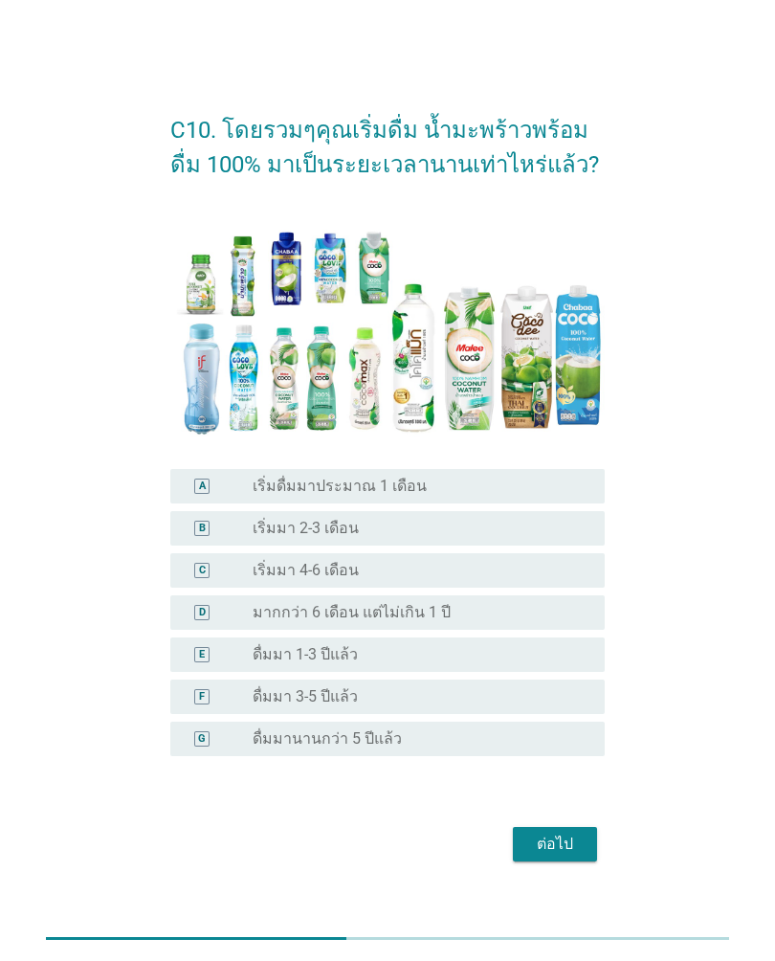
click at [531, 663] on div "radio_button_unchecked ดื่มมา 1-3 ปีแล้ว" at bounding box center [414, 654] width 322 height 19
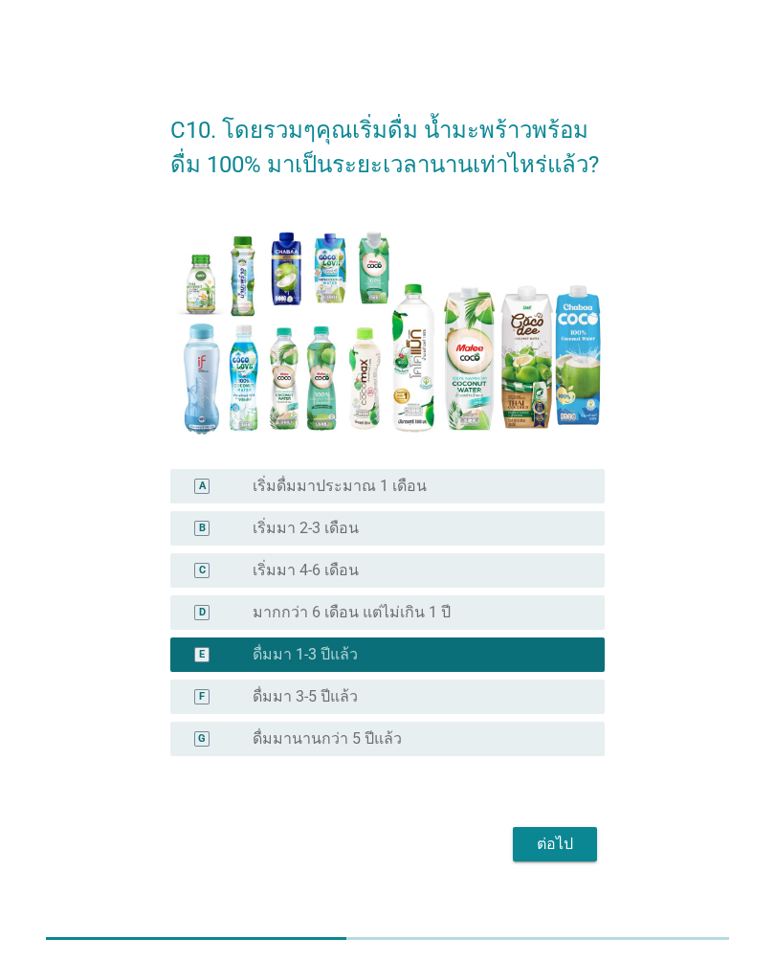
click at [574, 843] on div "ต่อไป" at bounding box center [555, 844] width 54 height 23
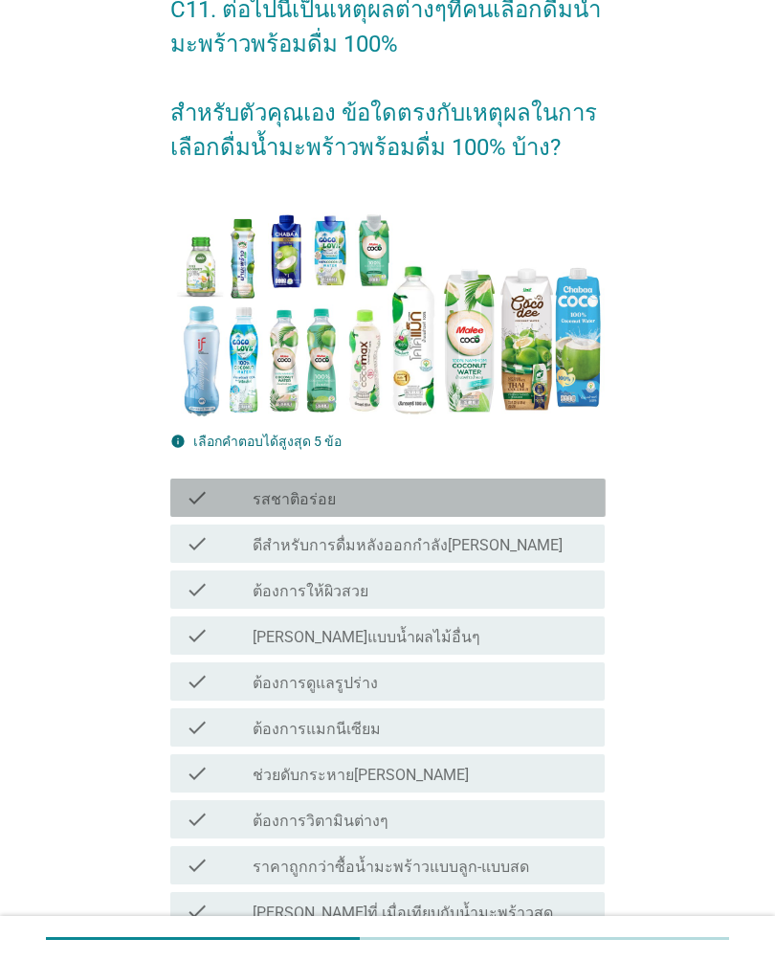
scroll to position [103, 0]
click at [551, 489] on div "check_box_outline_blank รสชาติอร่อย" at bounding box center [421, 497] width 337 height 23
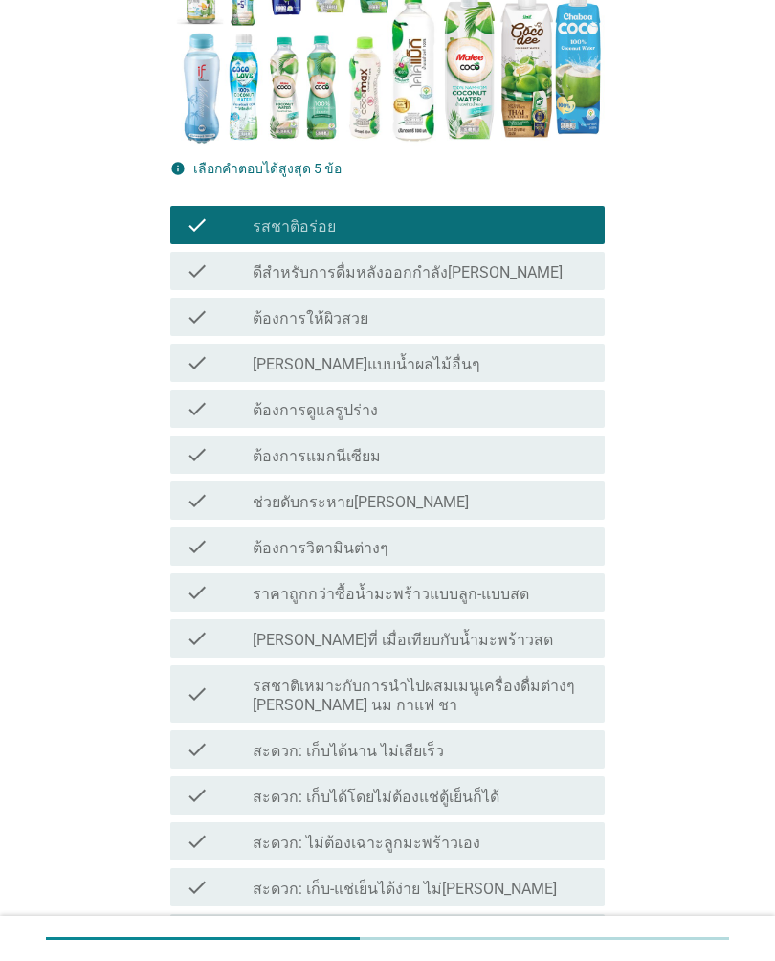
scroll to position [381, 0]
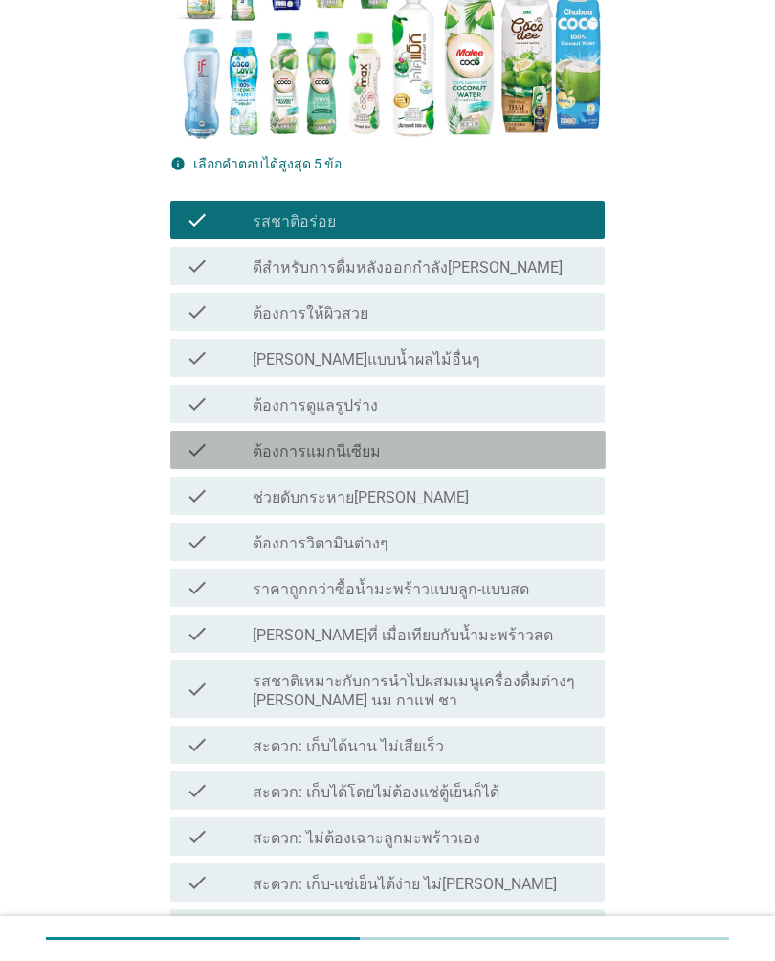
click at [553, 456] on div "check_box_outline_blank ต้องการแมกนีเซียม" at bounding box center [421, 449] width 337 height 23
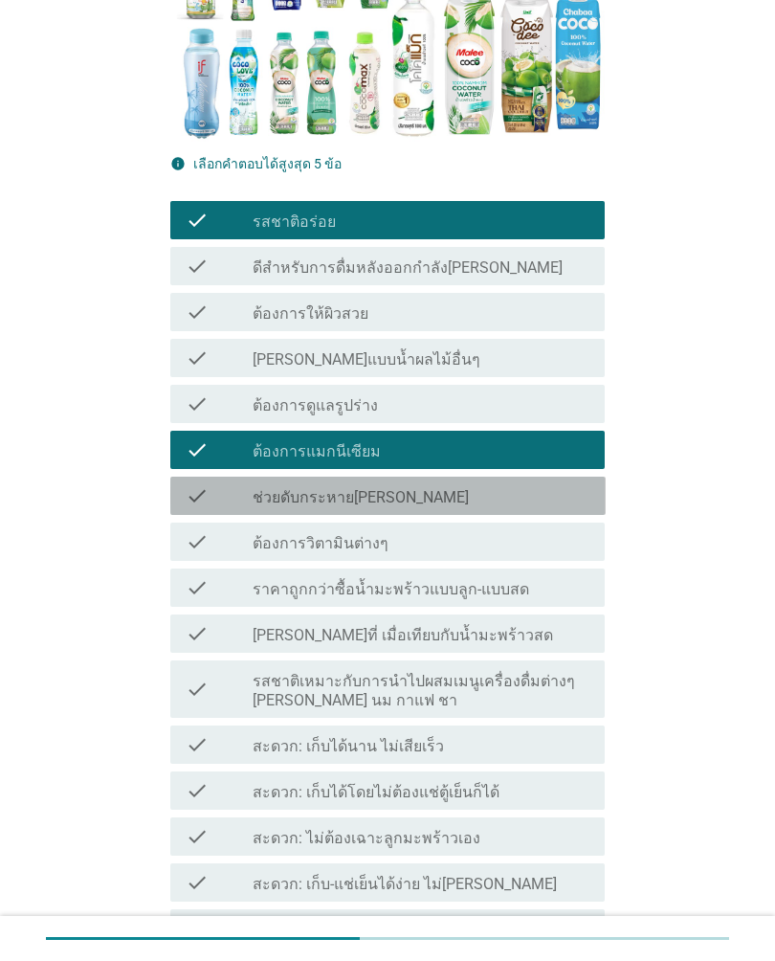
click at [559, 513] on div "check check_box_outline_blank ช่วยดับกระหาย[PERSON_NAME]" at bounding box center [387, 496] width 435 height 38
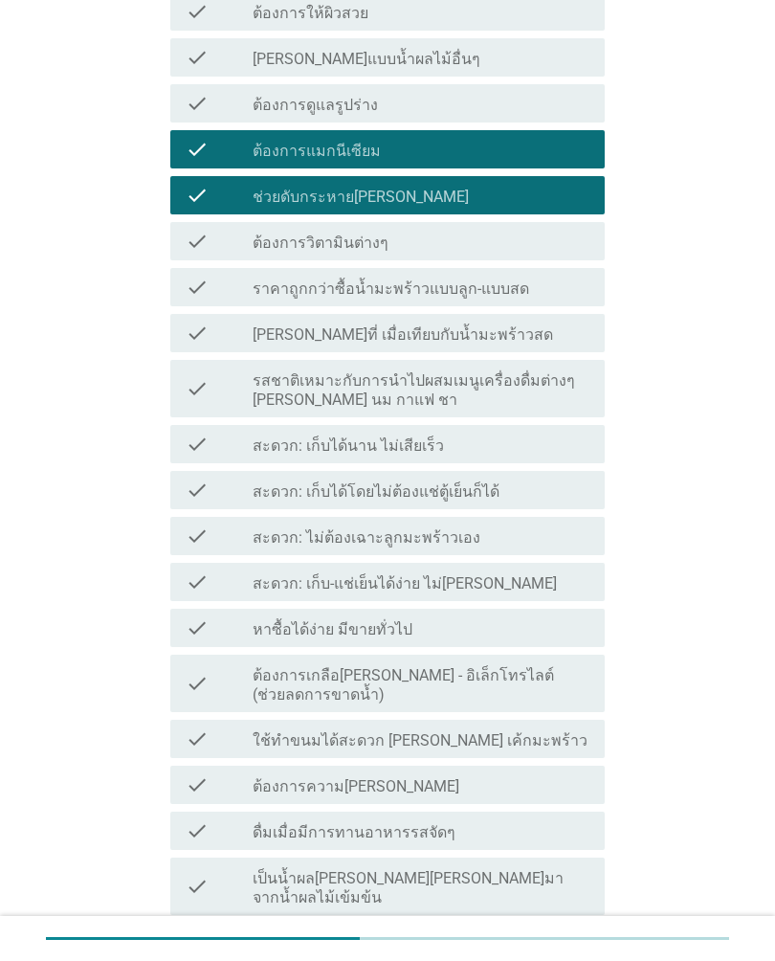
click at [556, 526] on div "check_box_outline_blank สะดวก: ไม่ต้องเฉาะลูกมะพร้าวเอง" at bounding box center [421, 535] width 337 height 23
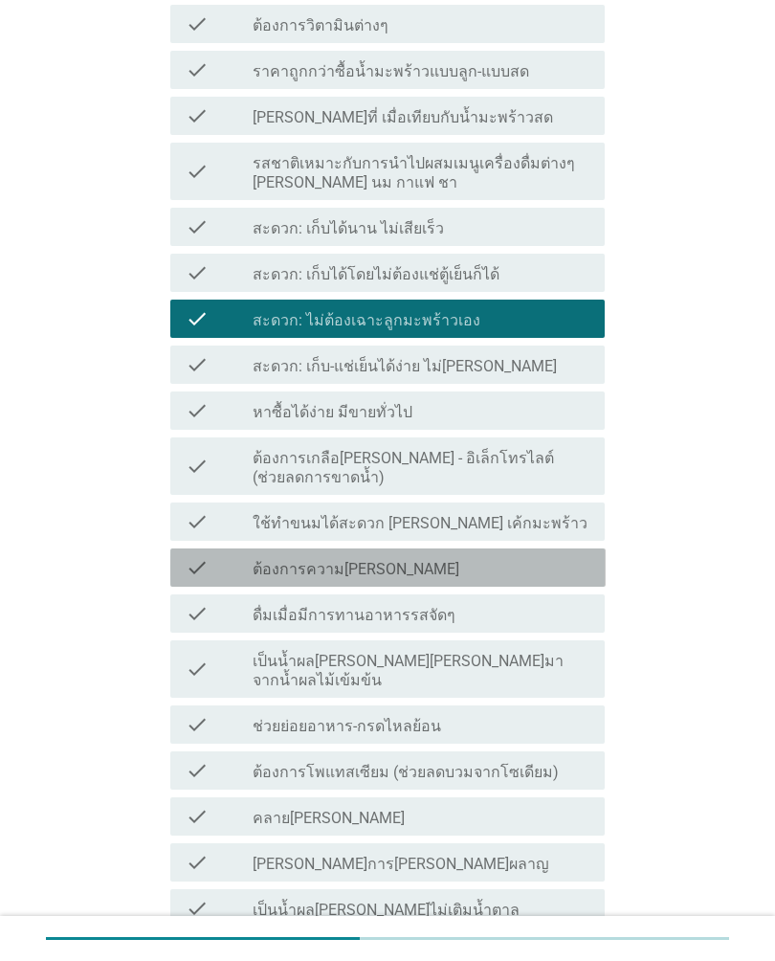
click at [557, 560] on div "check_box_outline_blank ต้องการความ[PERSON_NAME]" at bounding box center [421, 567] width 337 height 23
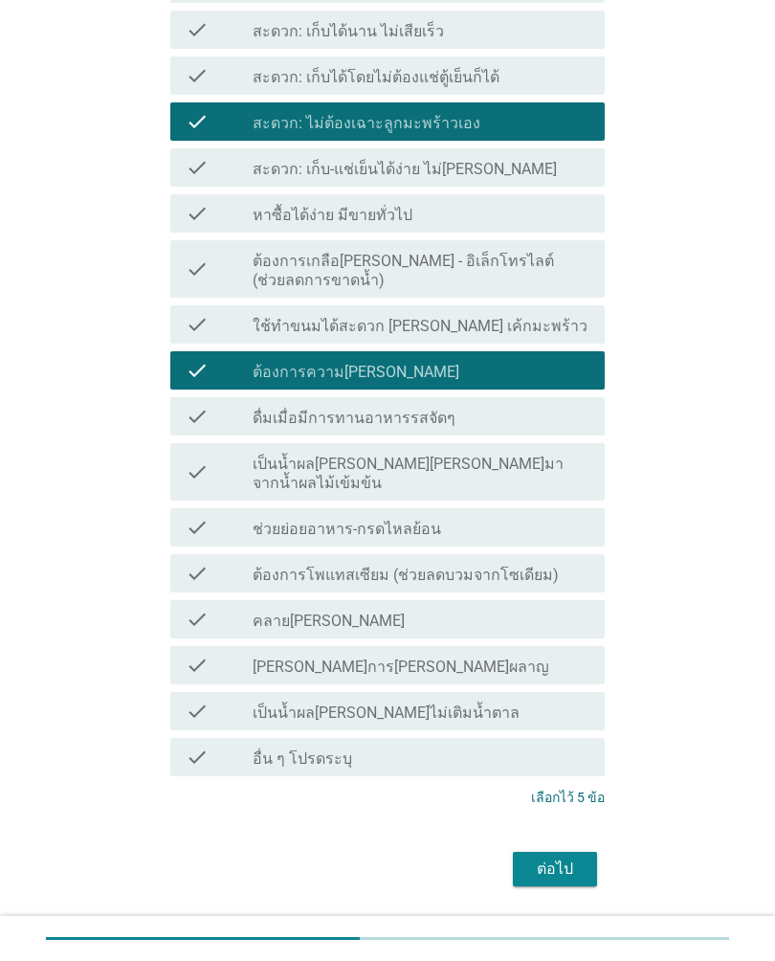
scroll to position [1129, 0]
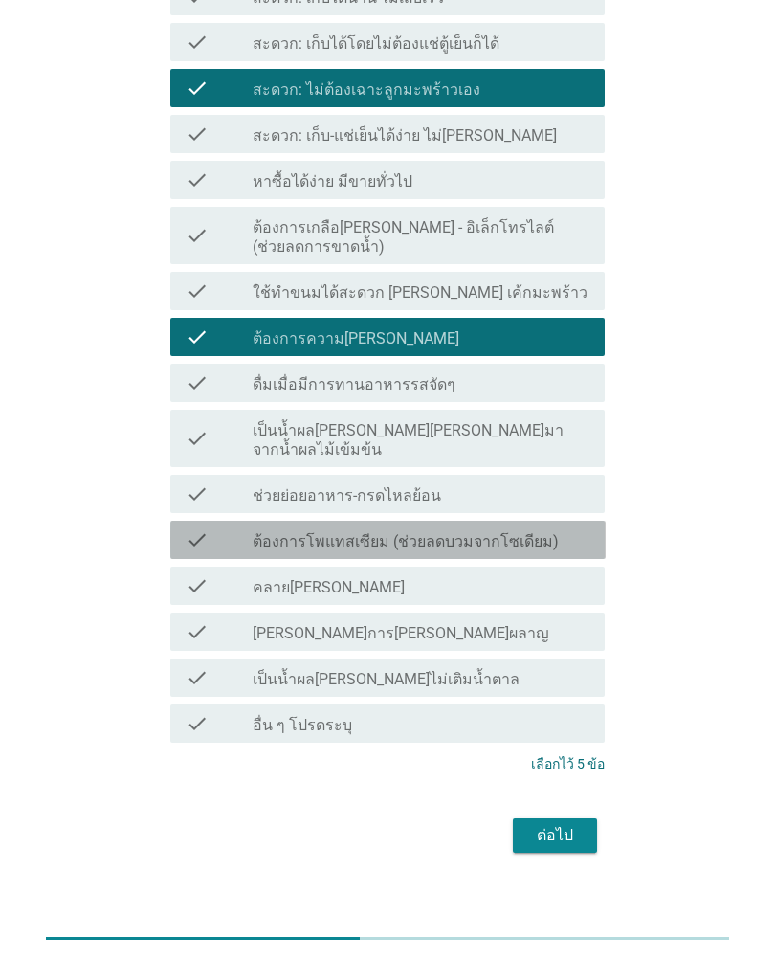
click at [582, 528] on div "check_box_outline_blank ต้องการโพแทสเซียม (ช่วยลดบวมจากโซเดียม)" at bounding box center [421, 539] width 337 height 23
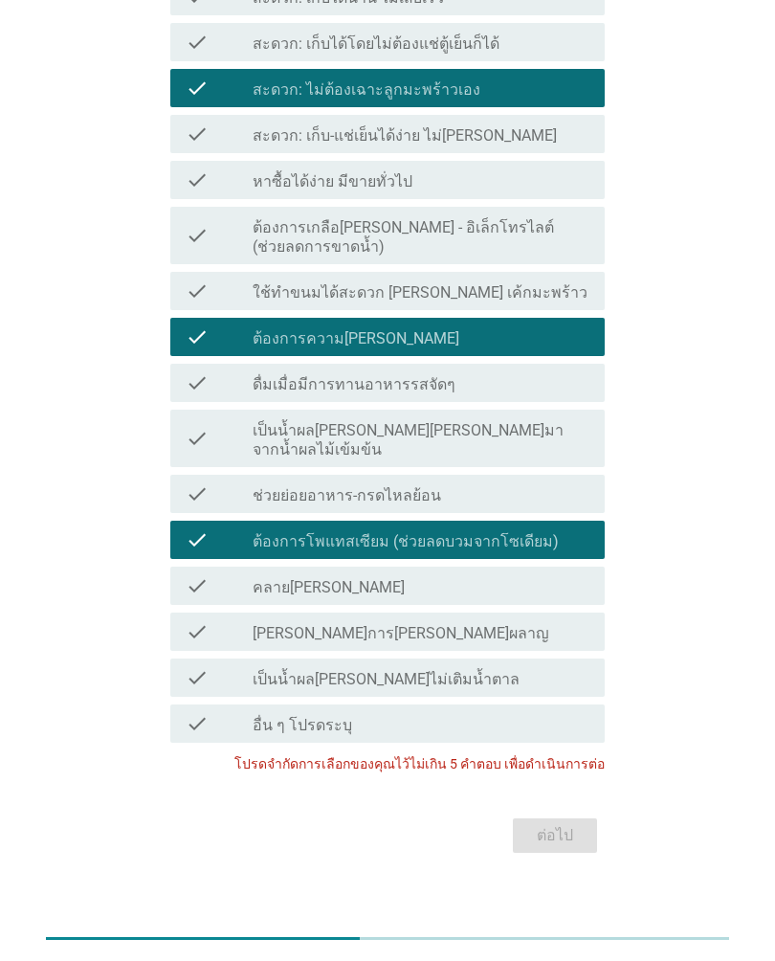
click at [567, 815] on div "ต่อไป" at bounding box center [387, 835] width 435 height 46
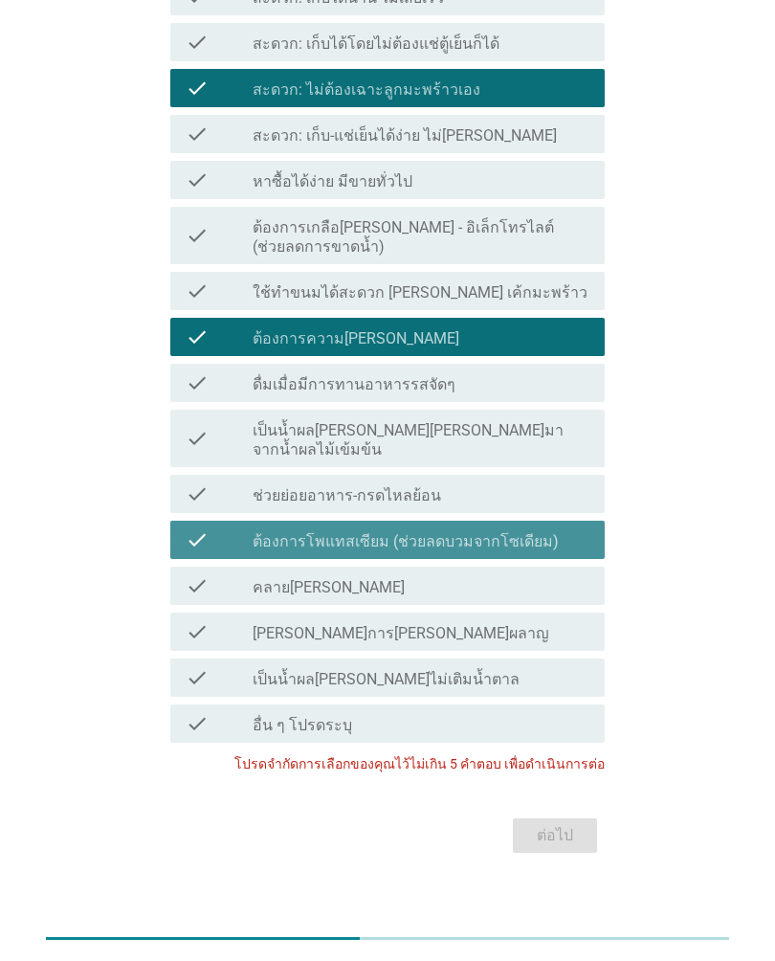
click at [556, 539] on div "check check_box_outline_blank ต้องการโพแทสเซียม (ช่วยลดบวมจากโซเดียม)" at bounding box center [387, 540] width 435 height 38
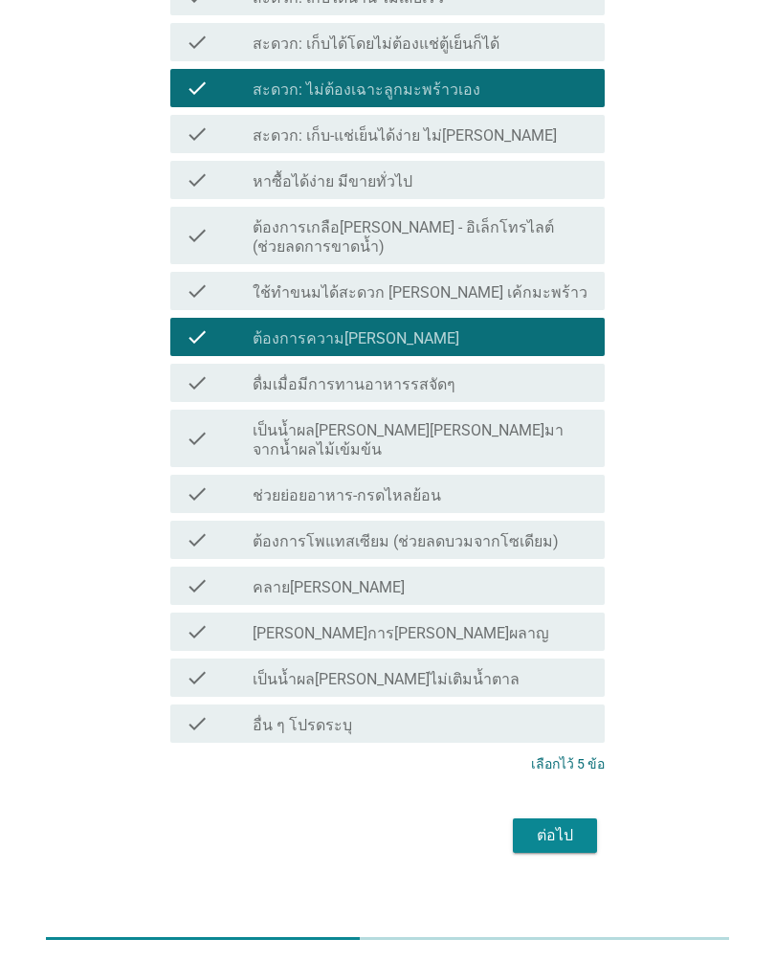
click at [578, 824] on div "ต่อไป" at bounding box center [555, 835] width 54 height 23
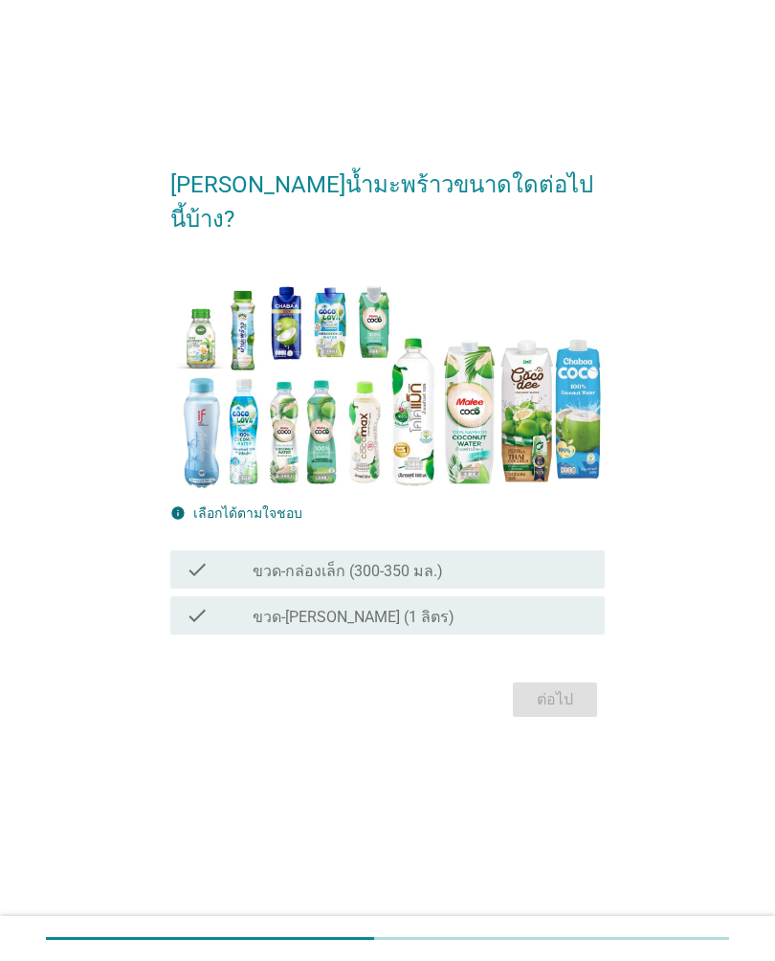
scroll to position [0, 0]
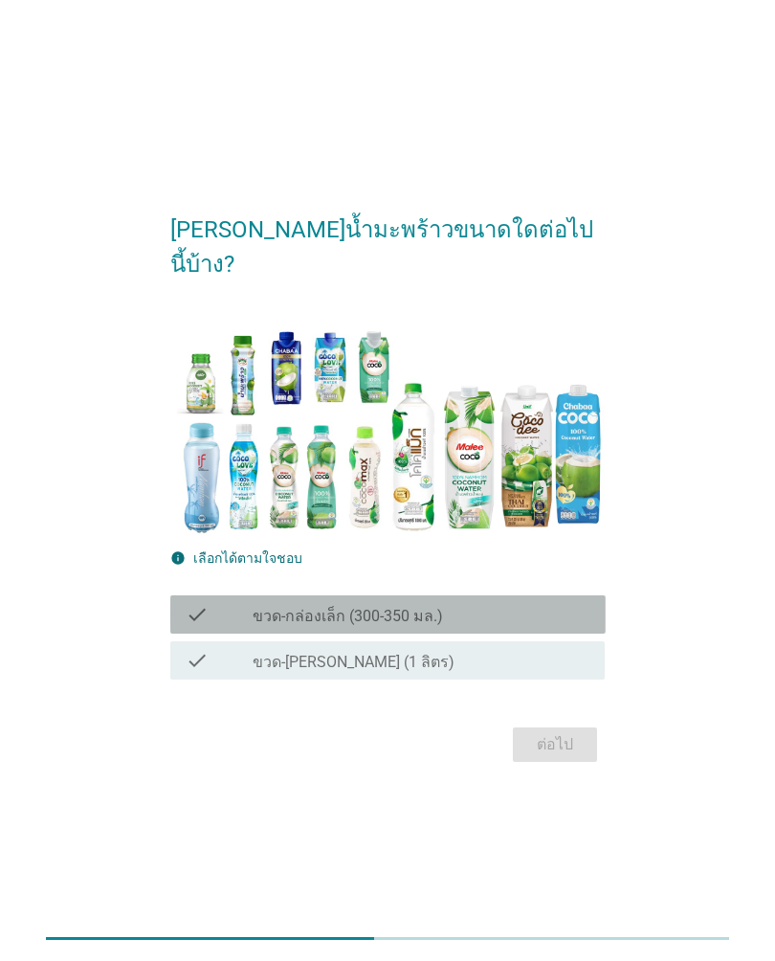
click at [543, 612] on div "check check_box_outline_blank ขวด-กล่องเล็ก (300-350 มล.)" at bounding box center [387, 614] width 435 height 38
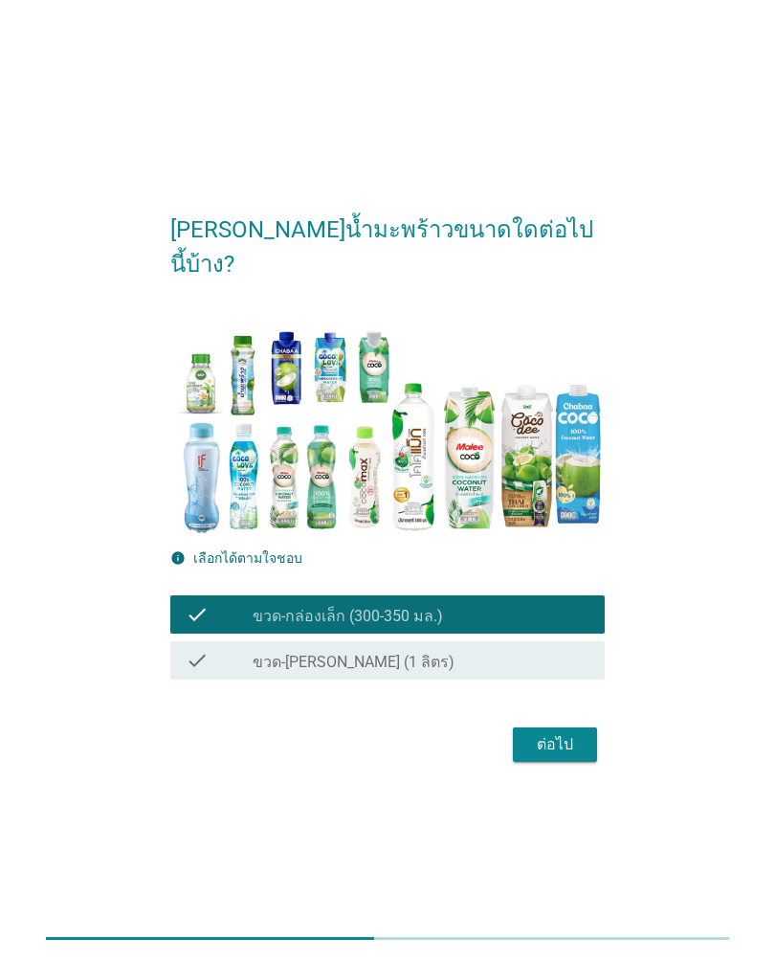
click at [583, 743] on button "ต่อไป" at bounding box center [555, 744] width 84 height 34
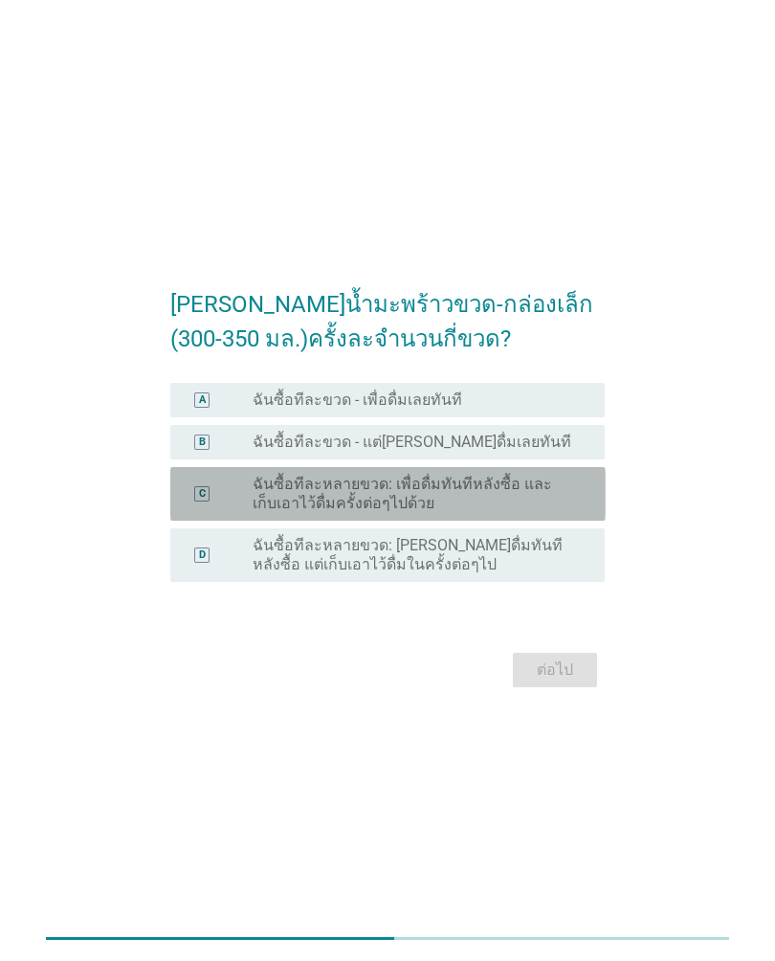
click at [566, 500] on label "ฉันซื้อทีละหลายขวด: เพื่อดื่มทันทีหลังซื้อ และเก็บเอาไว้ดื่มครั้งต่อๆไปด้วย" at bounding box center [414, 494] width 322 height 38
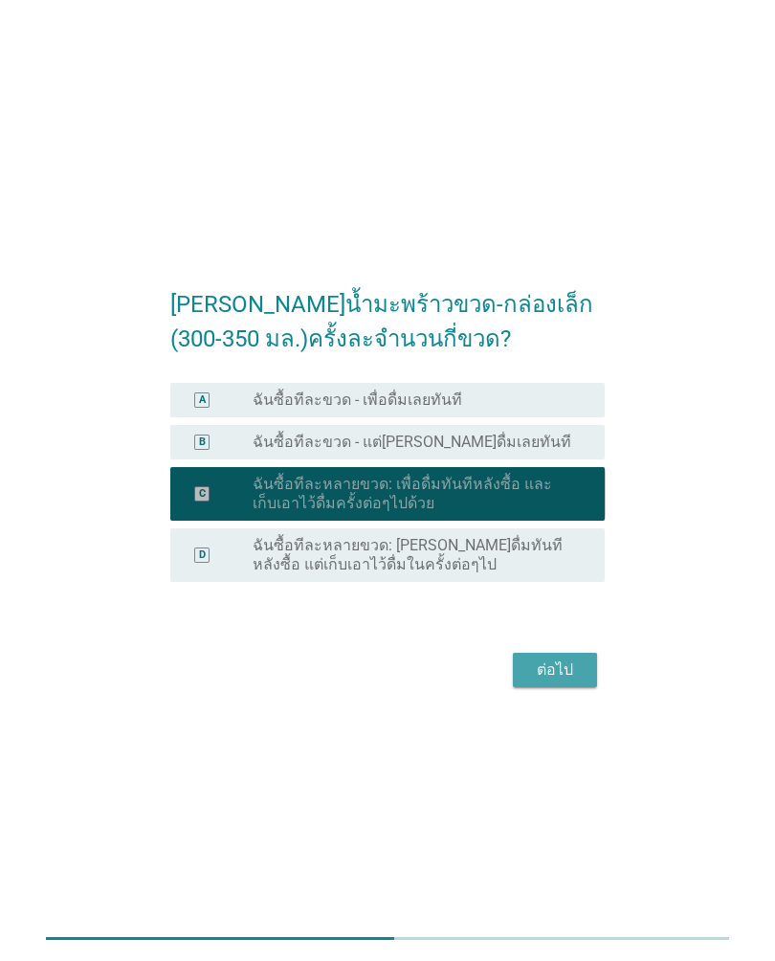
click at [577, 667] on div "ต่อไป" at bounding box center [555, 669] width 54 height 23
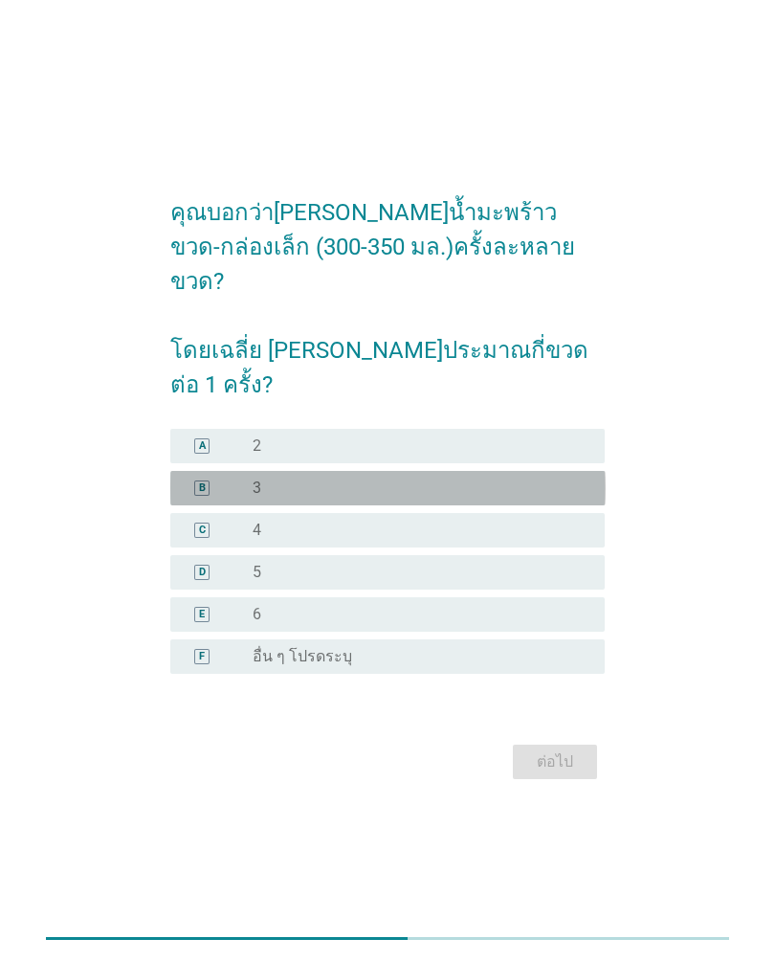
click at [579, 478] on div "radio_button_unchecked 3" at bounding box center [421, 487] width 337 height 19
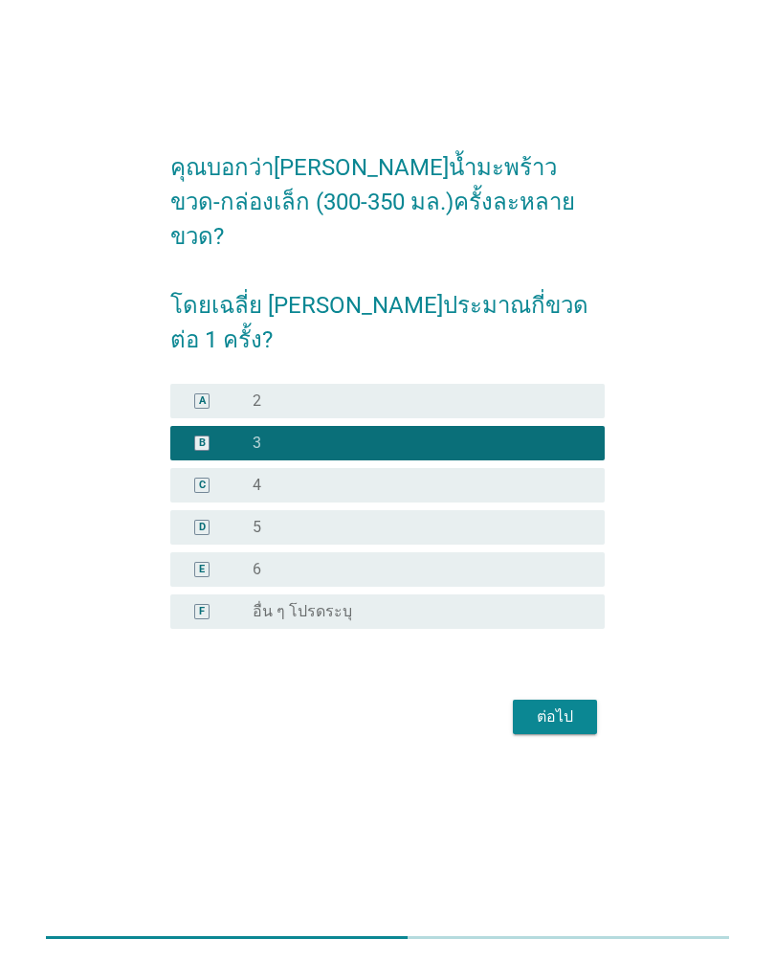
scroll to position [45, 0]
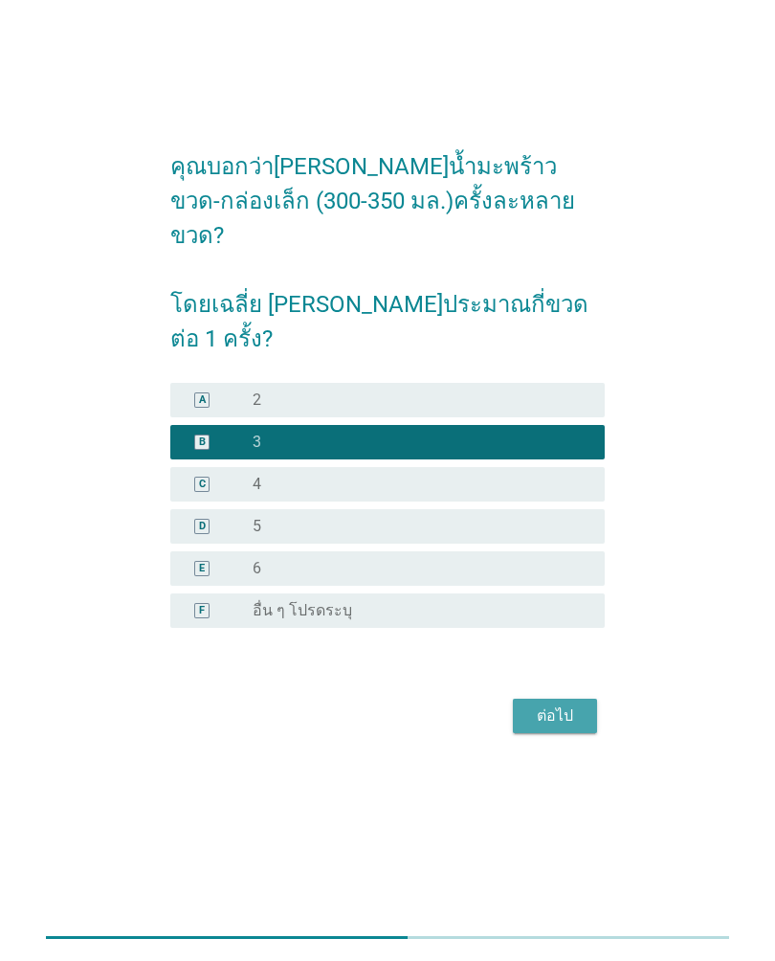
click at [589, 700] on button "ต่อไป" at bounding box center [555, 717] width 84 height 34
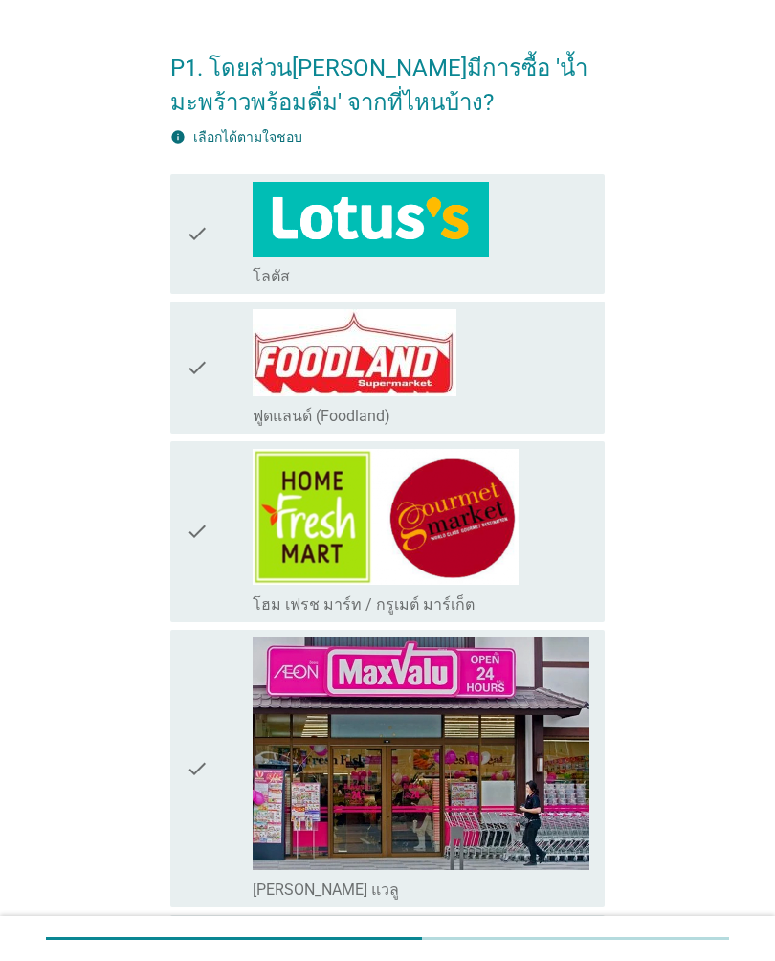
scroll to position [0, 0]
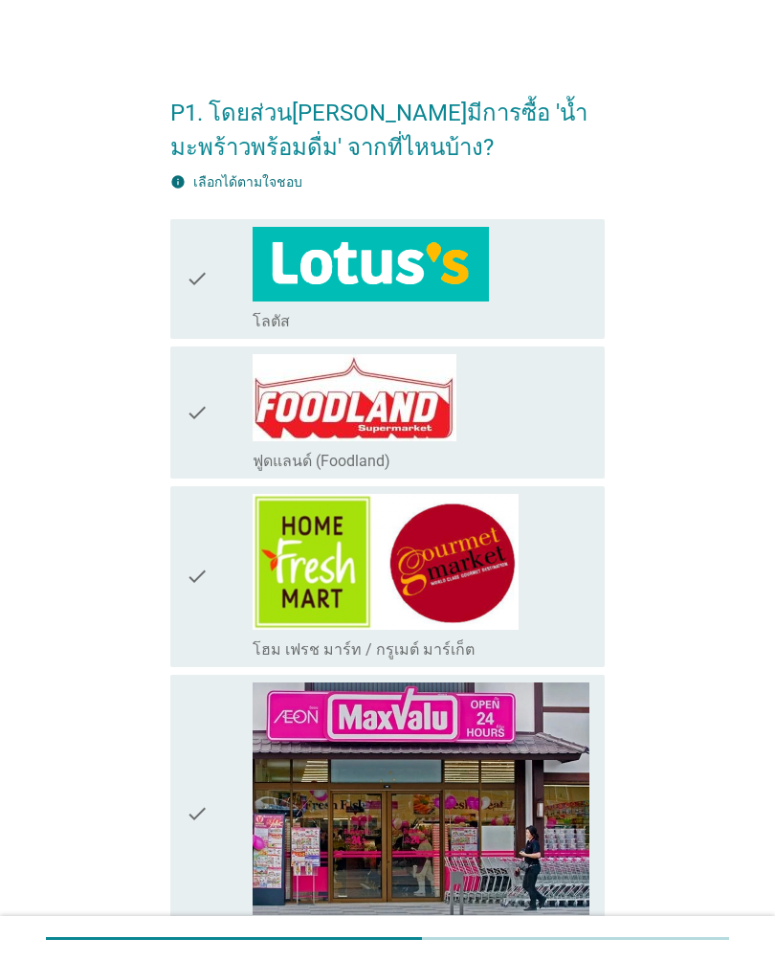
click at [599, 305] on div "check check_box_outline_blank โลตัส" at bounding box center [387, 279] width 435 height 120
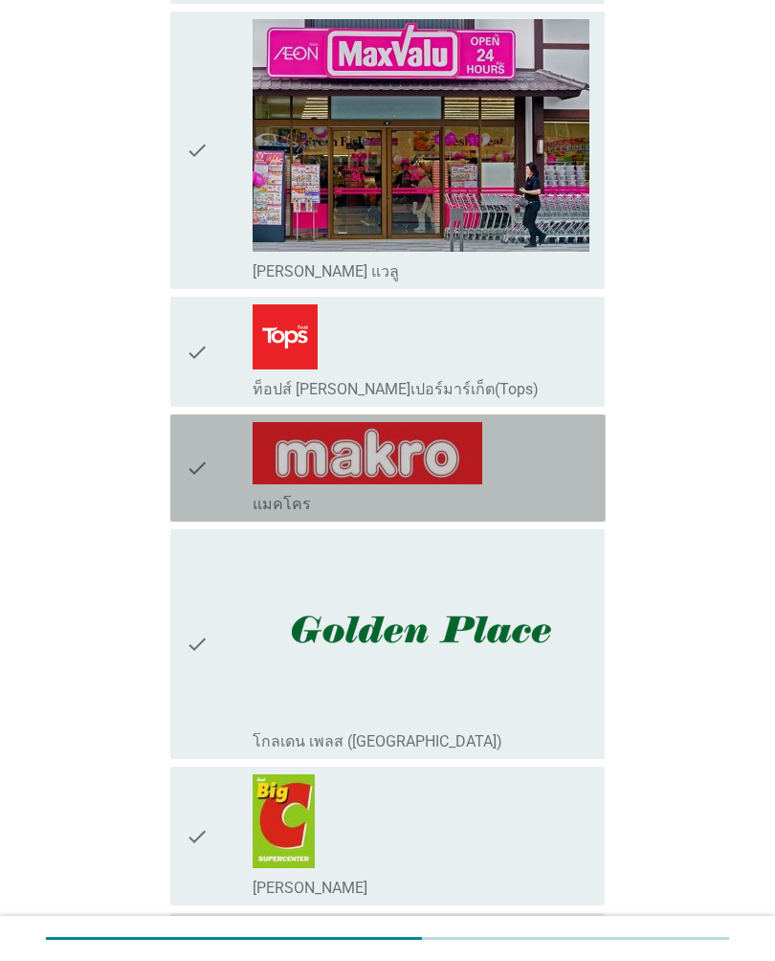
click at [558, 449] on div "check_box_outline_blank แมคโคร" at bounding box center [421, 468] width 337 height 92
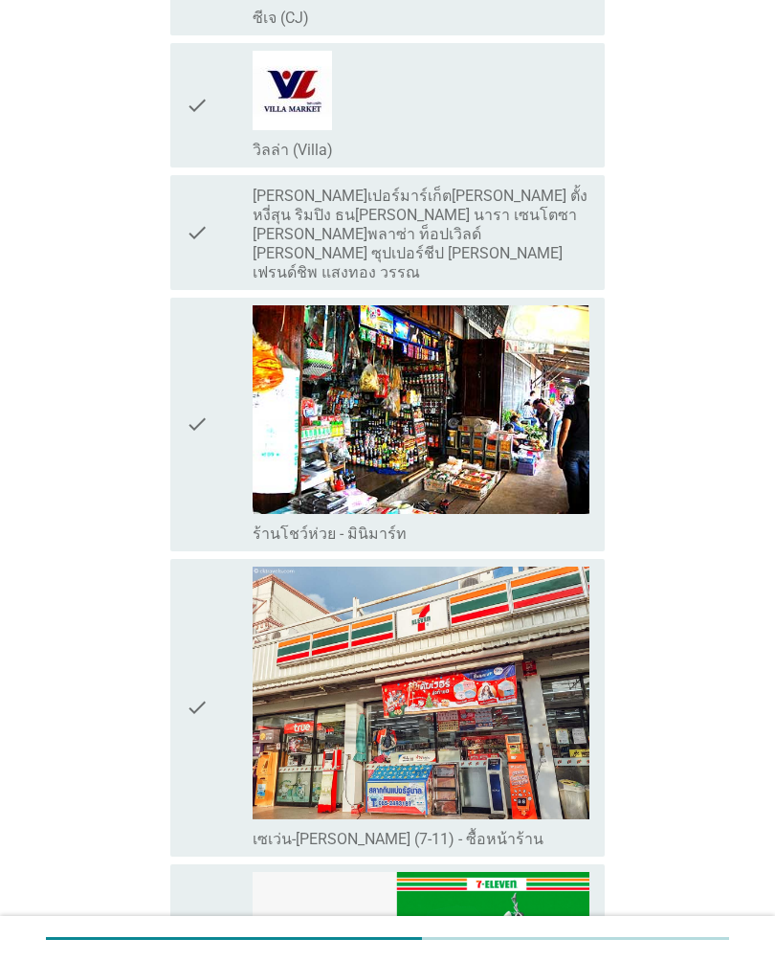
scroll to position [1748, 0]
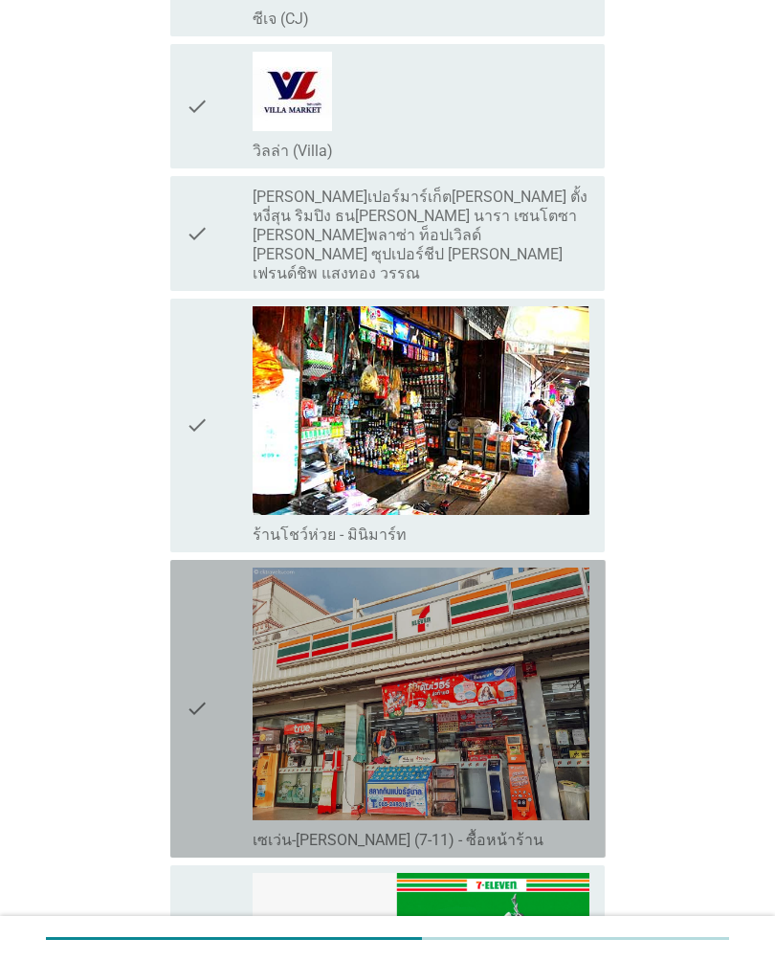
click at [570, 679] on img at bounding box center [421, 693] width 337 height 253
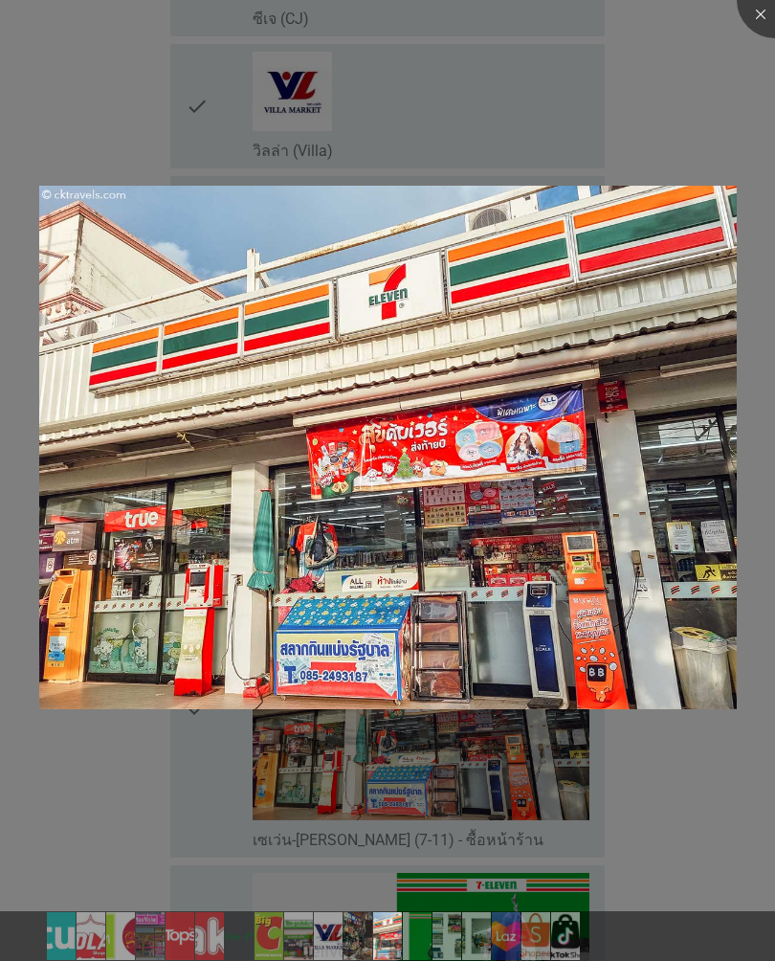
click at [646, 804] on div at bounding box center [387, 480] width 775 height 961
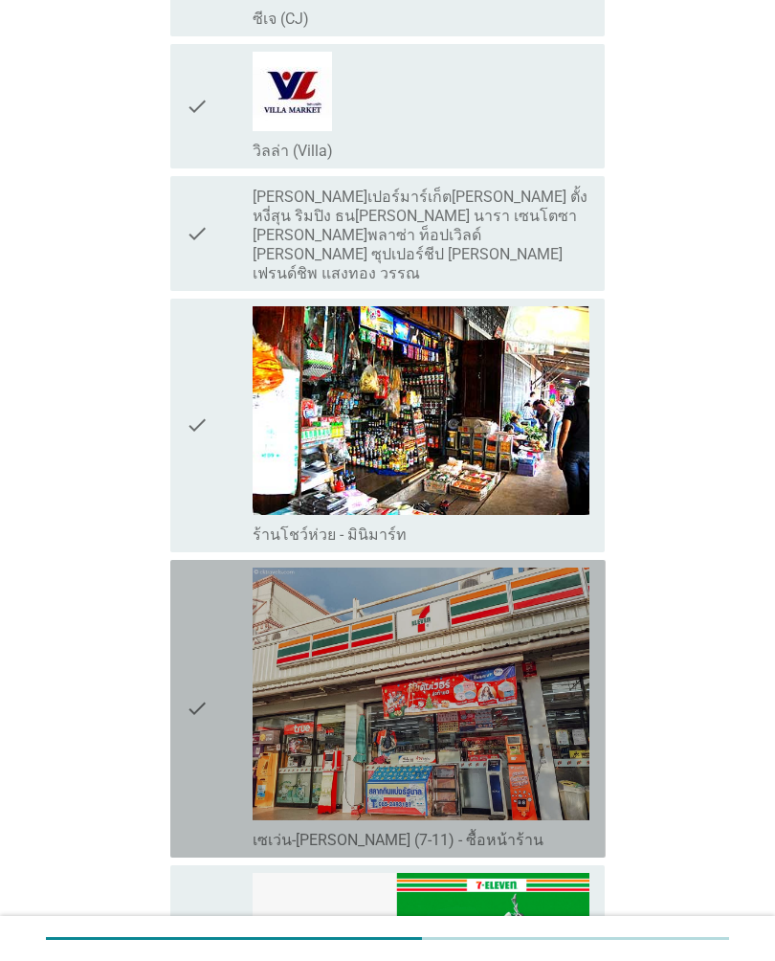
click at [215, 683] on div "check" at bounding box center [219, 708] width 67 height 282
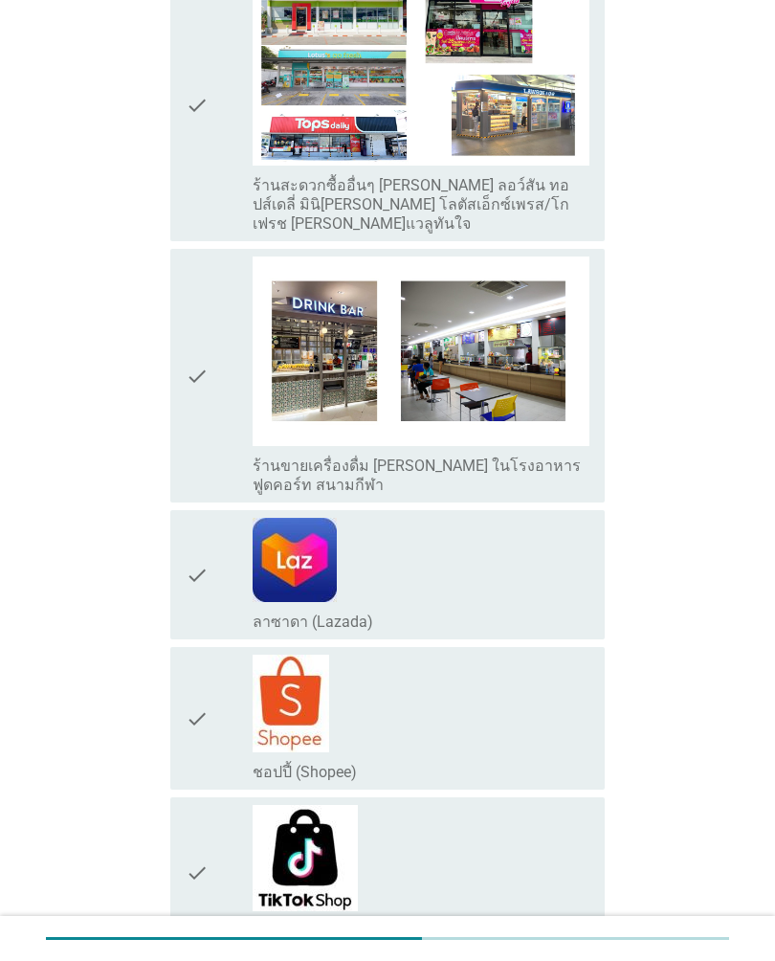
scroll to position [3027, 0]
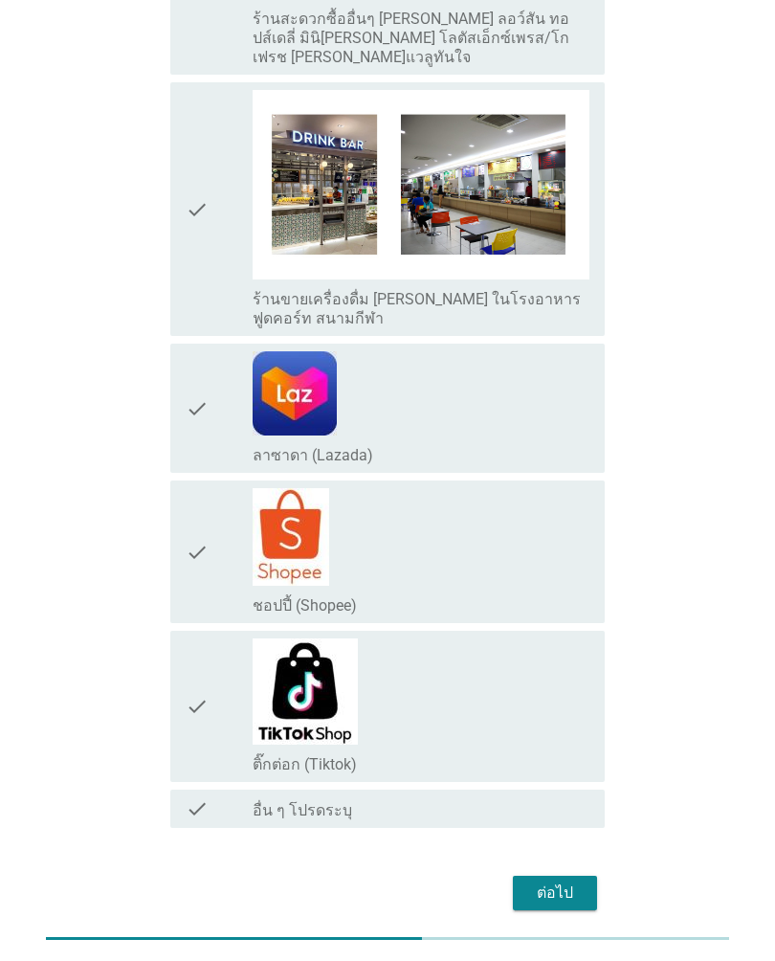
click at [584, 876] on button "ต่อไป" at bounding box center [555, 893] width 84 height 34
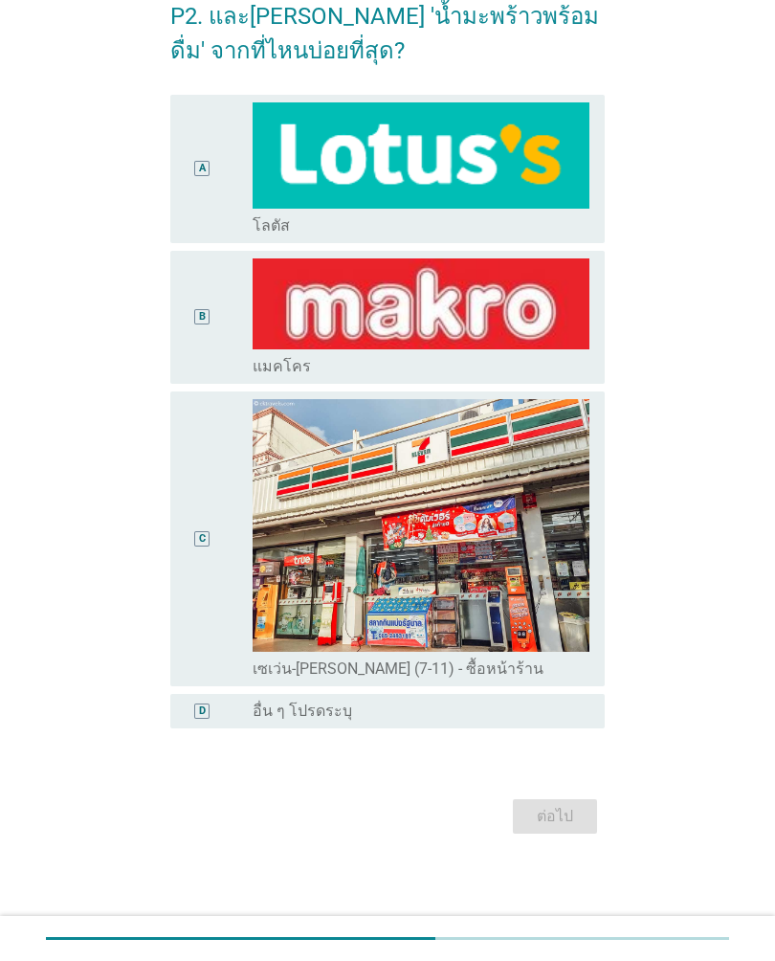
scroll to position [0, 0]
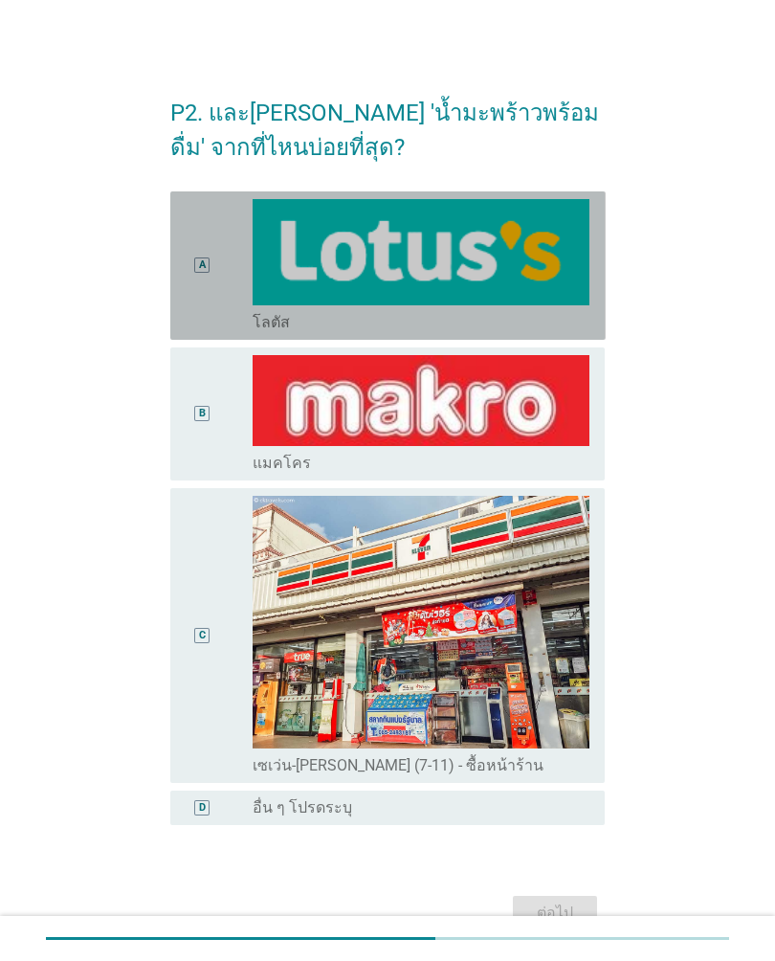
click at [221, 269] on div "A" at bounding box center [219, 265] width 67 height 133
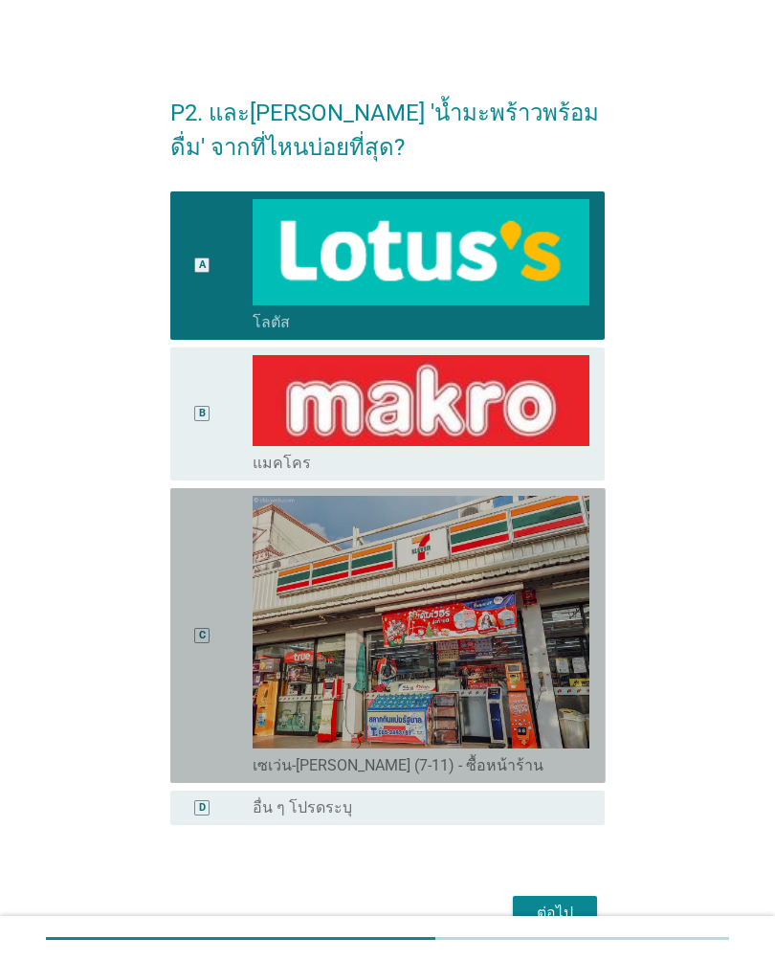
click at [202, 647] on div "C" at bounding box center [202, 635] width 33 height 279
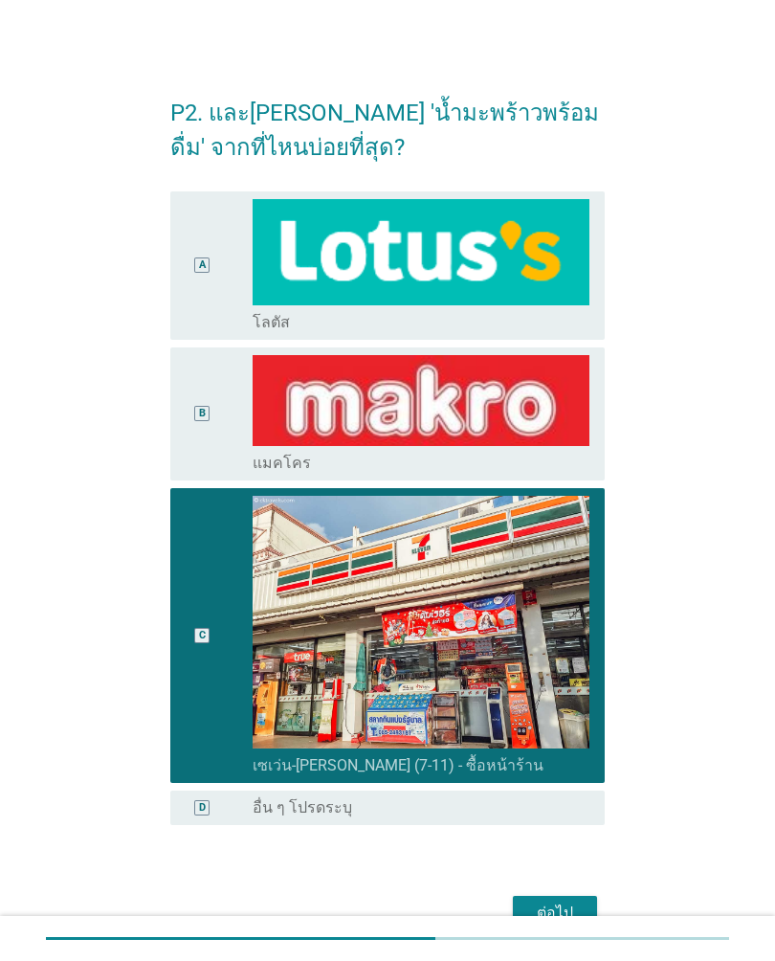
click at [586, 900] on button "ต่อไป" at bounding box center [555, 913] width 84 height 34
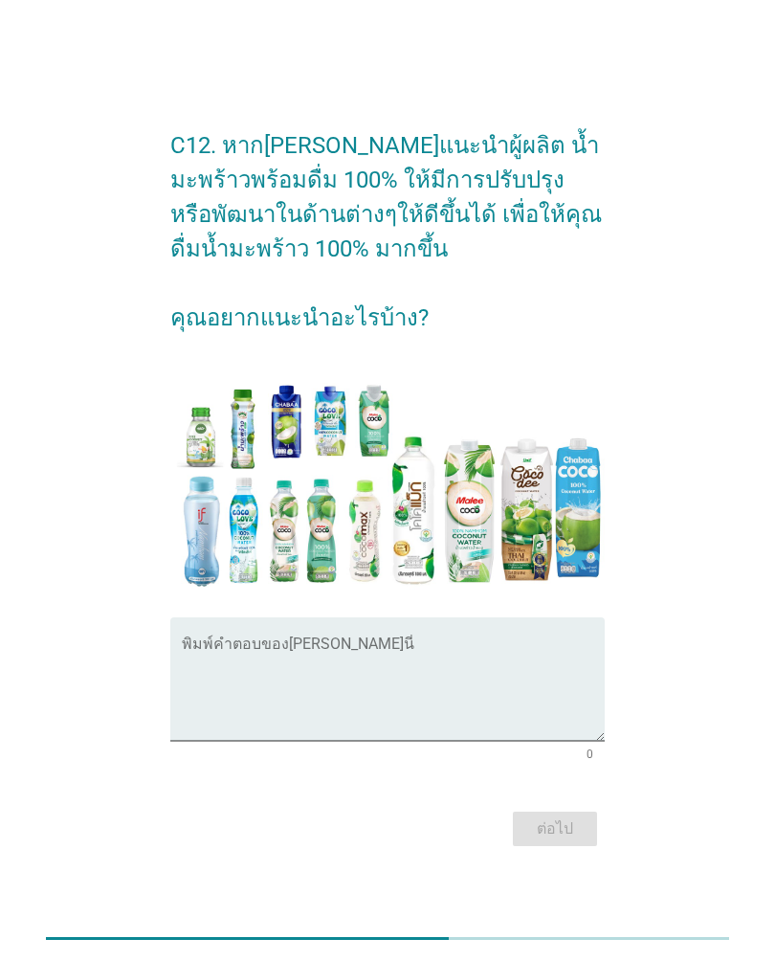
click at [507, 654] on textarea "พิมพ์คำตอบของคุณ ที่นี่" at bounding box center [394, 690] width 424 height 100
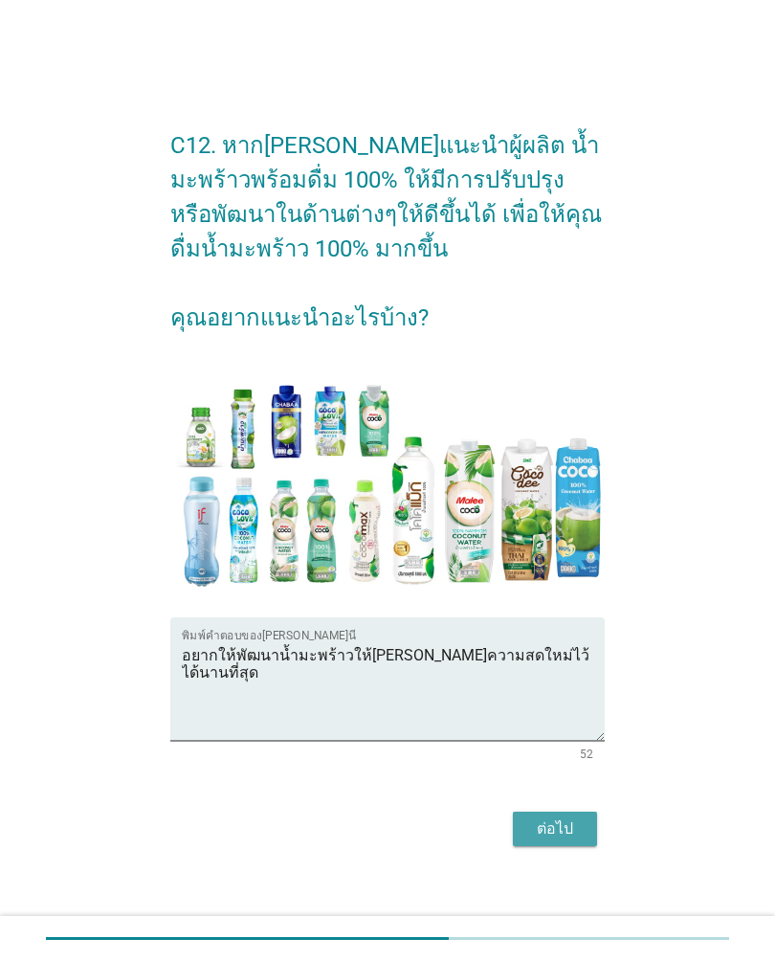
type textarea "อยากให้พัฒนาน้ำมะพร้าวให้[PERSON_NAME]ความสดใหม่ไว้ได้นานที่สุด"
click at [576, 822] on div "ต่อไป" at bounding box center [555, 828] width 54 height 23
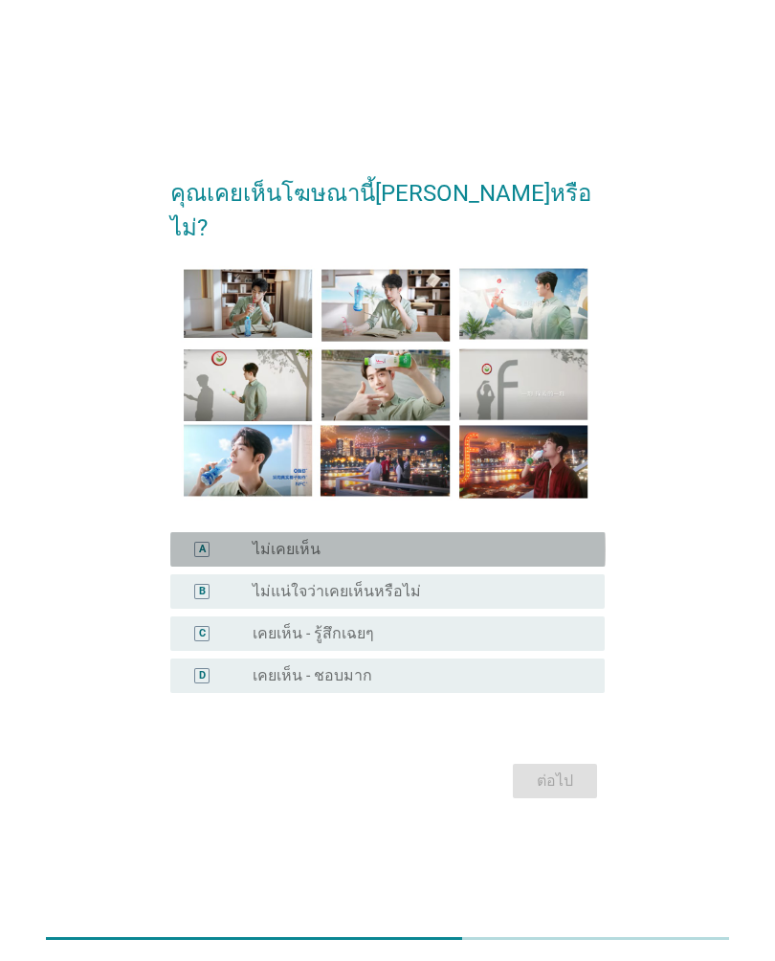
click at [581, 540] on div "radio_button_unchecked ไม่เคยเห็น" at bounding box center [421, 549] width 337 height 19
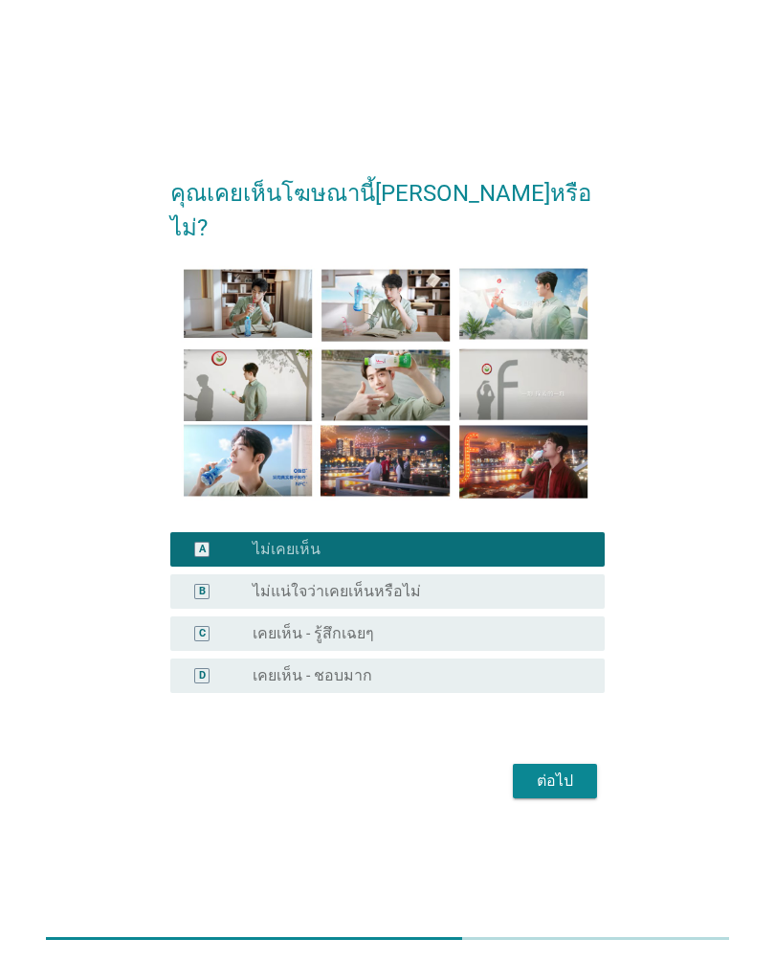
click at [575, 769] on div "ต่อไป" at bounding box center [555, 780] width 54 height 23
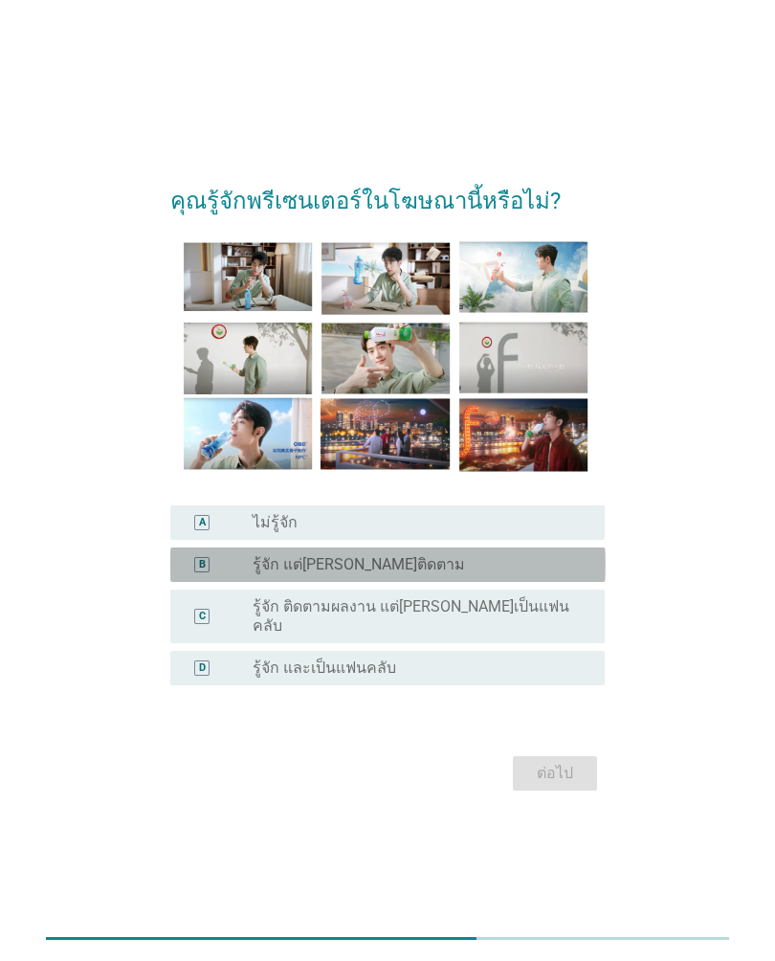
click at [560, 574] on div "radio_button_unchecked รู้จัก แต่[PERSON_NAME]ติดตาม" at bounding box center [414, 564] width 322 height 19
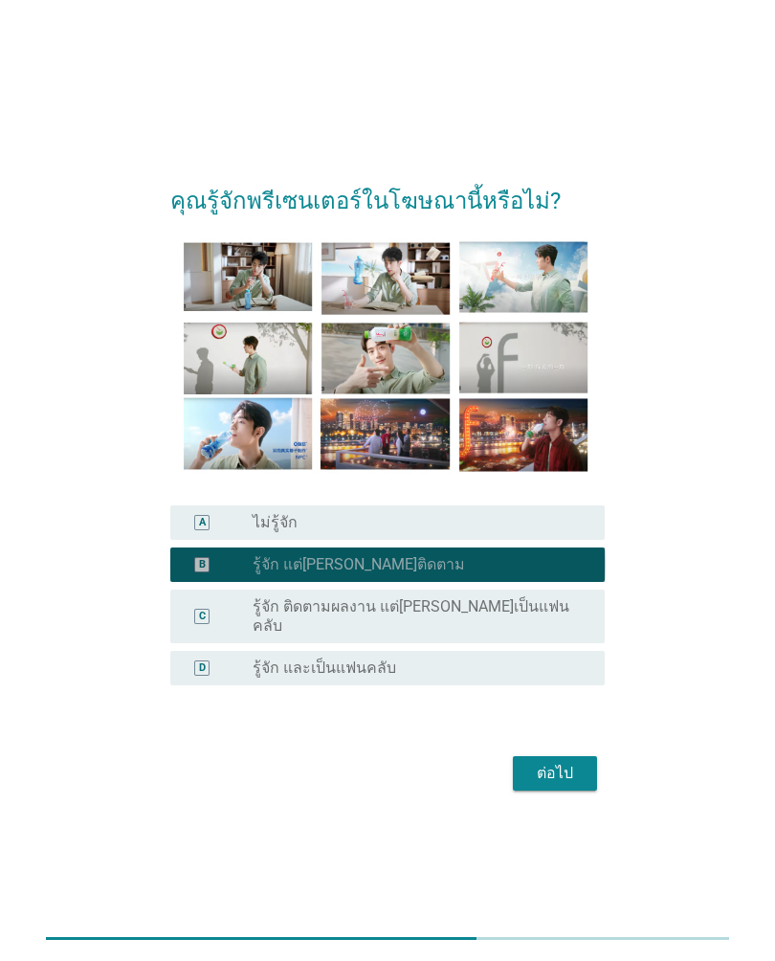
click at [567, 756] on button "ต่อไป" at bounding box center [555, 773] width 84 height 34
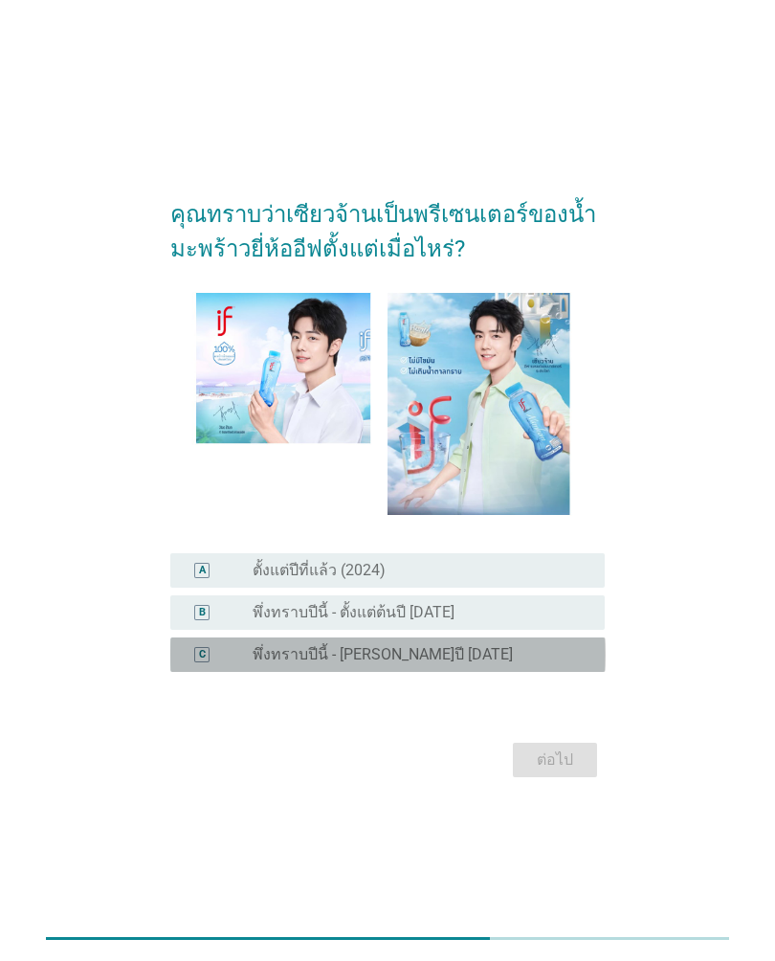
click at [532, 655] on div "radio_button_unchecked พึ่งทราบปีนี้ - [PERSON_NAME]ปี [DATE]" at bounding box center [414, 654] width 322 height 19
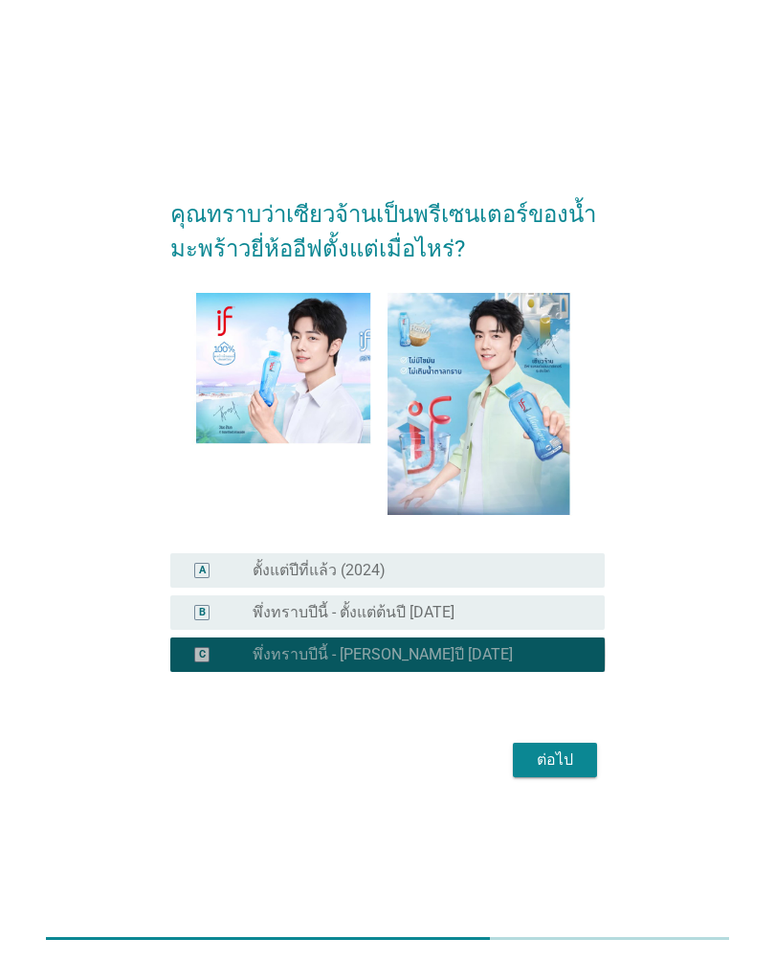
click at [573, 767] on div "ต่อไป" at bounding box center [555, 759] width 54 height 23
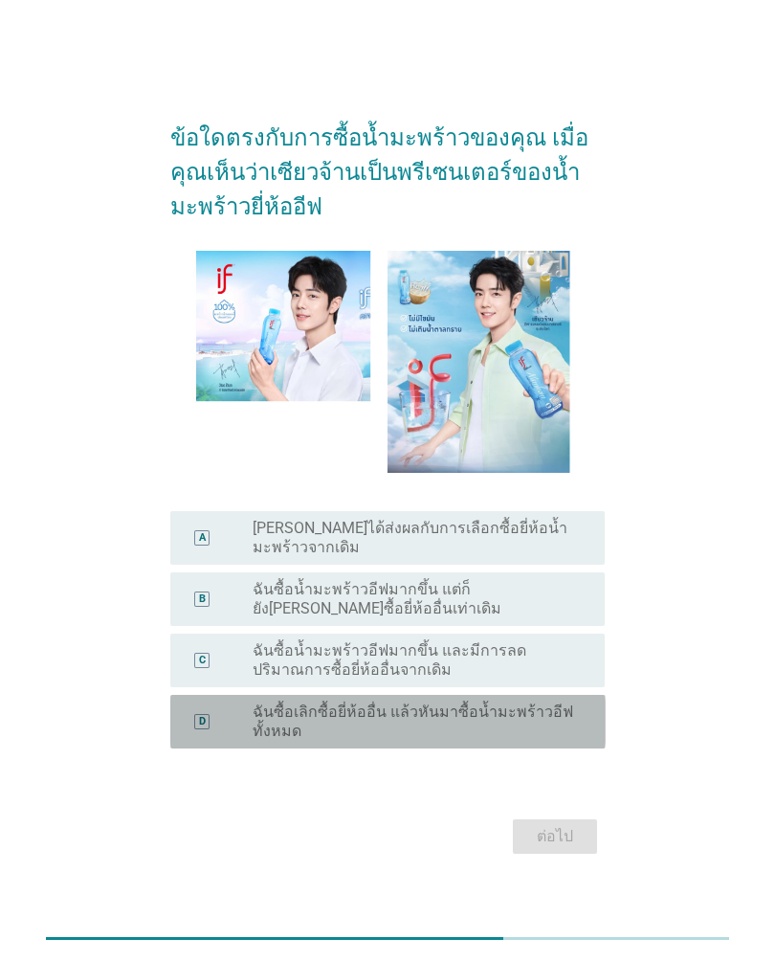
click at [562, 740] on label "ฉันซื้อเลิกซื้อยี่ห้ออื่น แล้วหันมาซื้อน้ำมะพร้าวอีฟทั้งหมด" at bounding box center [414, 721] width 322 height 38
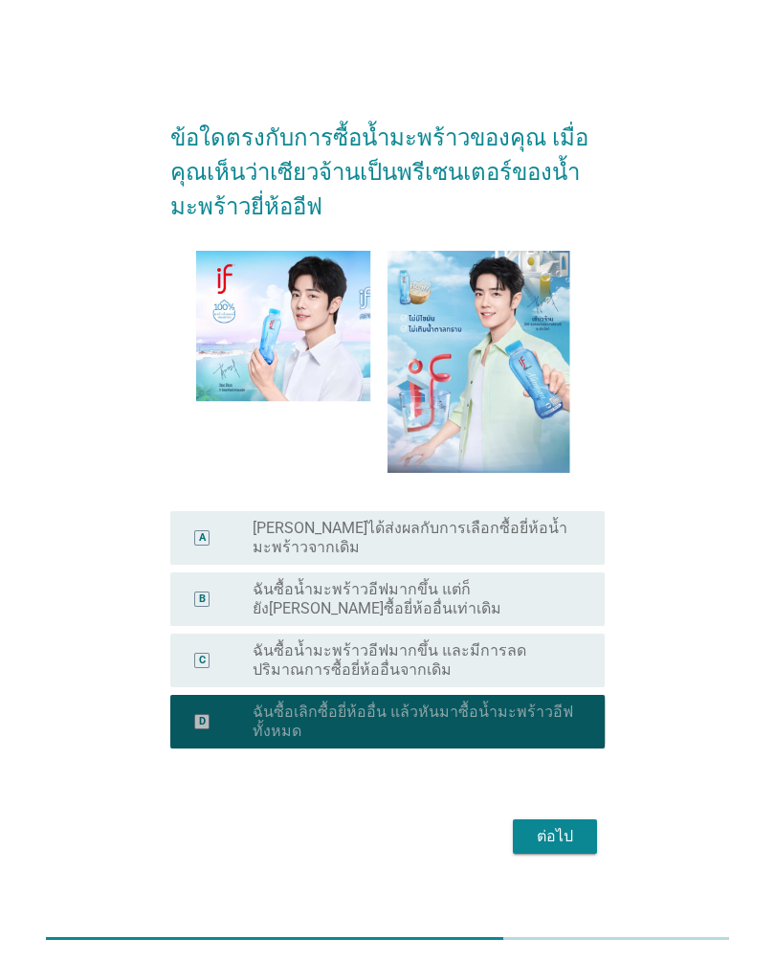
click at [567, 837] on div "ต่อไป" at bounding box center [555, 836] width 54 height 23
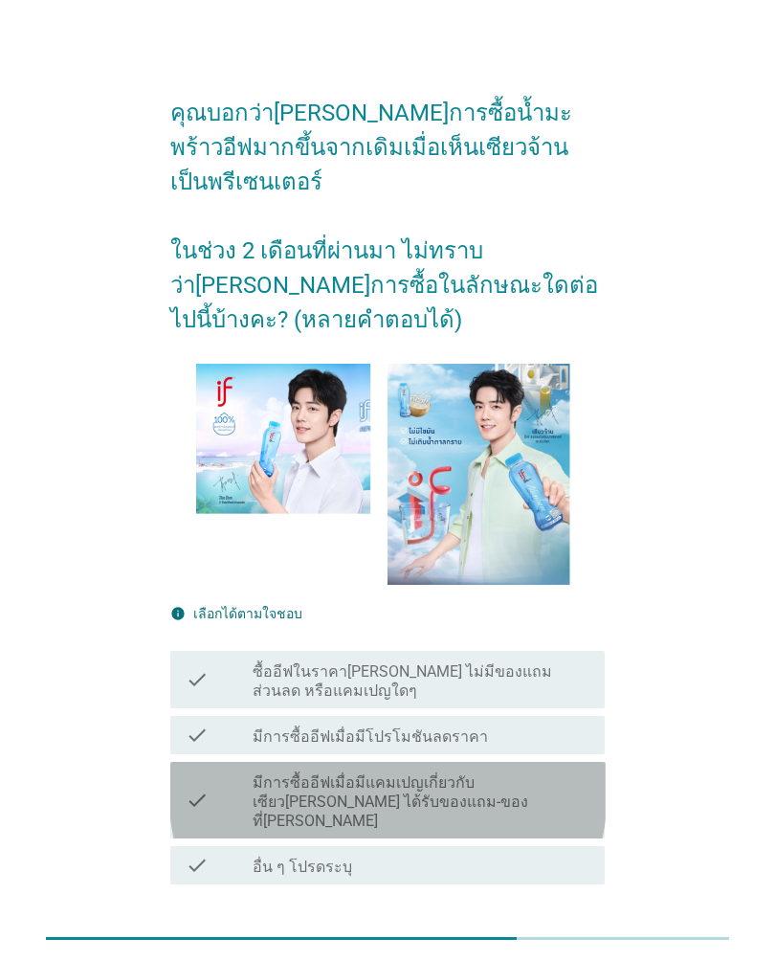
click at [559, 773] on label "มีการซื้ออีฟเมื่อมีแคมเปญเกี่ยวกับเซียว[PERSON_NAME] ได้รับของแถม-ของที่[PERSON…" at bounding box center [421, 801] width 337 height 57
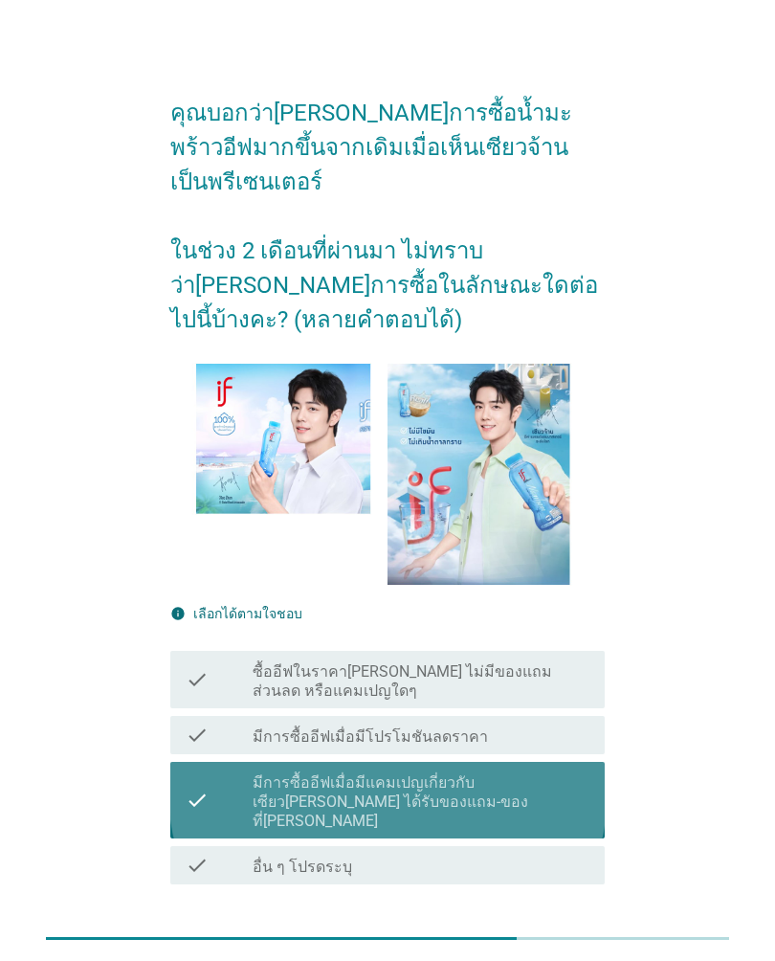
click at [577, 938] on div "ต่อไป" at bounding box center [555, 949] width 54 height 23
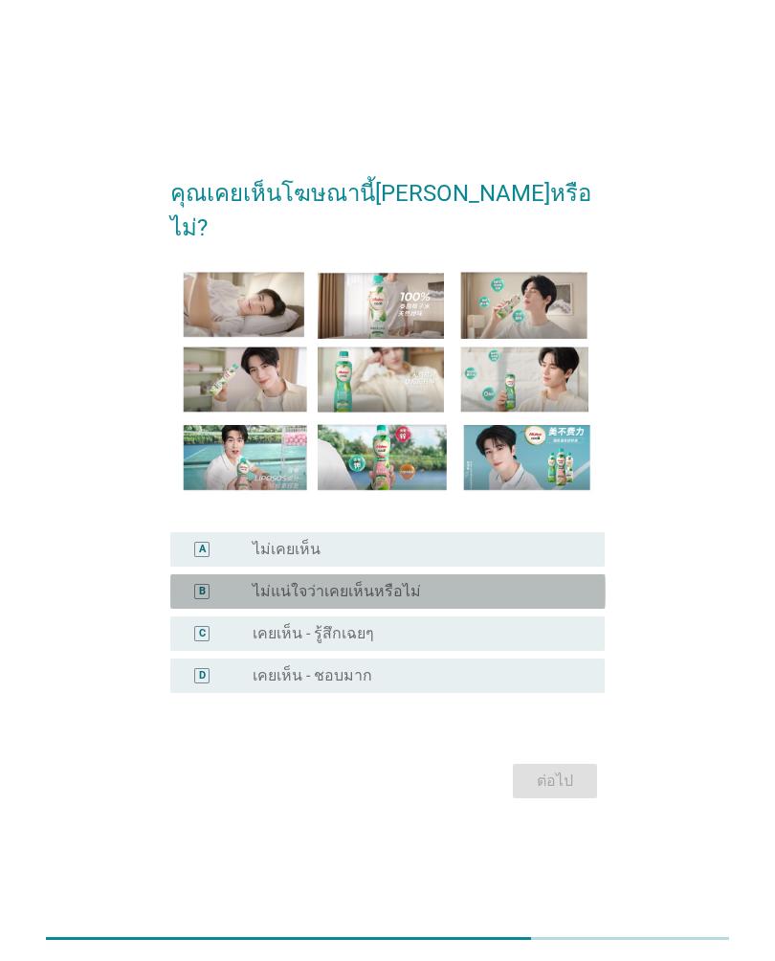
click at [532, 588] on div "B radio_button_unchecked ไม่แน่ใจว่าเคยเห็นหรือไม่" at bounding box center [387, 591] width 435 height 34
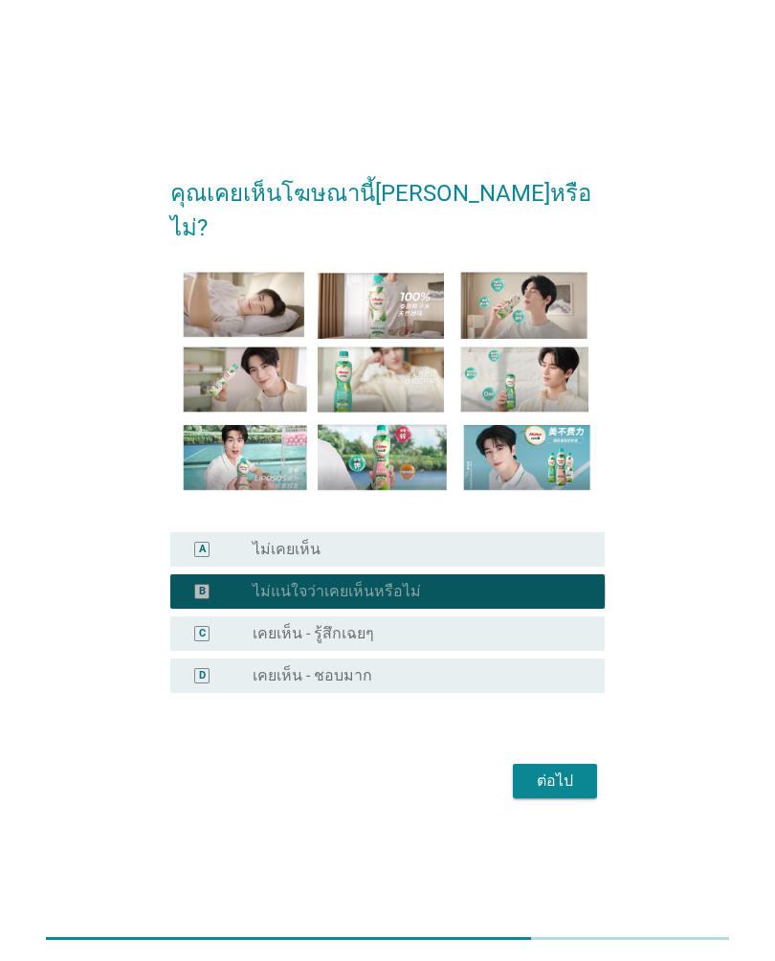
click at [579, 769] on div "ต่อไป" at bounding box center [555, 780] width 54 height 23
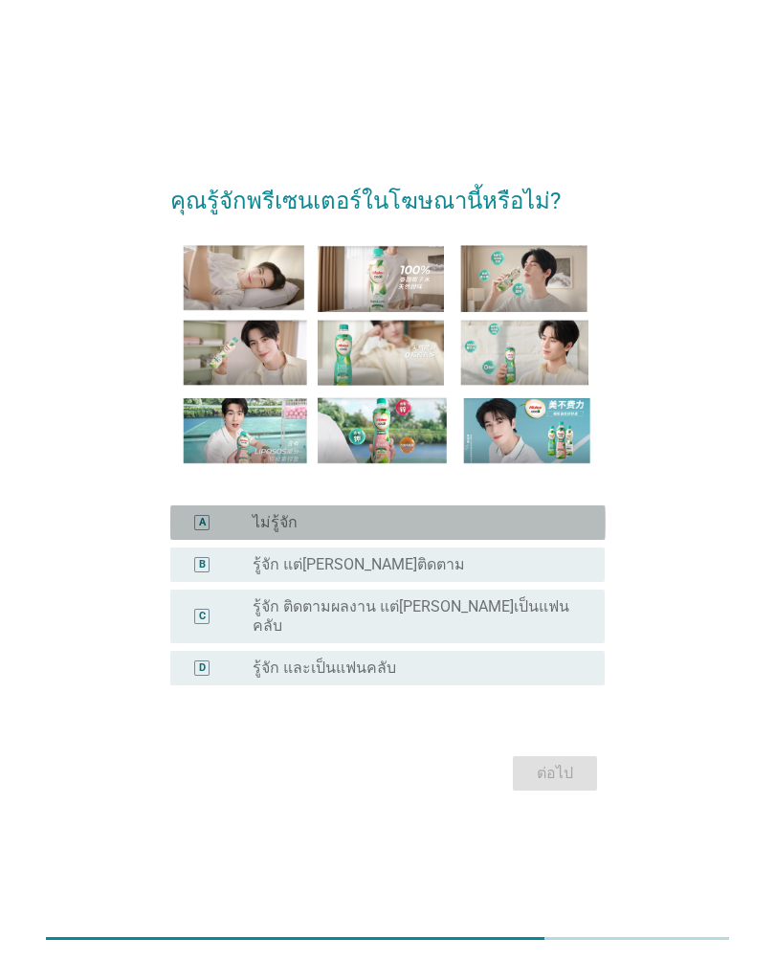
click at [550, 532] on div "radio_button_unchecked ไม่รู้จัก" at bounding box center [414, 522] width 322 height 19
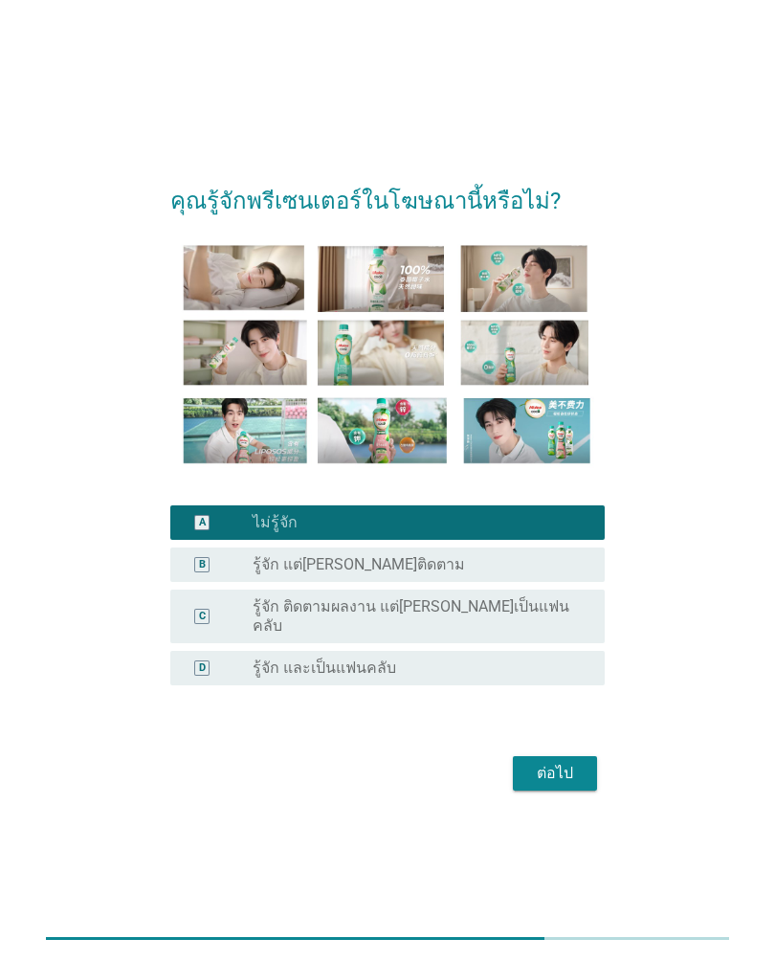
click at [570, 773] on div "ต่อไป" at bounding box center [555, 773] width 54 height 23
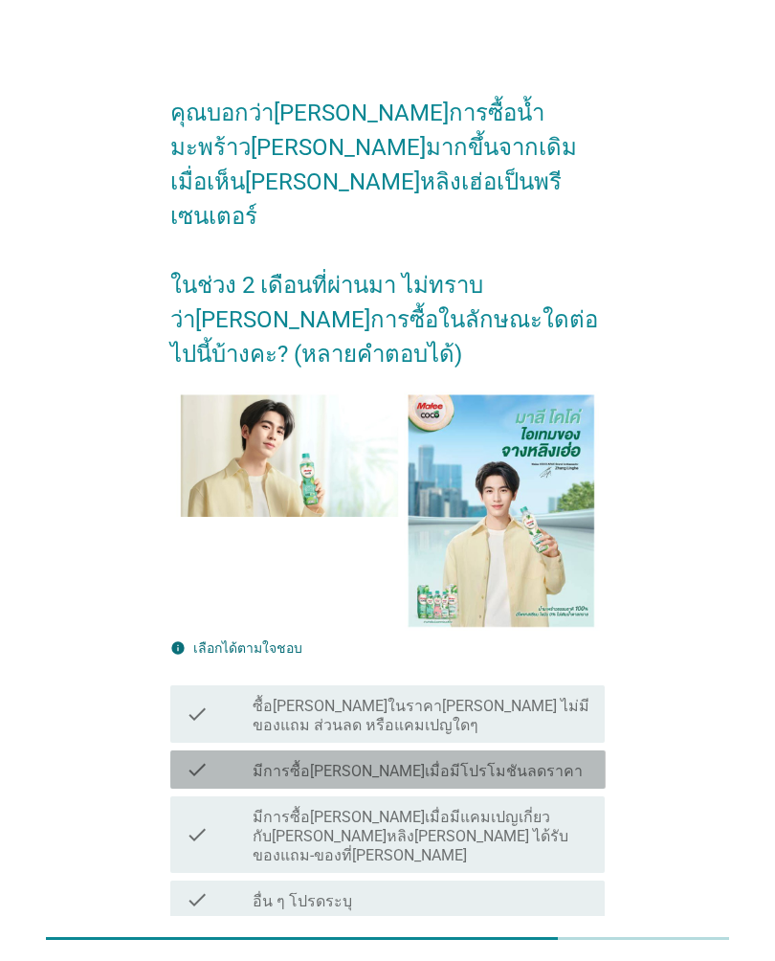
click at [546, 758] on div "check_box_outline_blank มีการซื้อ[PERSON_NAME]เมื่อมีโปรโมชันลดราคา" at bounding box center [421, 769] width 337 height 23
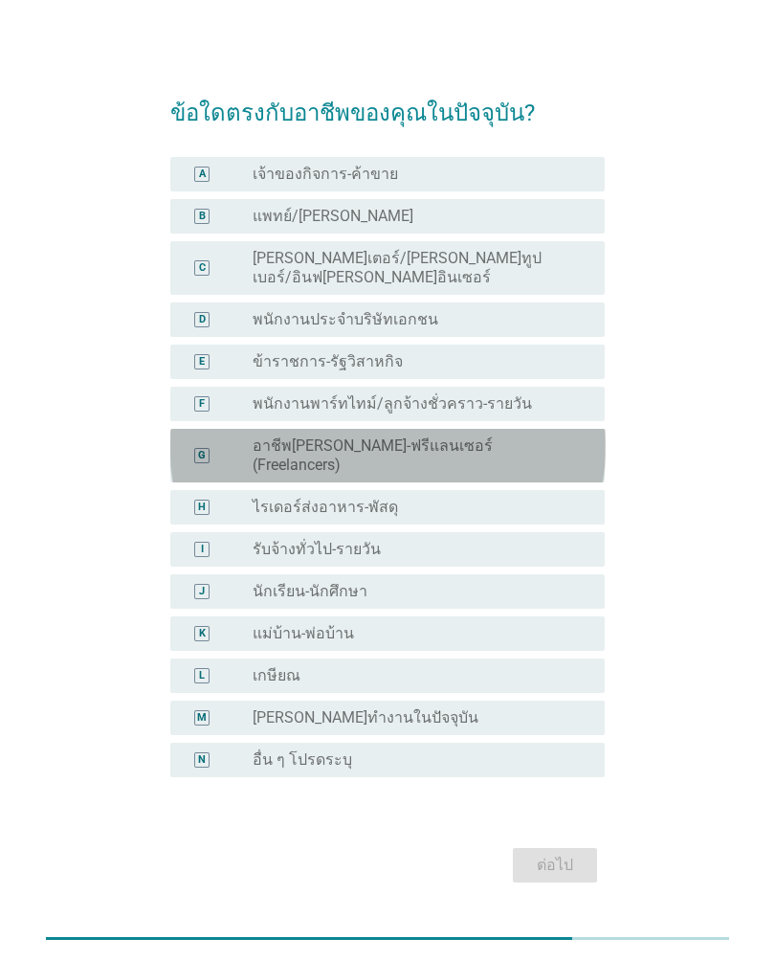
click at [574, 447] on div "radio_button_unchecked อาชีพ[PERSON_NAME]-ฟรีแลนเซอร์ (Freelancers)" at bounding box center [414, 455] width 322 height 38
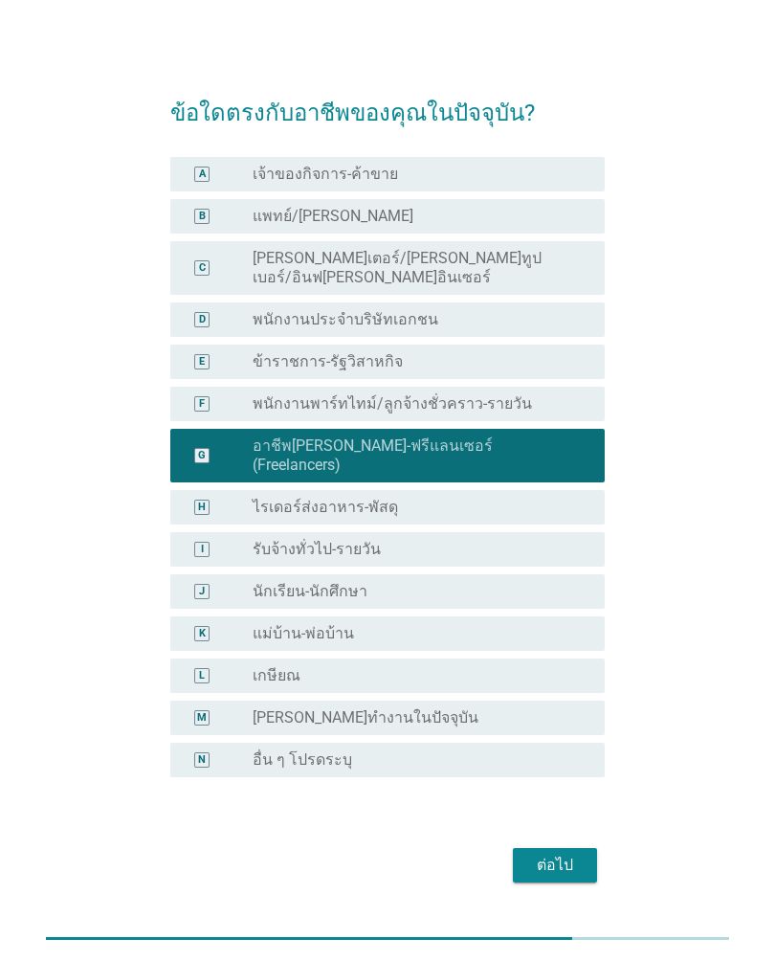
click at [576, 854] on div "ต่อไป" at bounding box center [555, 865] width 54 height 23
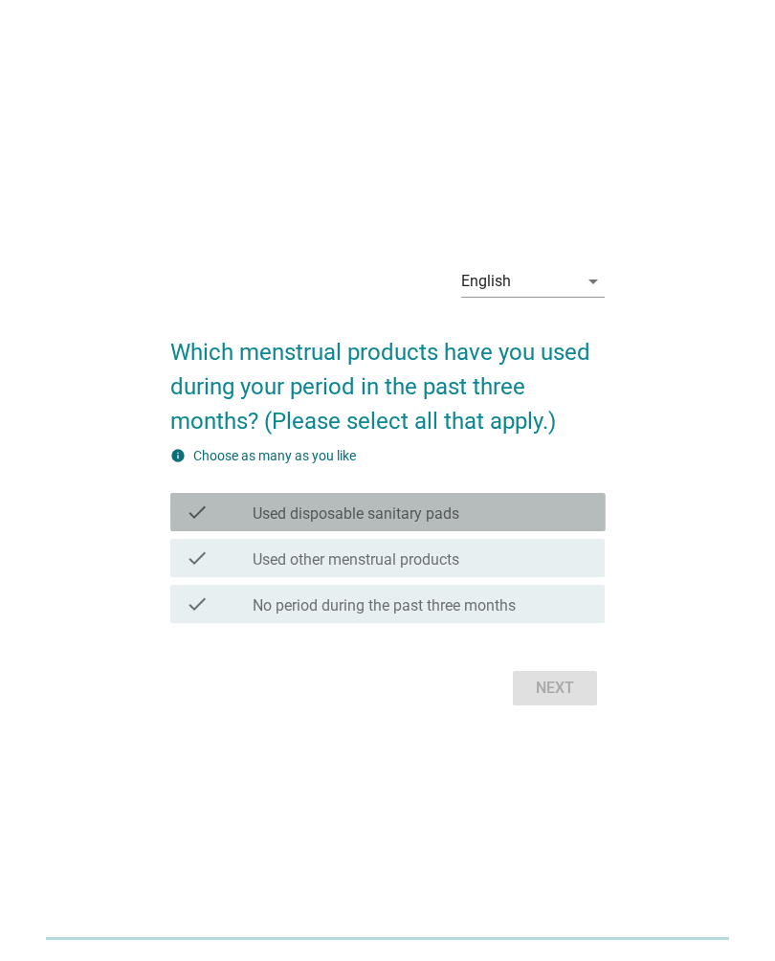
click at [211, 529] on div "check check_box_outline_blank Used disposable sanitary pads" at bounding box center [387, 512] width 435 height 38
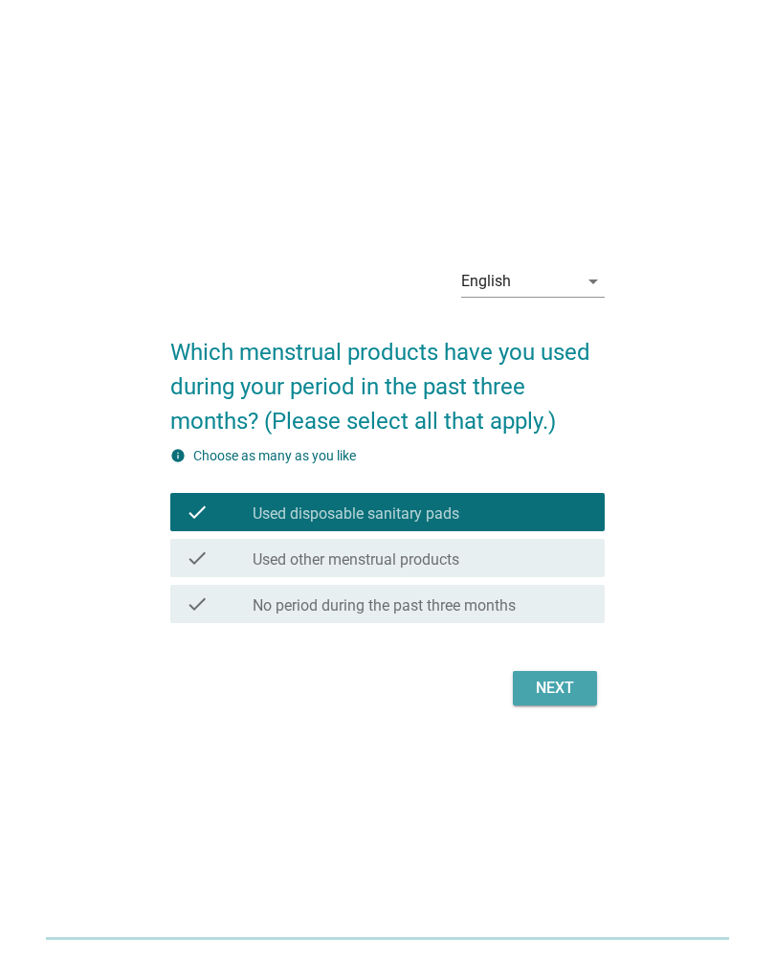
click at [575, 693] on div "Next" at bounding box center [555, 688] width 54 height 23
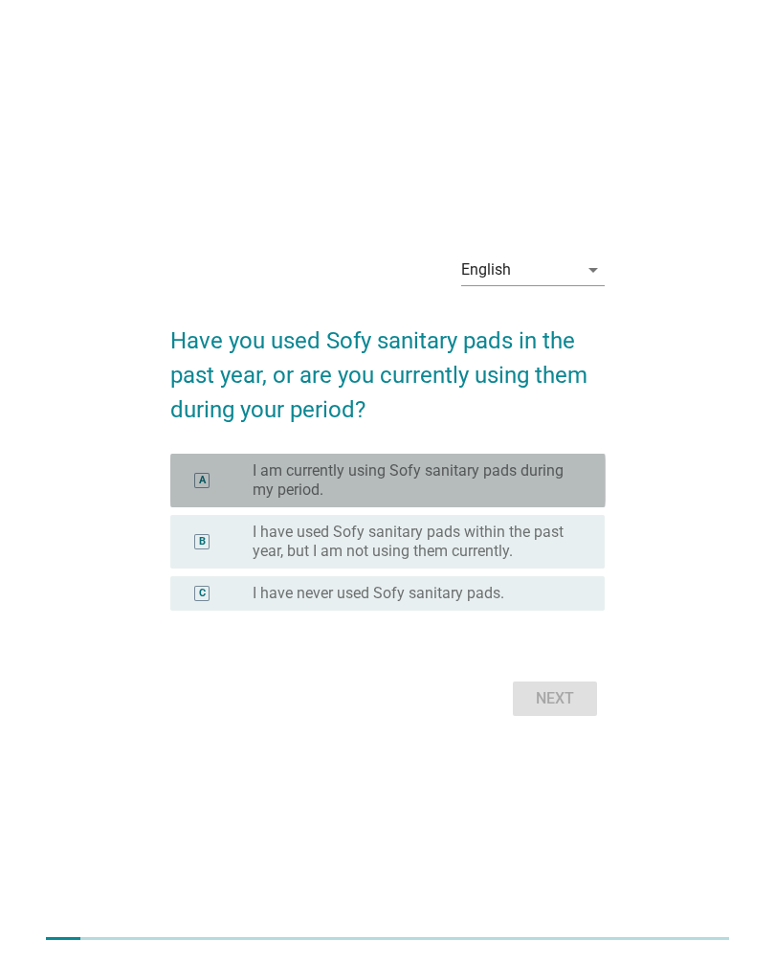
click at [574, 492] on label "I am currently using Sofy sanitary pads during my period." at bounding box center [414, 480] width 322 height 38
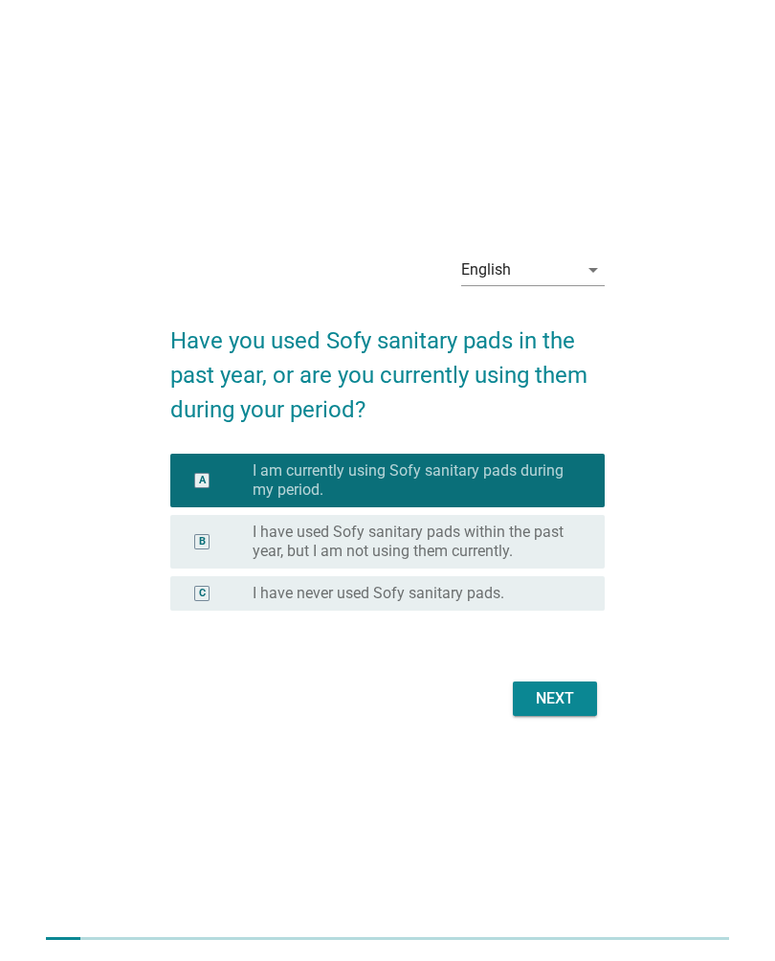
click at [568, 701] on div "Next" at bounding box center [555, 698] width 54 height 23
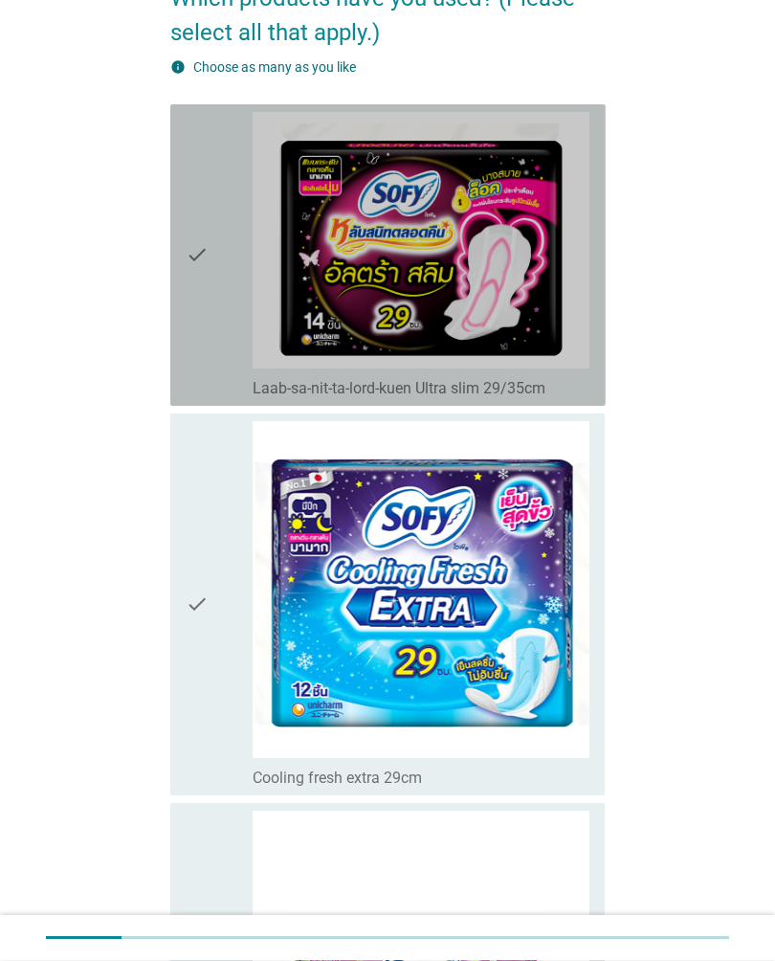
scroll to position [180, 0]
click at [540, 343] on img at bounding box center [421, 240] width 337 height 256
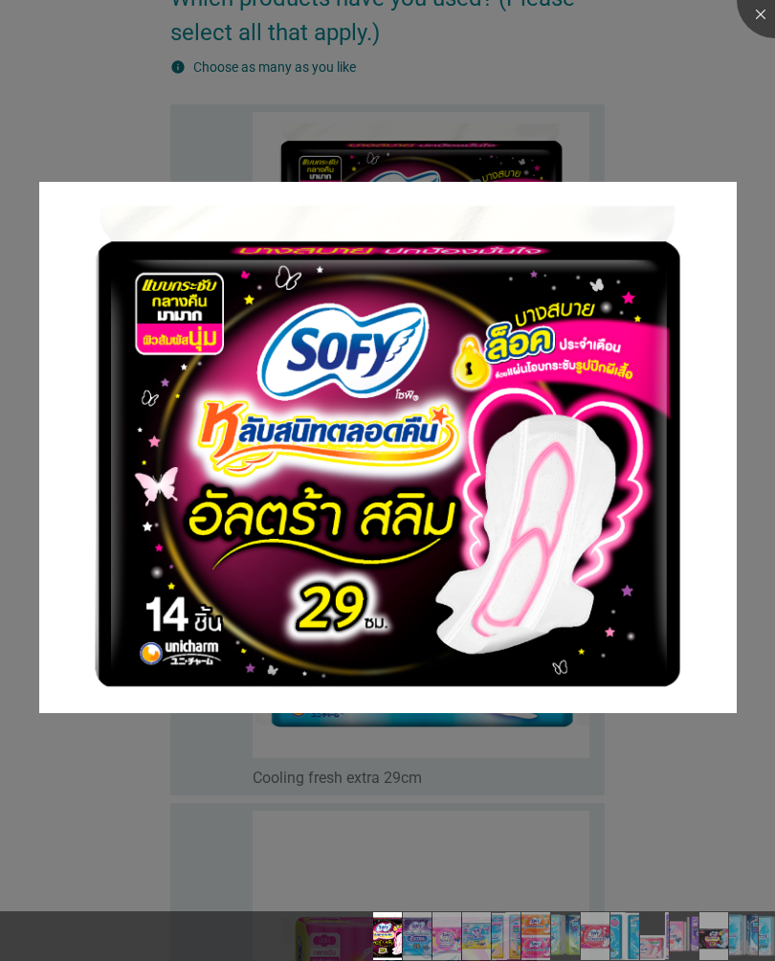
click at [678, 78] on div at bounding box center [387, 480] width 775 height 961
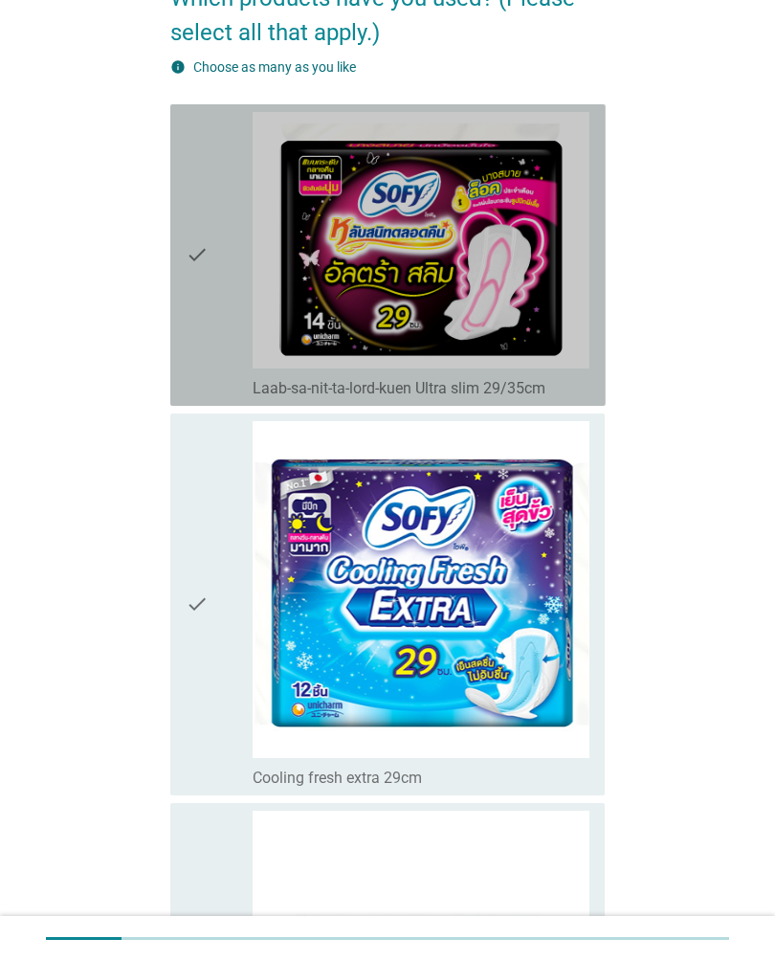
click at [221, 215] on div "check" at bounding box center [219, 255] width 67 height 286
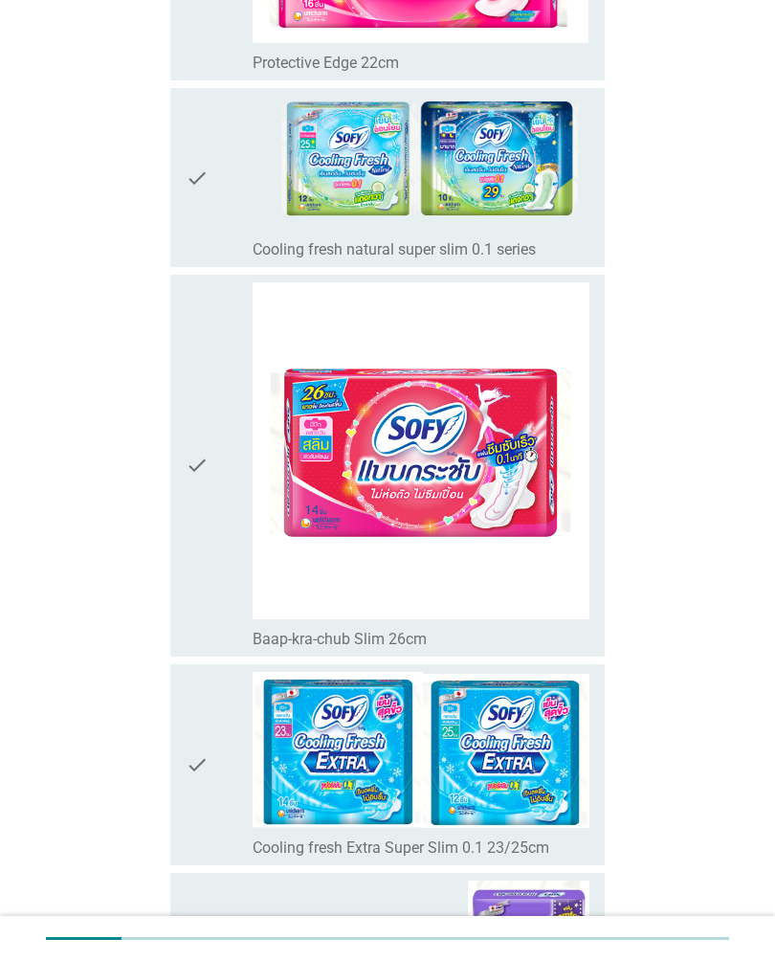
click at [224, 476] on div "check" at bounding box center [219, 465] width 67 height 367
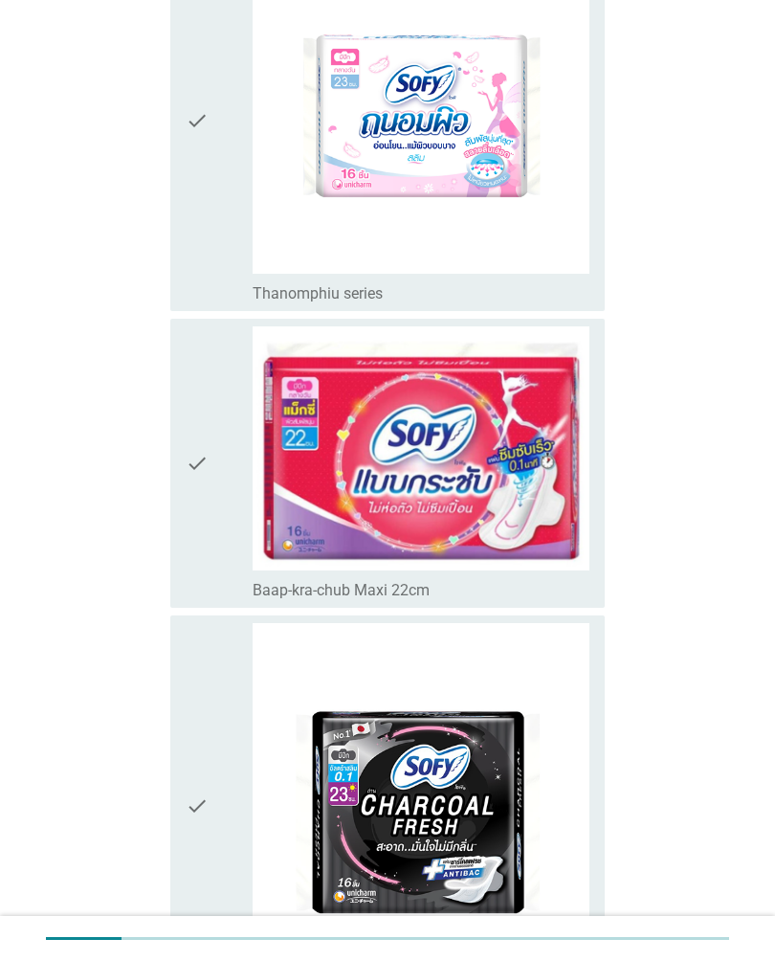
click at [219, 501] on div "check" at bounding box center [219, 463] width 67 height 274
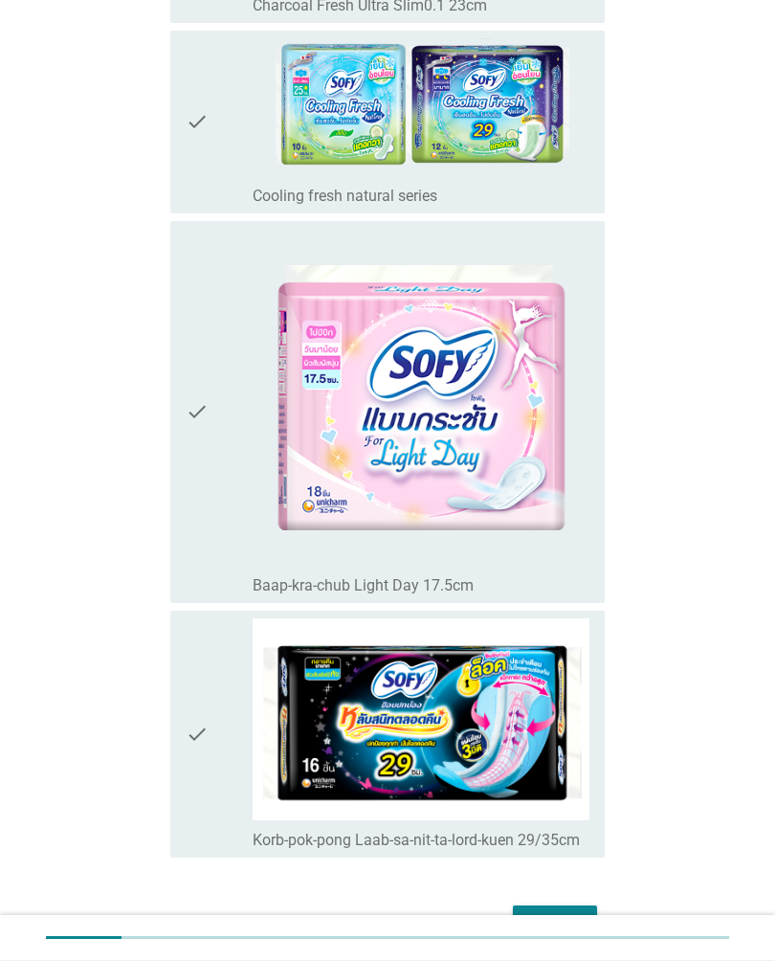
scroll to position [6343, 0]
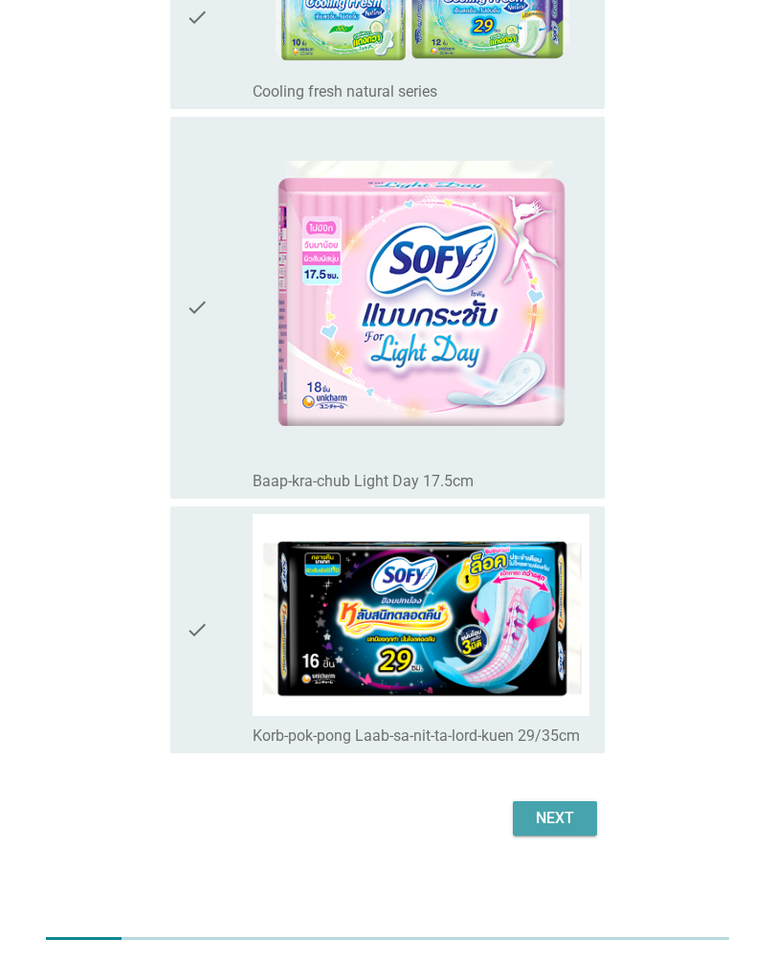
click at [569, 818] on div "Next" at bounding box center [555, 818] width 54 height 23
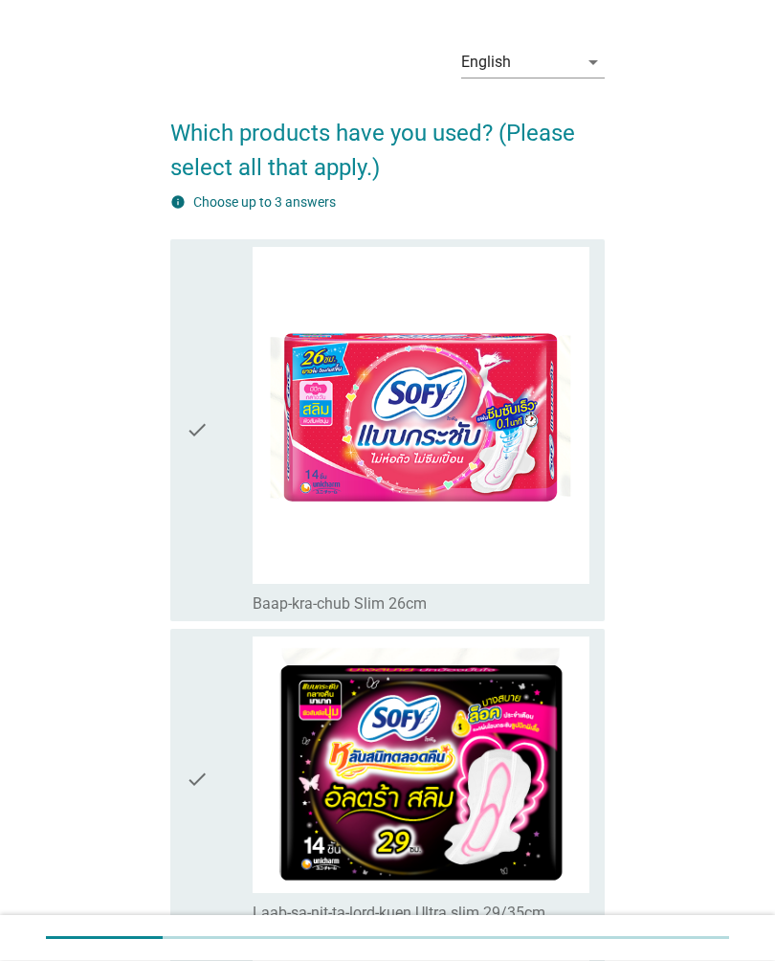
scroll to position [95, 0]
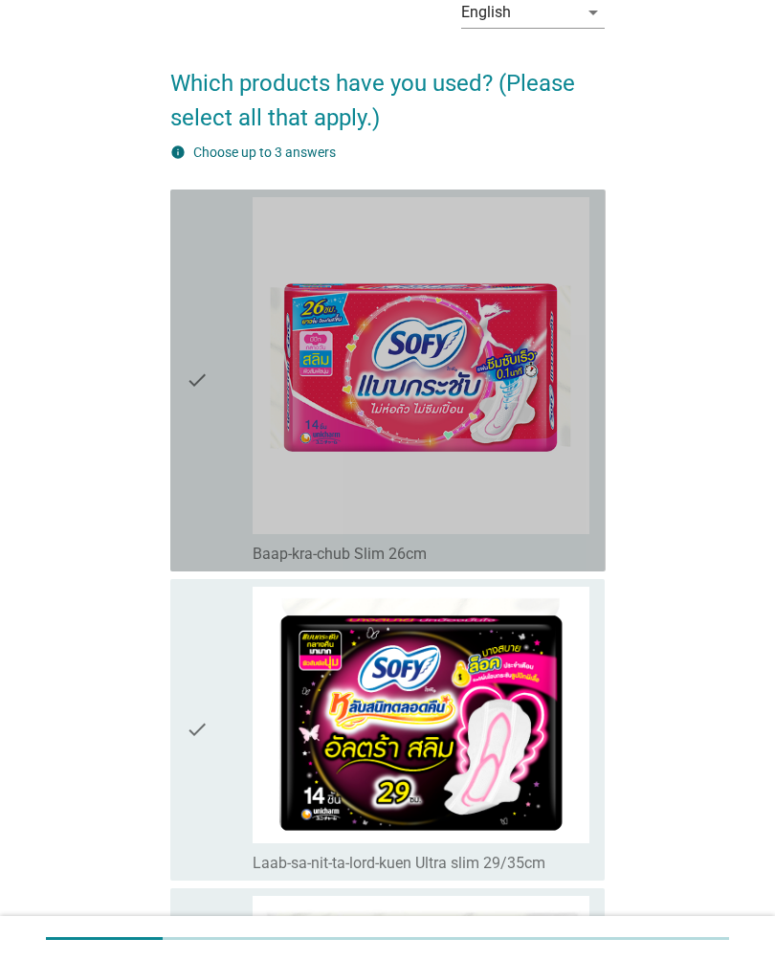
click at [223, 426] on div "check" at bounding box center [219, 380] width 67 height 367
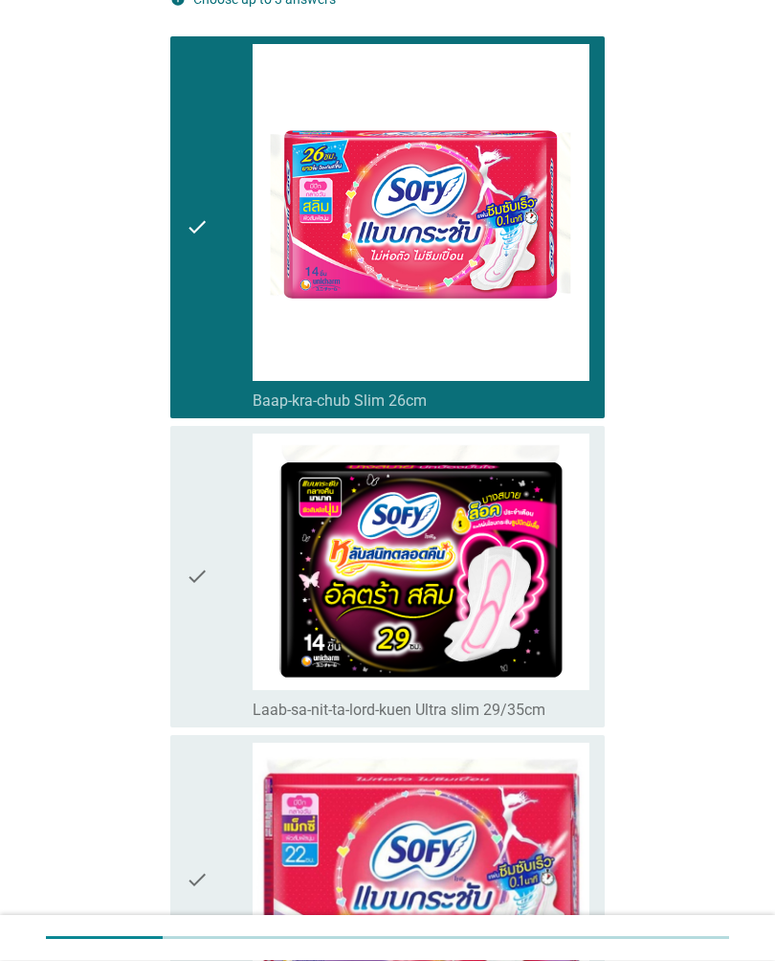
click at [222, 572] on div "check" at bounding box center [219, 577] width 67 height 286
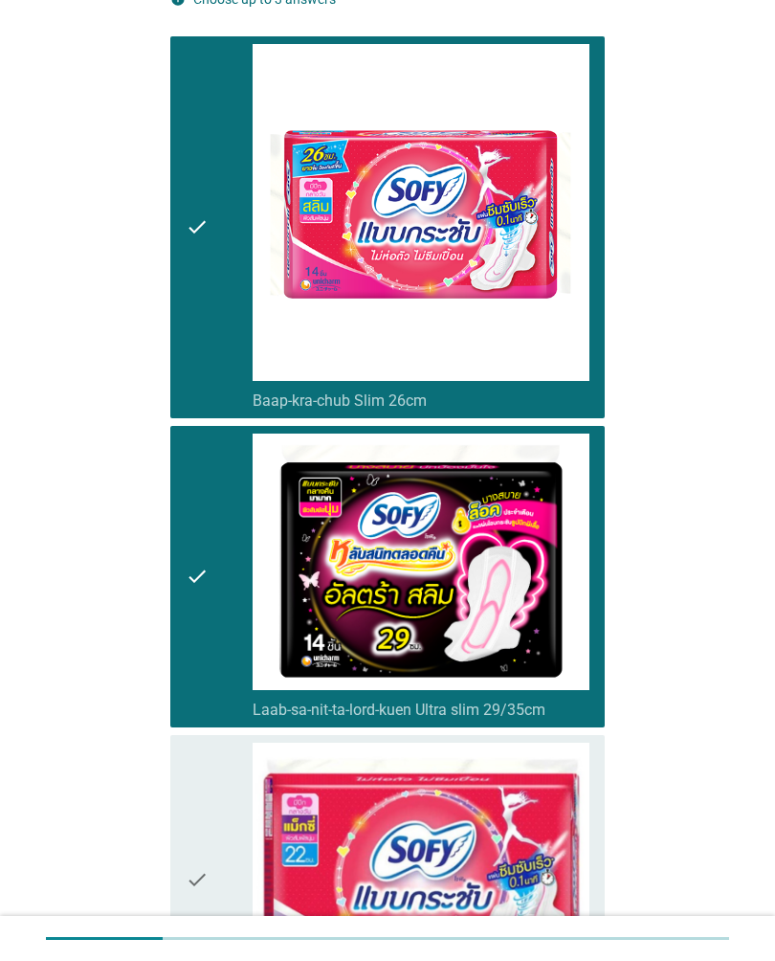
click at [232, 824] on div "check" at bounding box center [219, 880] width 67 height 274
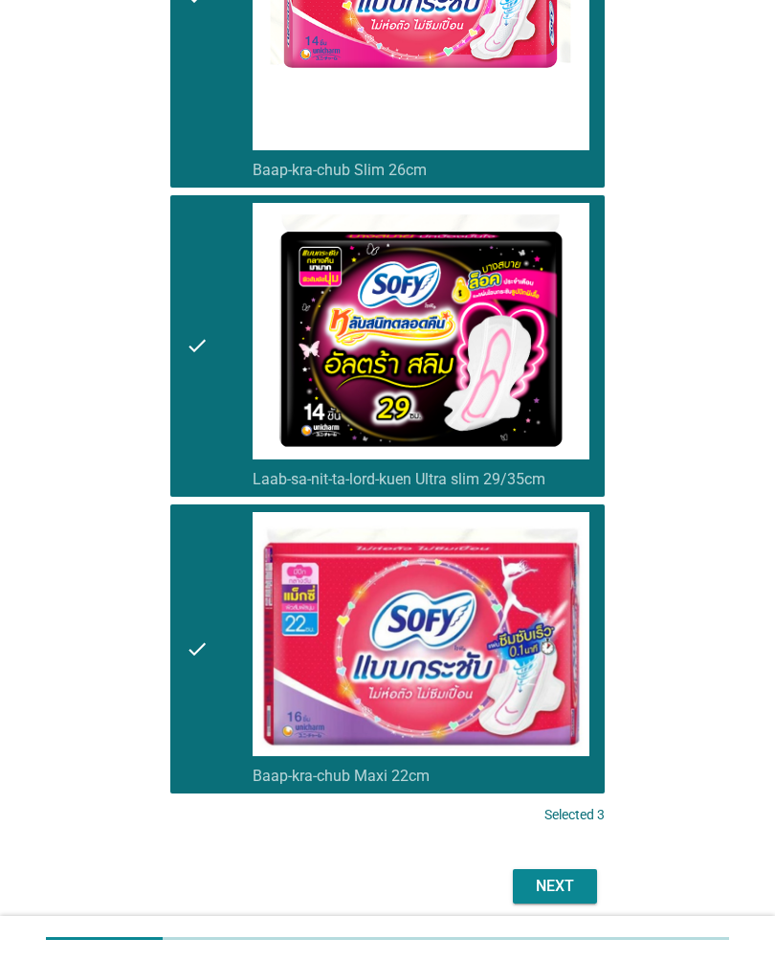
scroll to position [547, 0]
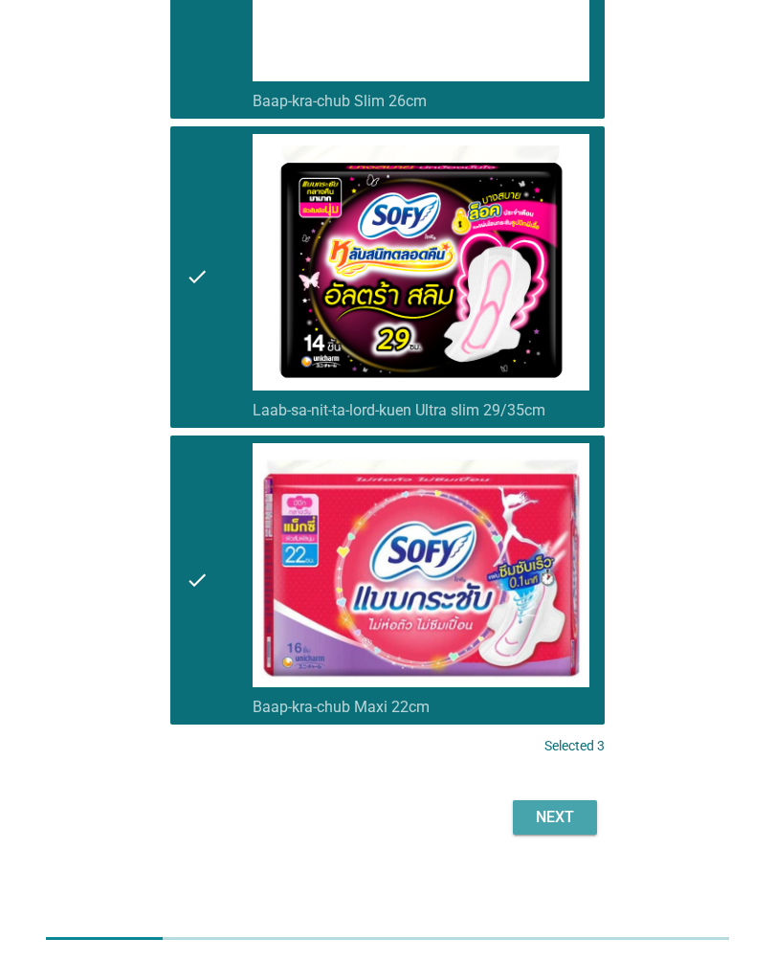
click at [552, 807] on div "Next" at bounding box center [555, 817] width 54 height 23
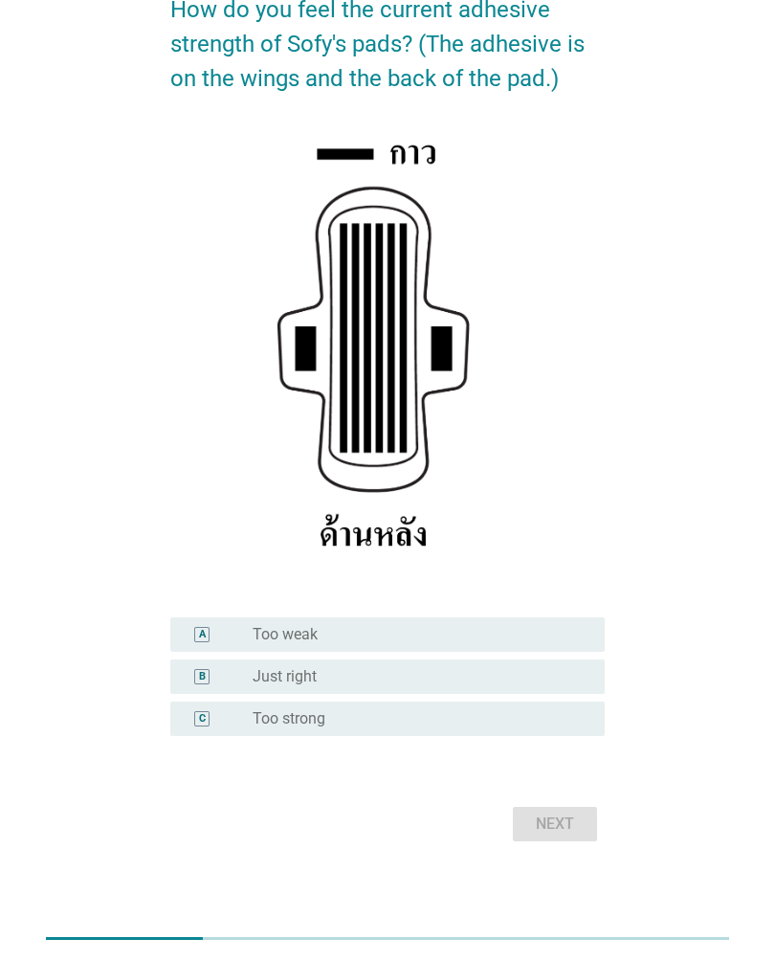
scroll to position [168, 0]
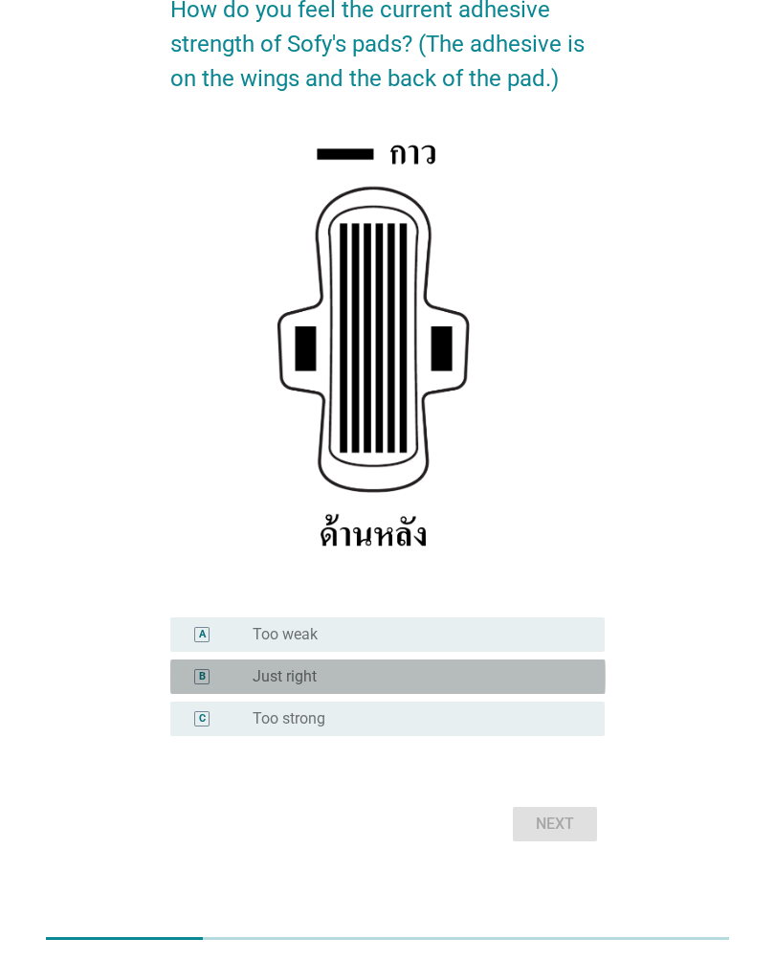
click at [551, 676] on div "radio_button_unchecked Just right" at bounding box center [414, 676] width 322 height 19
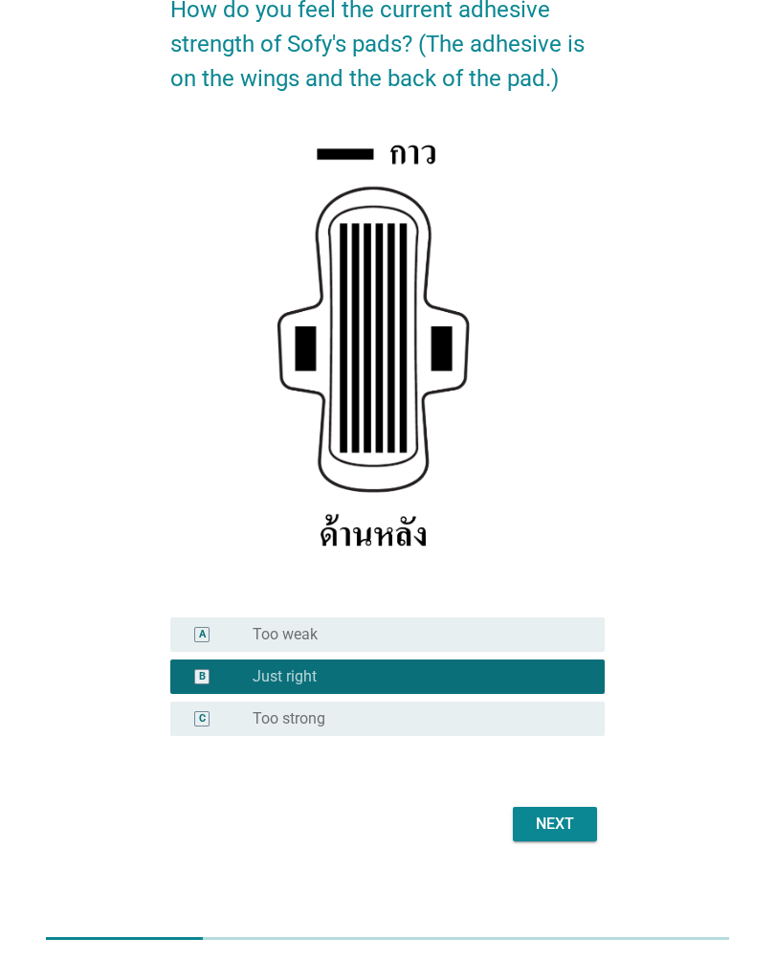
click at [568, 823] on div "Next" at bounding box center [555, 823] width 54 height 23
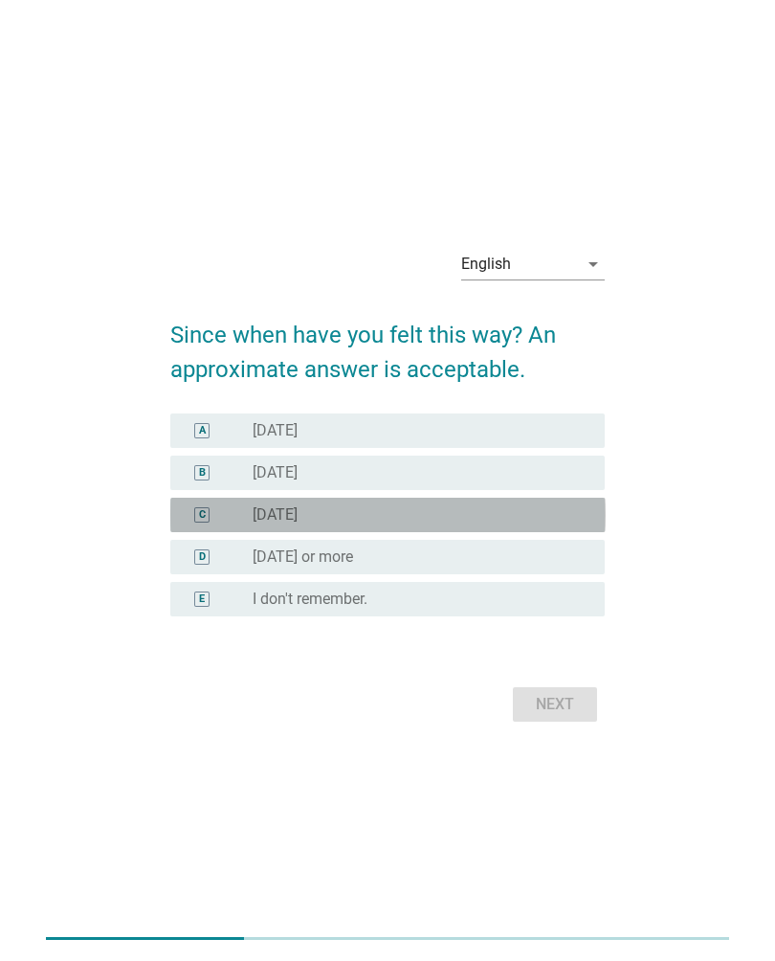
click at [574, 511] on div "radio_button_unchecked 1 year ago" at bounding box center [414, 514] width 322 height 19
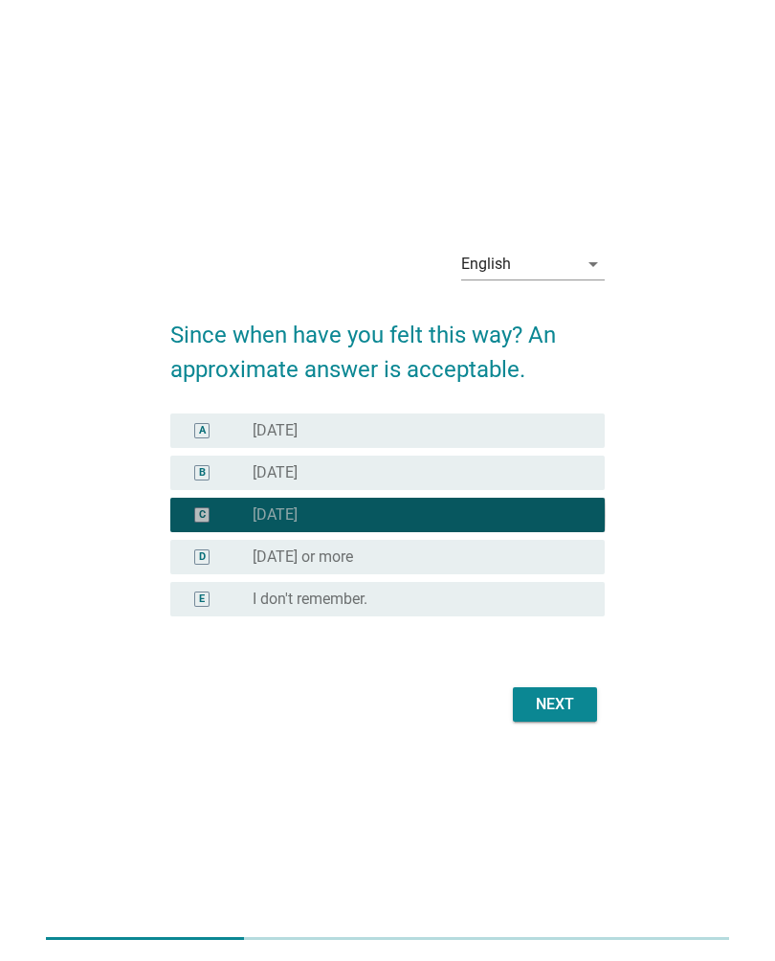
click at [581, 709] on div "Next" at bounding box center [555, 704] width 54 height 23
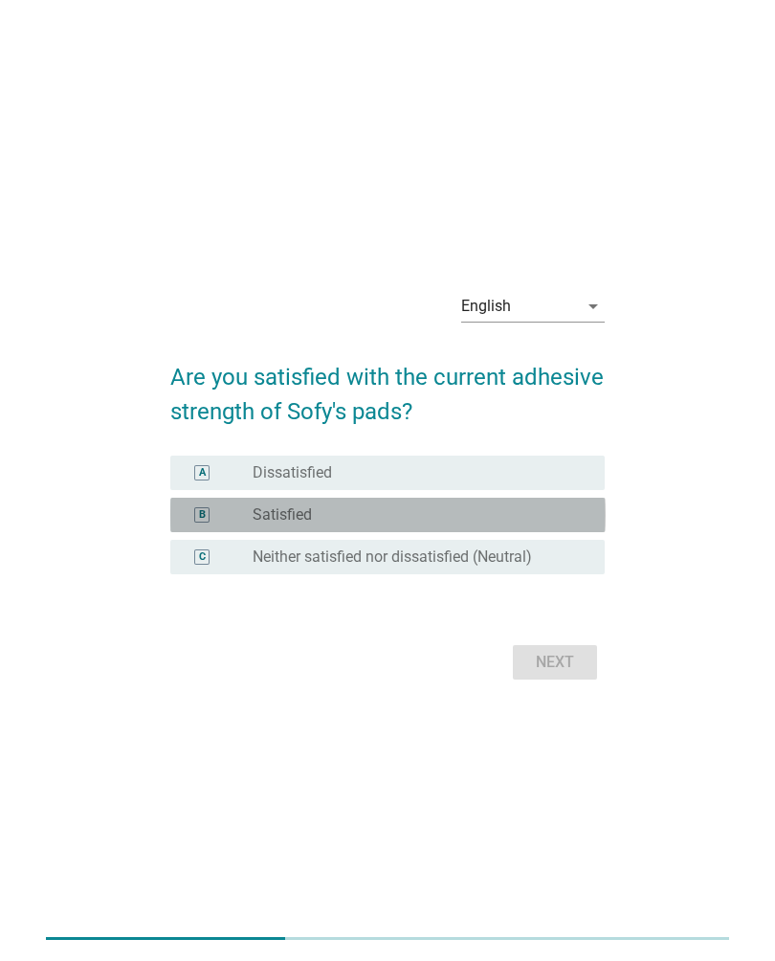
click at [566, 519] on div "radio_button_unchecked Satisfied" at bounding box center [414, 514] width 322 height 19
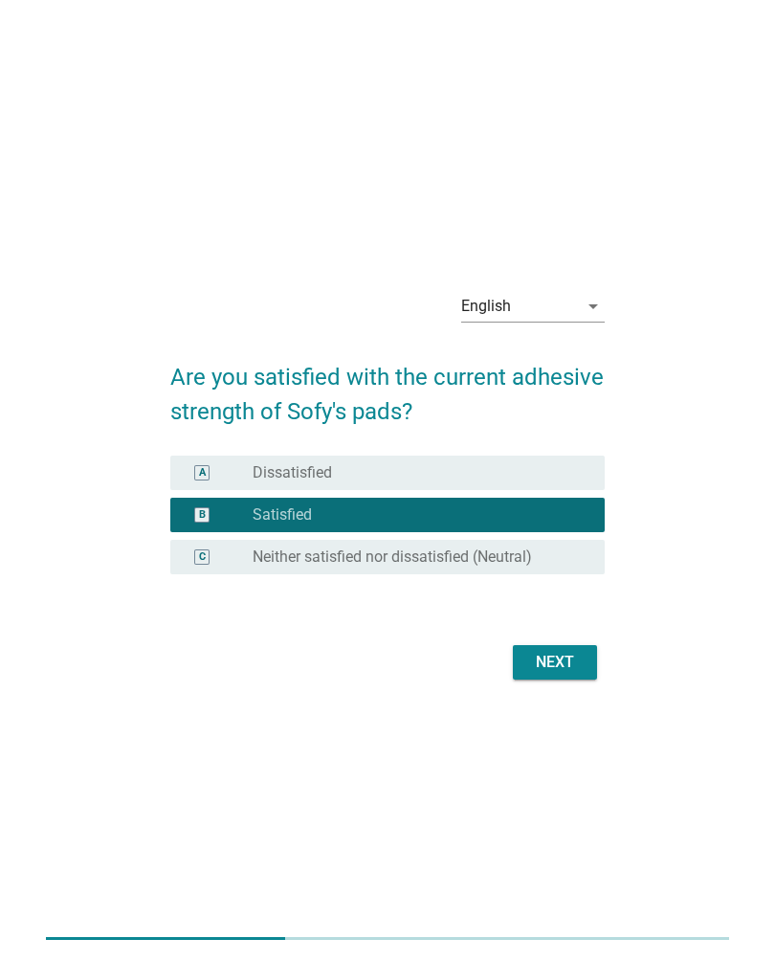
click at [573, 655] on div "Next" at bounding box center [555, 662] width 54 height 23
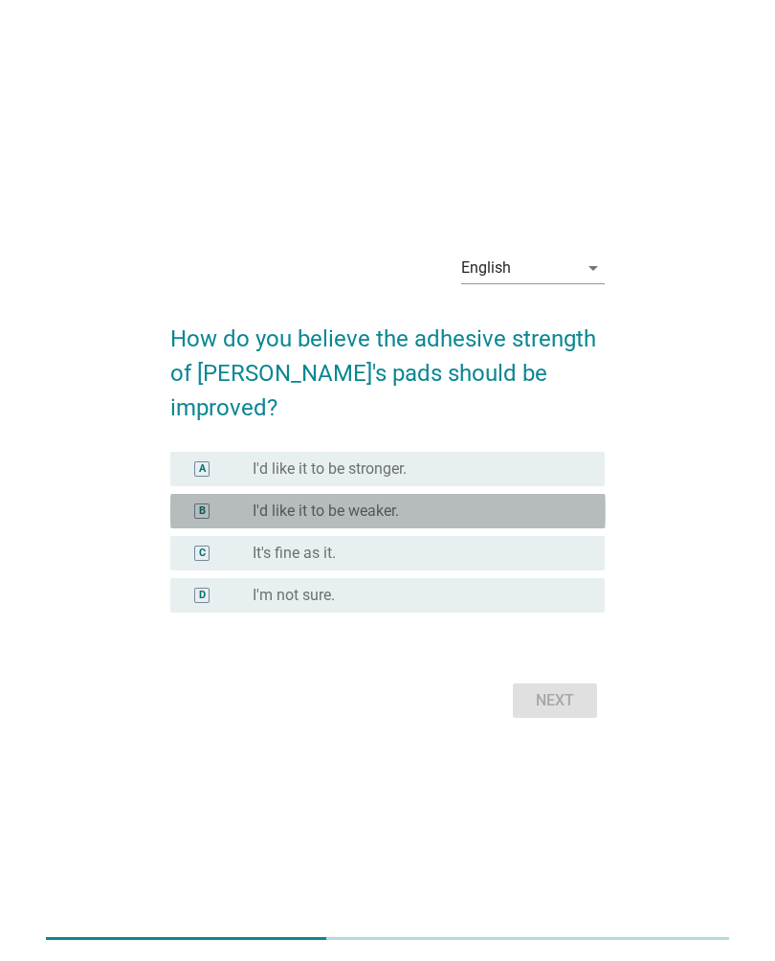
click at [560, 510] on div "B radio_button_unchecked I'd like it to be weaker." at bounding box center [387, 511] width 435 height 34
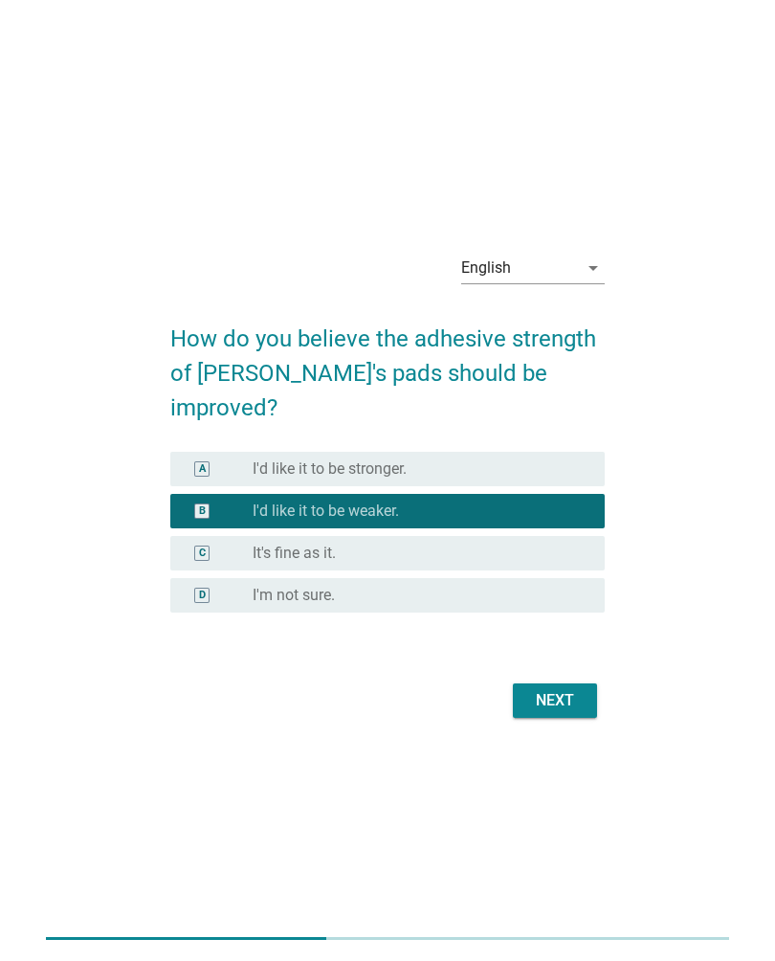
click at [572, 691] on div "Next" at bounding box center [555, 700] width 54 height 23
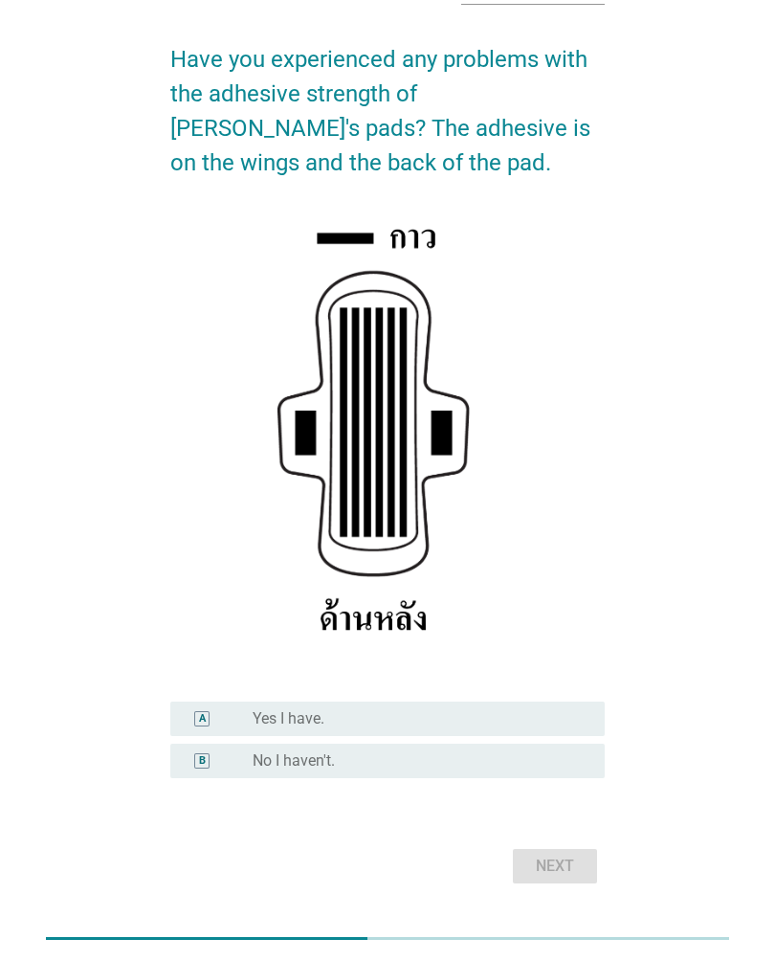
scroll to position [119, 0]
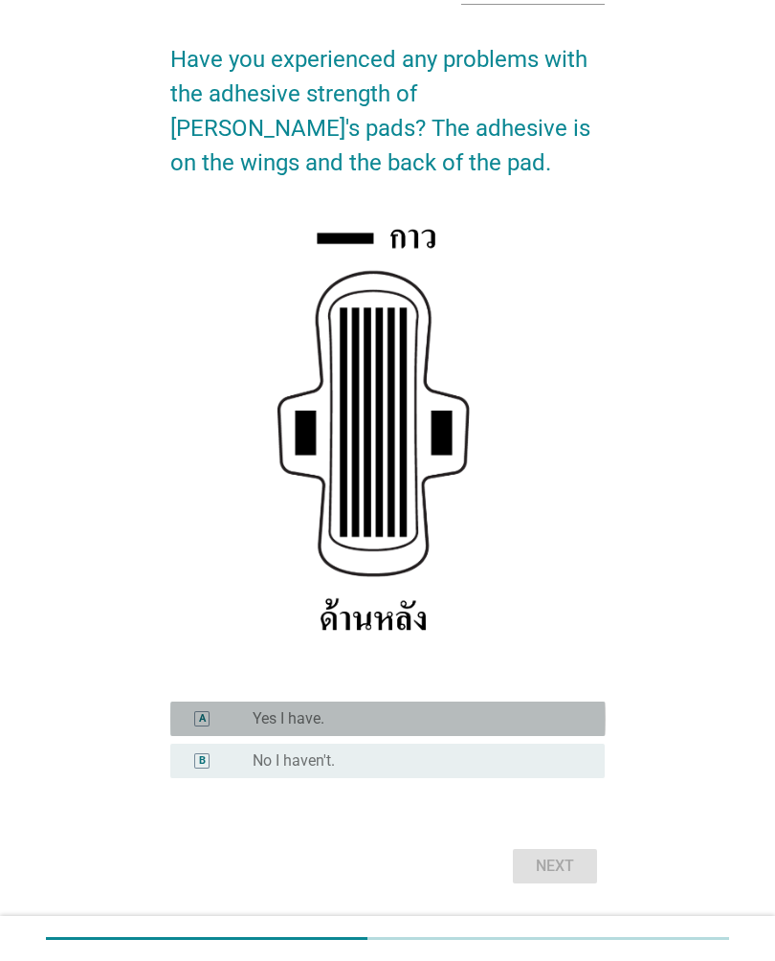
click at [572, 705] on div "A radio_button_unchecked Yes I have." at bounding box center [387, 718] width 435 height 34
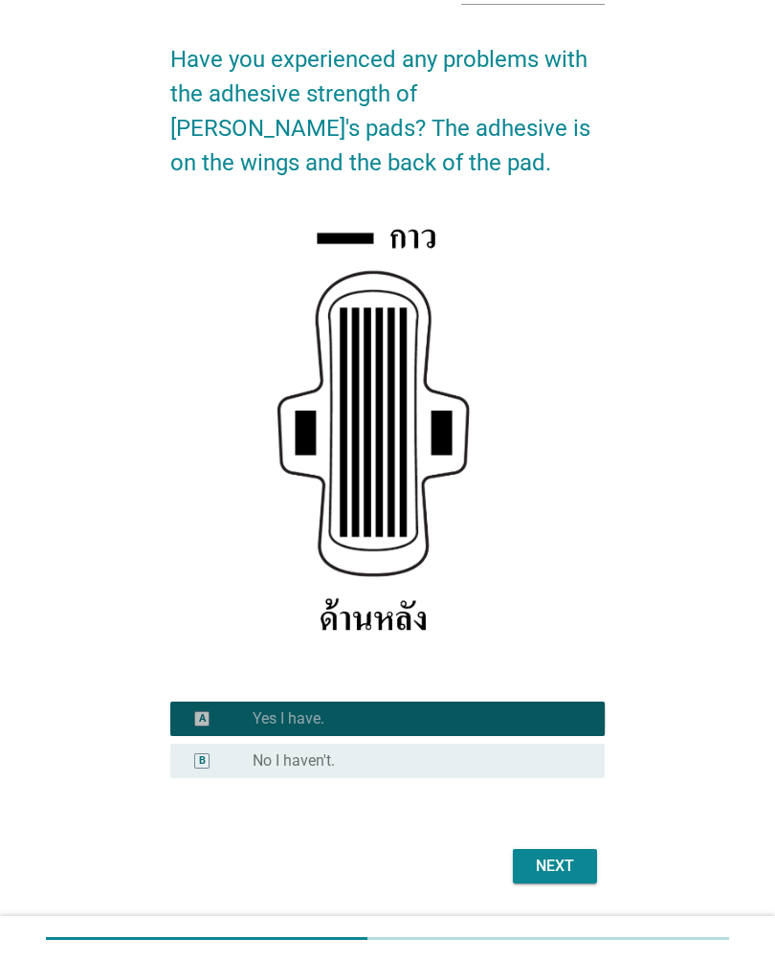
click at [595, 858] on button "Next" at bounding box center [555, 866] width 84 height 34
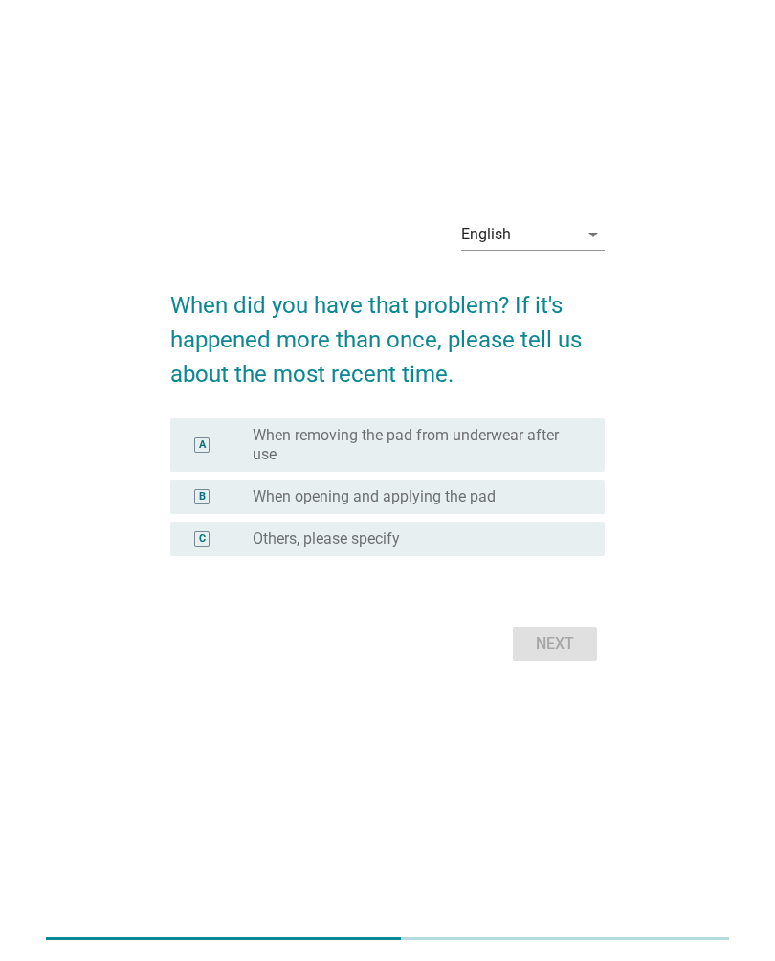
scroll to position [0, 0]
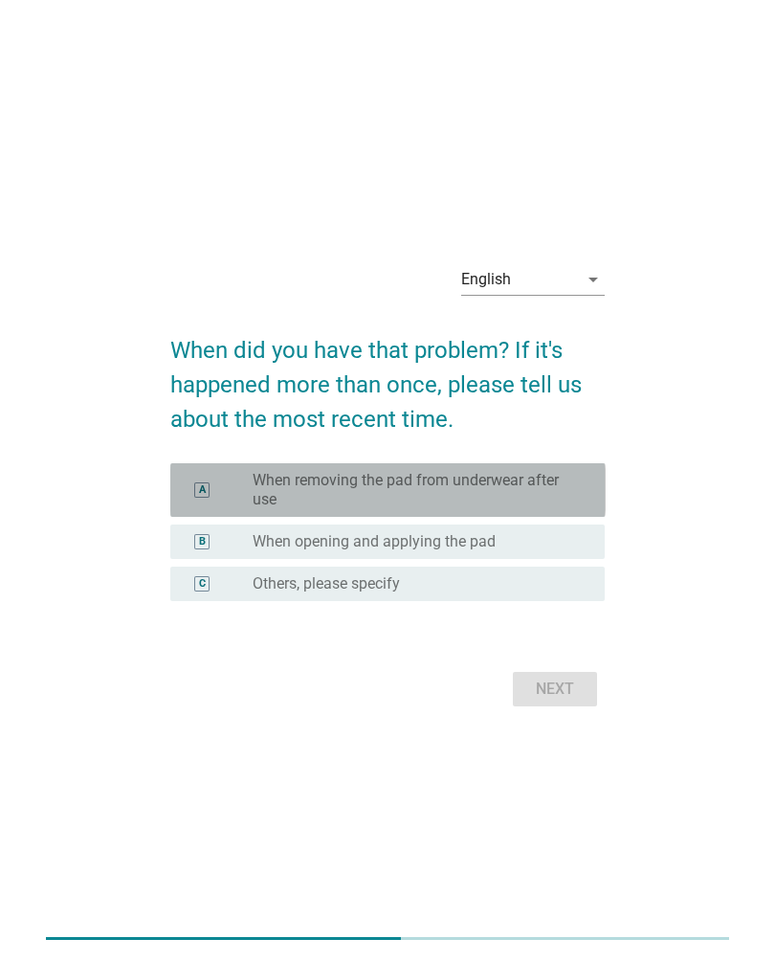
click at [568, 507] on label "When removing the pad from underwear after use" at bounding box center [414, 490] width 322 height 38
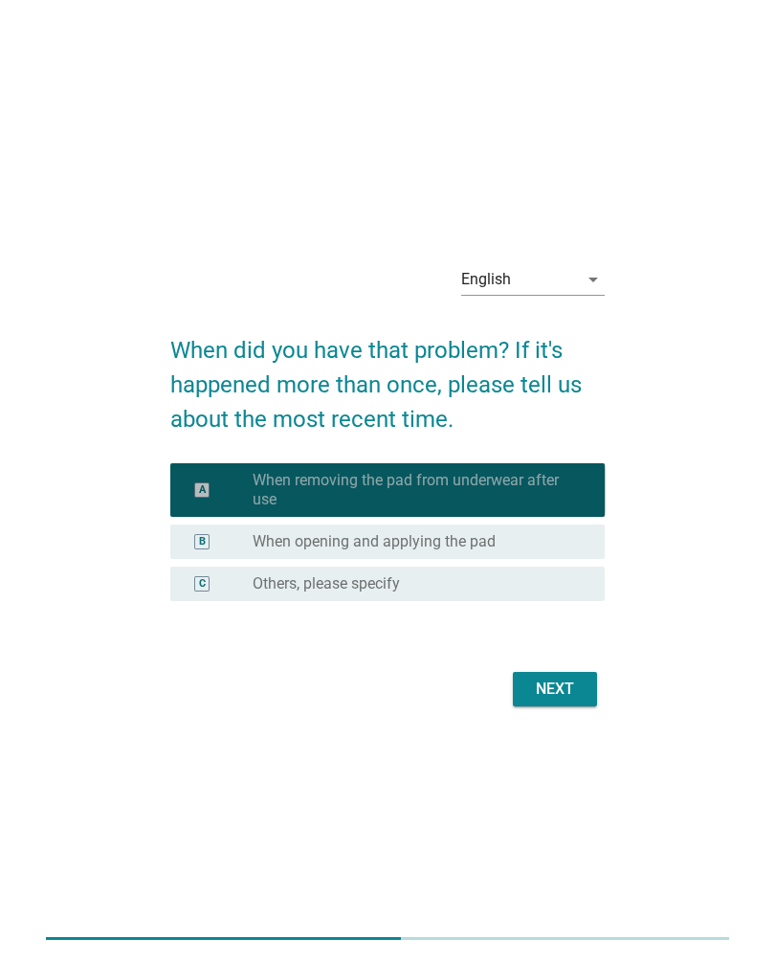
click at [576, 702] on button "Next" at bounding box center [555, 689] width 84 height 34
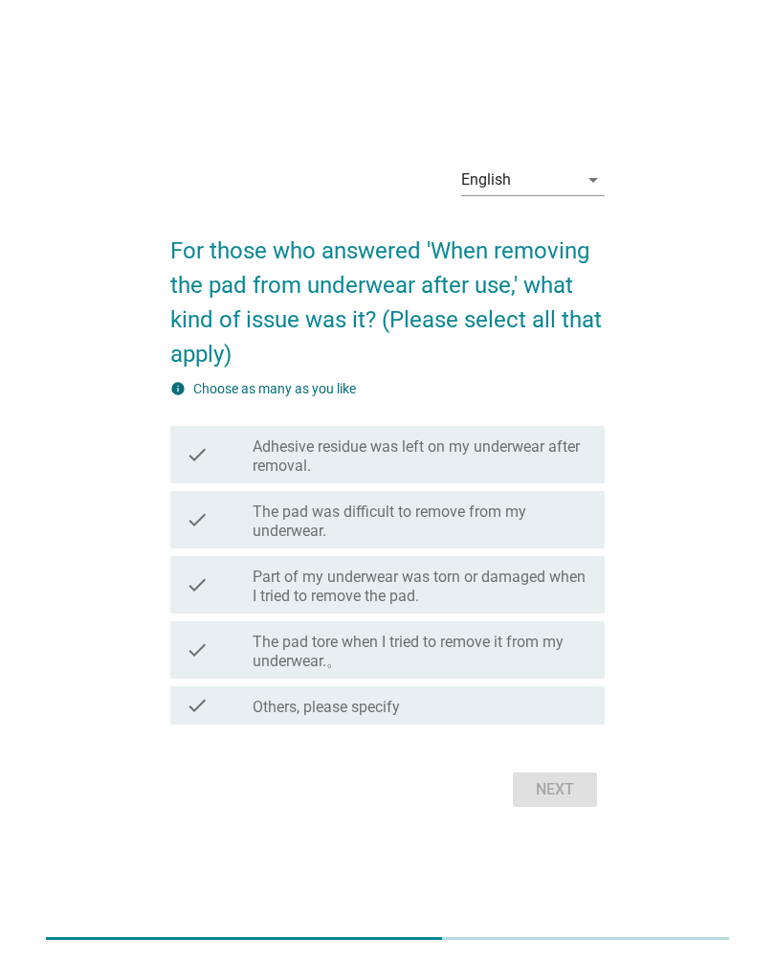
click at [560, 656] on label "The pad tore when I tried to remove it from my underwear.。" at bounding box center [421, 652] width 337 height 38
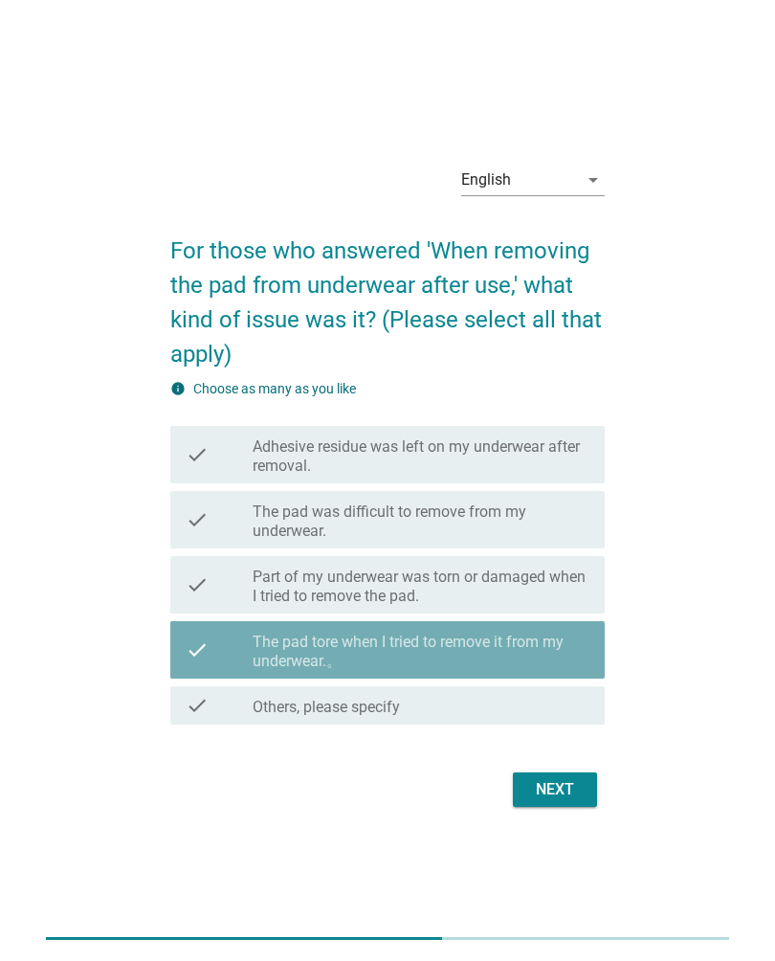
click at [563, 778] on div "Next" at bounding box center [555, 789] width 54 height 23
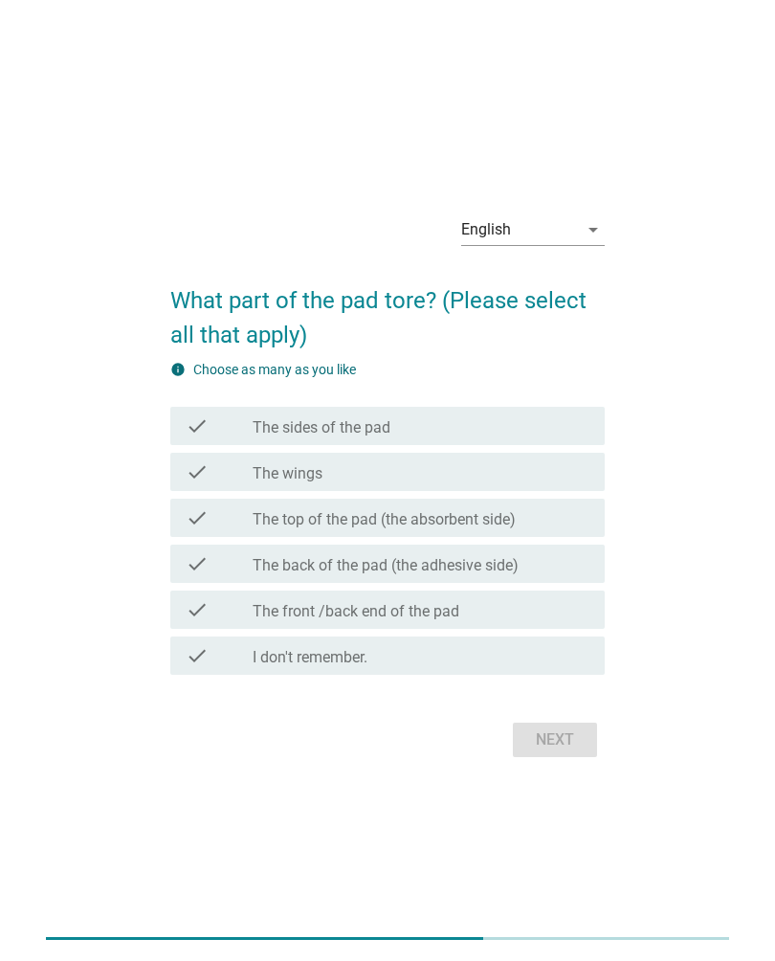
click at [555, 565] on div "check_box_outline_blank The back of the pad (the adhesive side)" at bounding box center [421, 563] width 337 height 23
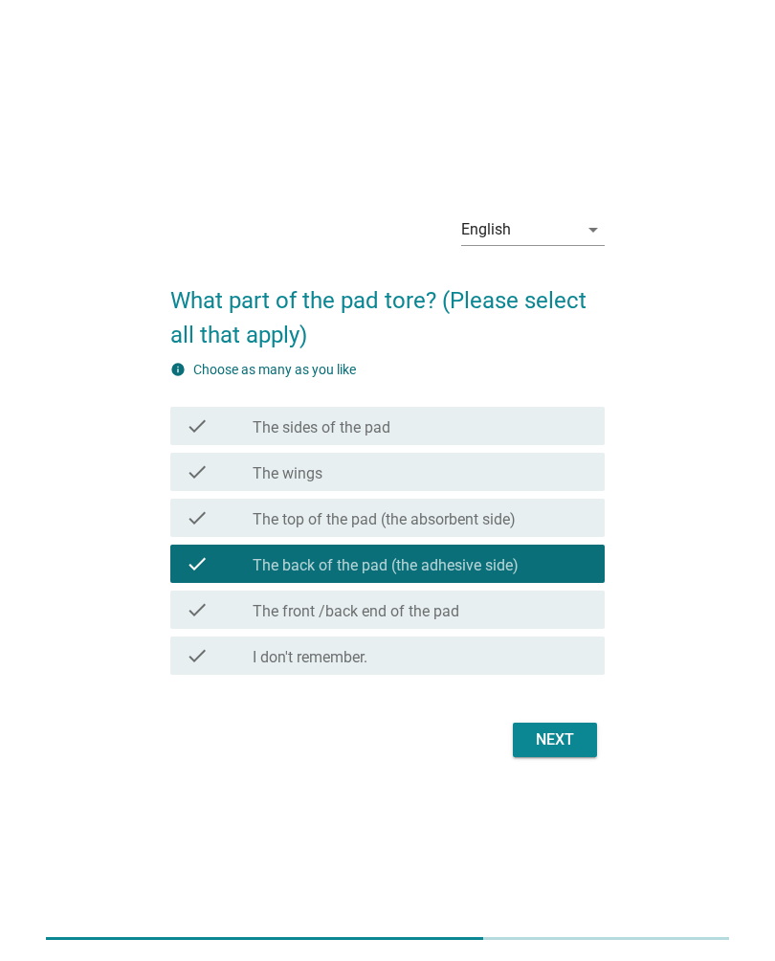
click at [574, 737] on div "Next" at bounding box center [555, 739] width 54 height 23
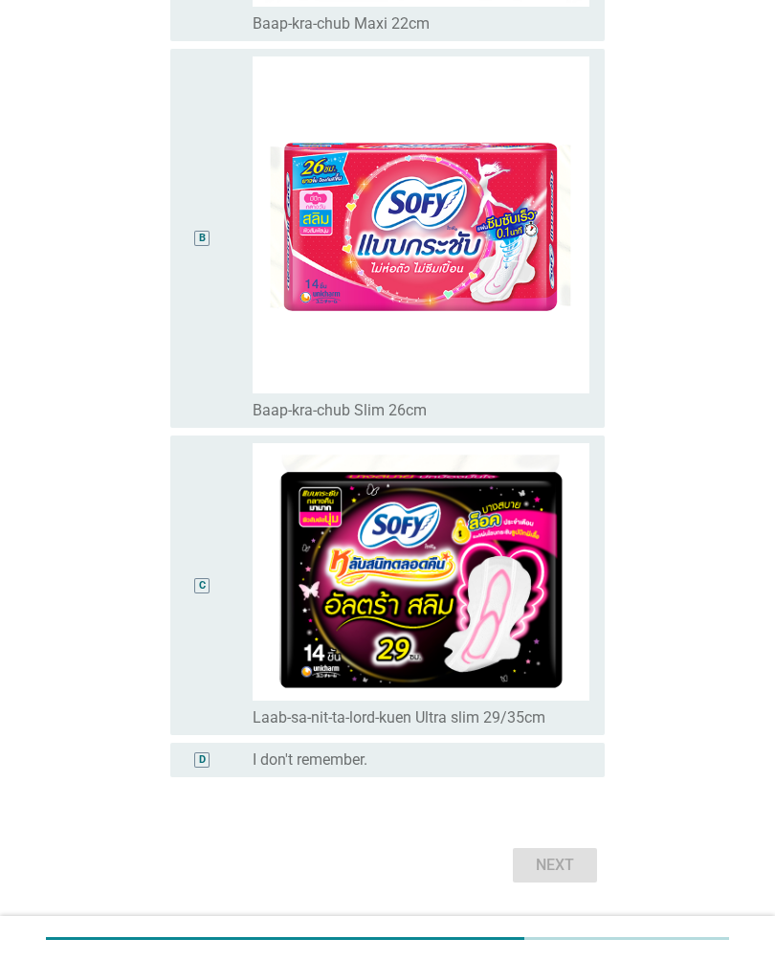
scroll to position [548, 0]
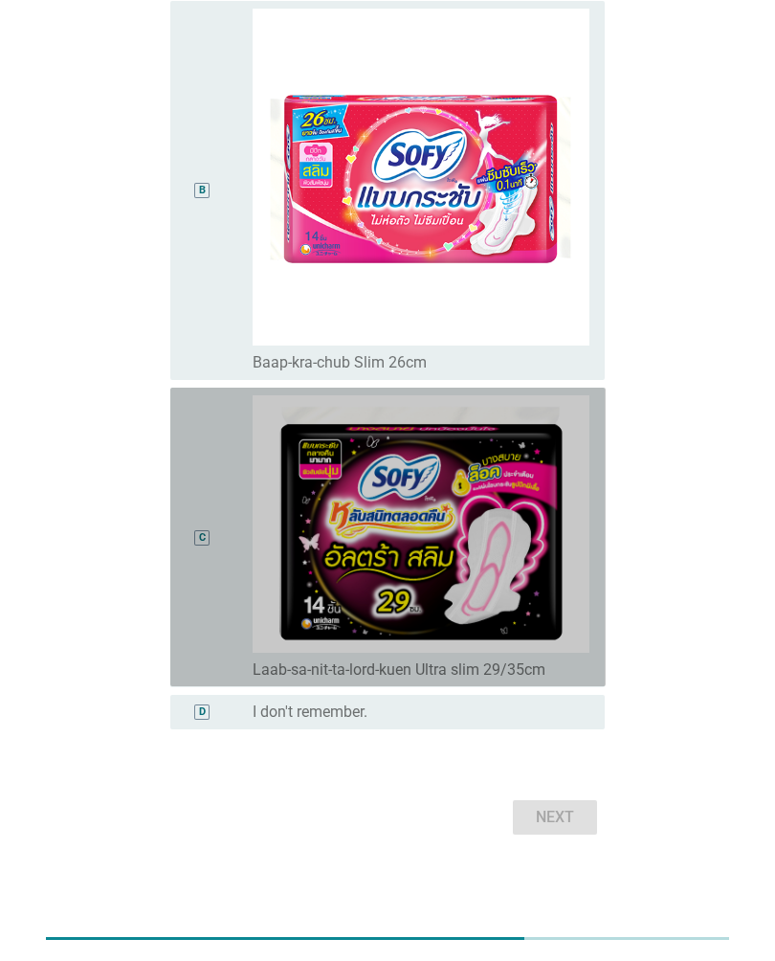
click at [211, 552] on div "C" at bounding box center [202, 536] width 33 height 283
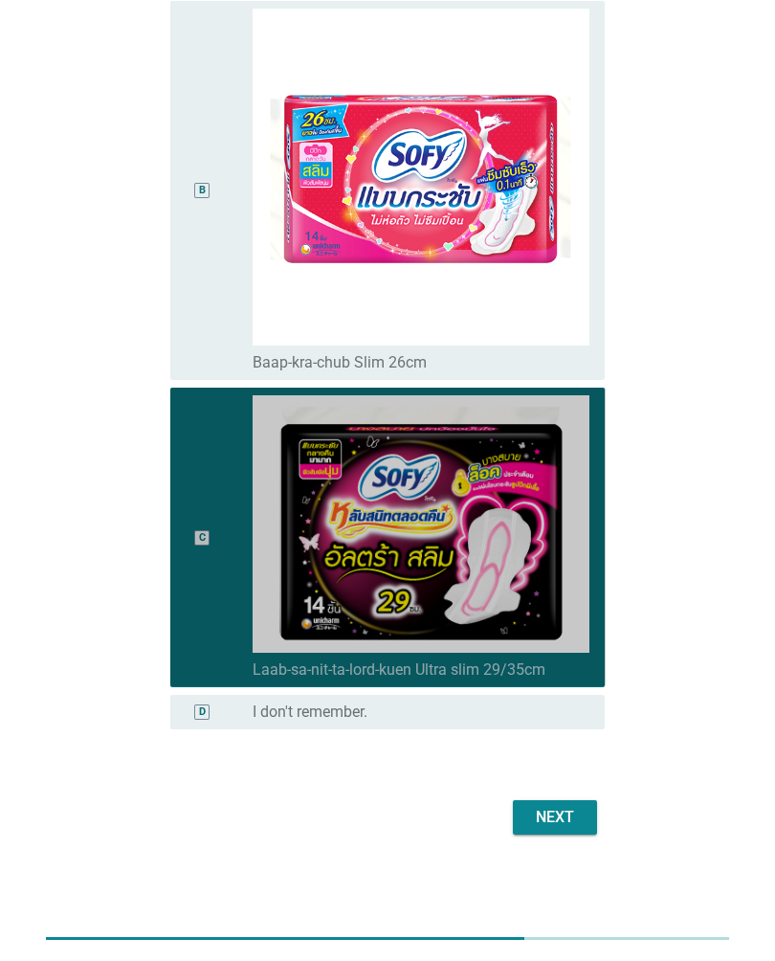
click at [576, 817] on div "Next" at bounding box center [555, 817] width 54 height 23
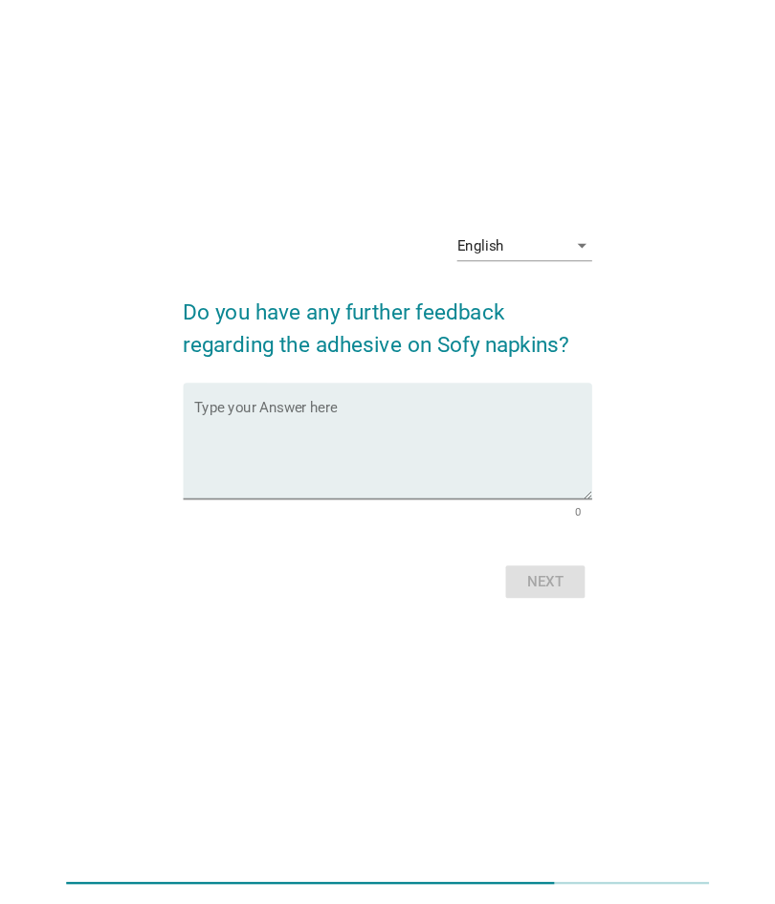
scroll to position [0, 0]
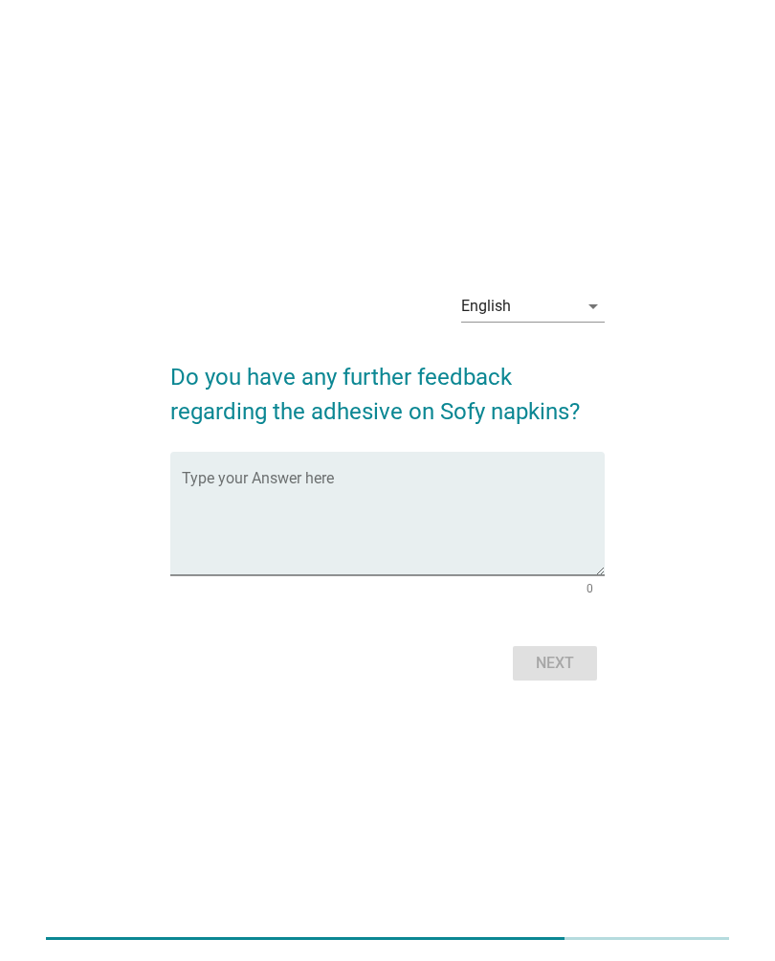
click at [558, 490] on textarea "Type your Answer here" at bounding box center [394, 525] width 424 height 100
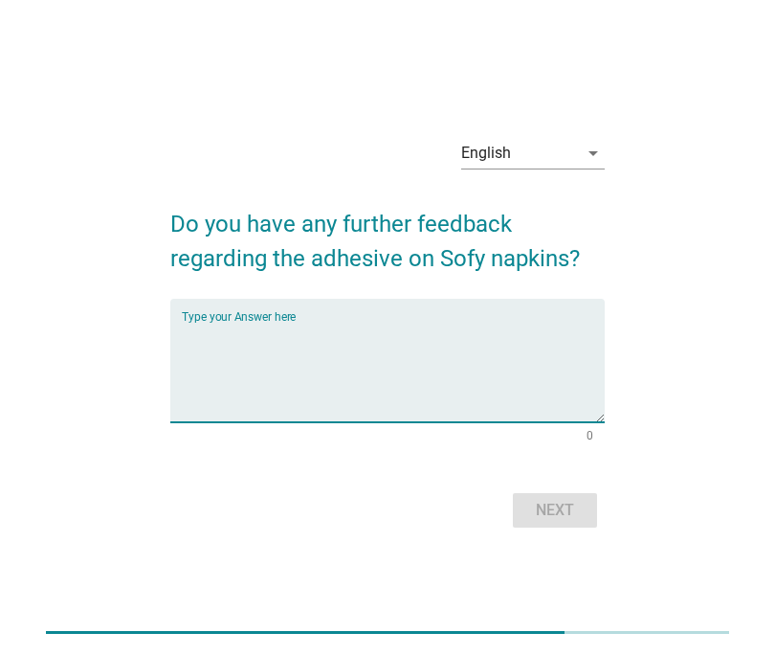
click at [542, 346] on textarea "Type your Answer here" at bounding box center [394, 372] width 424 height 100
click at [547, 366] on textarea "Type your Answer here" at bounding box center [394, 372] width 424 height 100
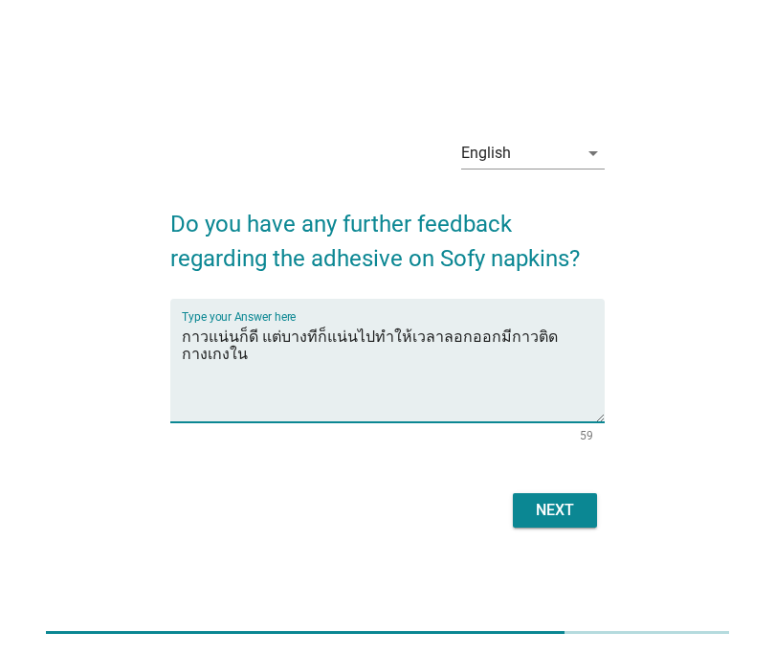
type textarea "กาวแน่นก็ดี แต่บางทีก็แน่นไปทำให้เวลาลอกออกมีกาวติดกางเกงใน"
click at [566, 508] on div "Next" at bounding box center [555, 510] width 54 height 23
